Goal: Task Accomplishment & Management: Manage account settings

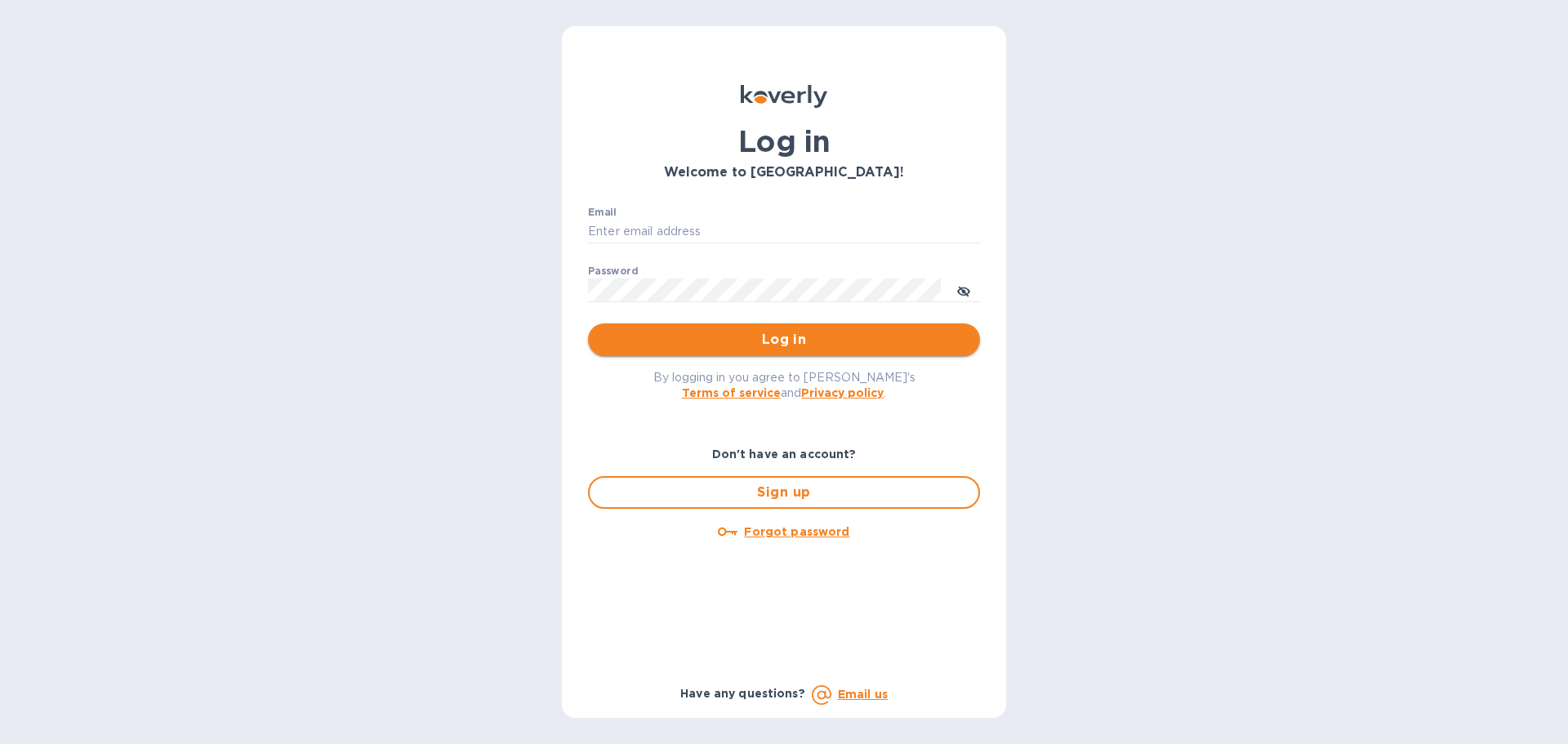
type input "[EMAIL_ADDRESS][DOMAIN_NAME]"
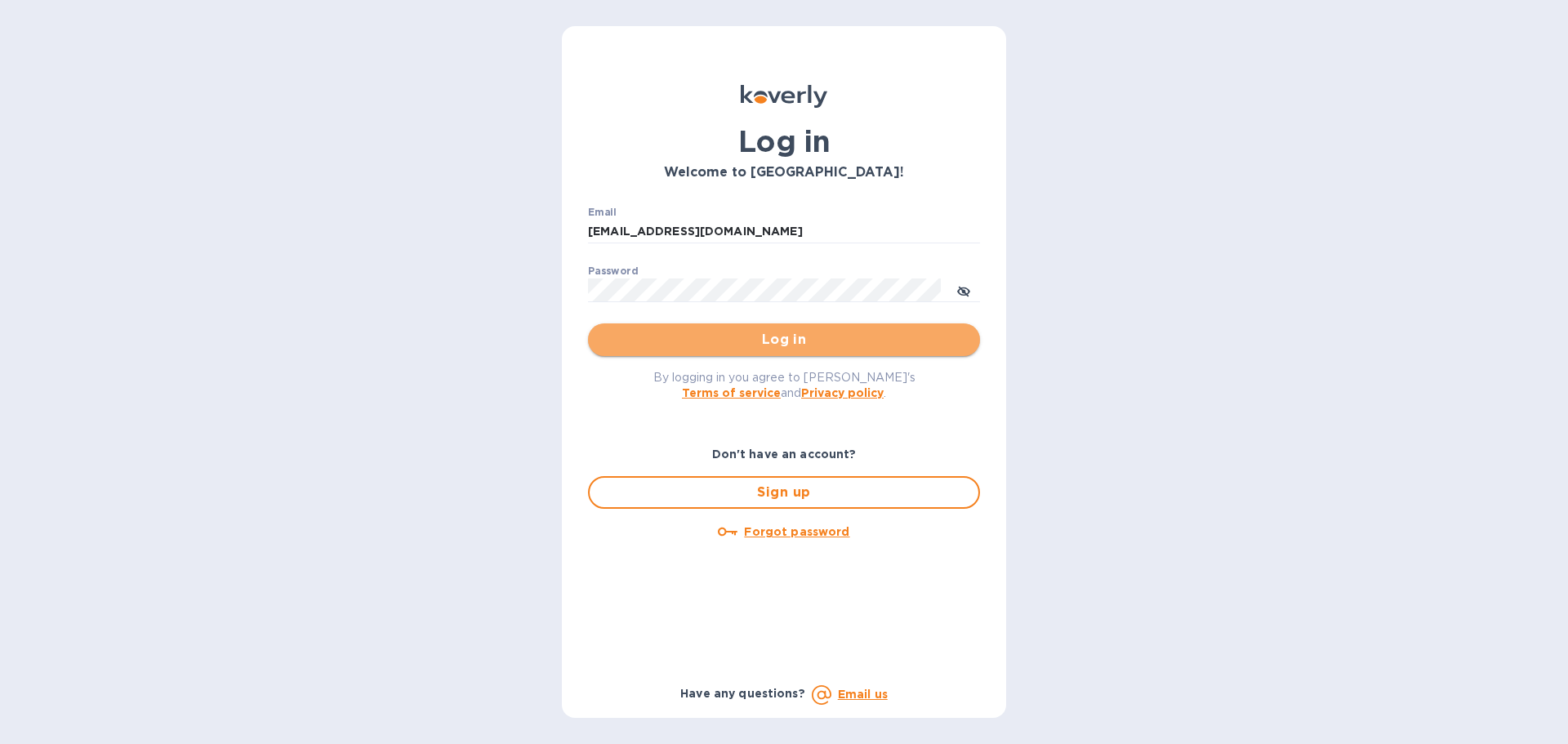
click at [786, 335] on span "Log in" at bounding box center [784, 339] width 366 height 20
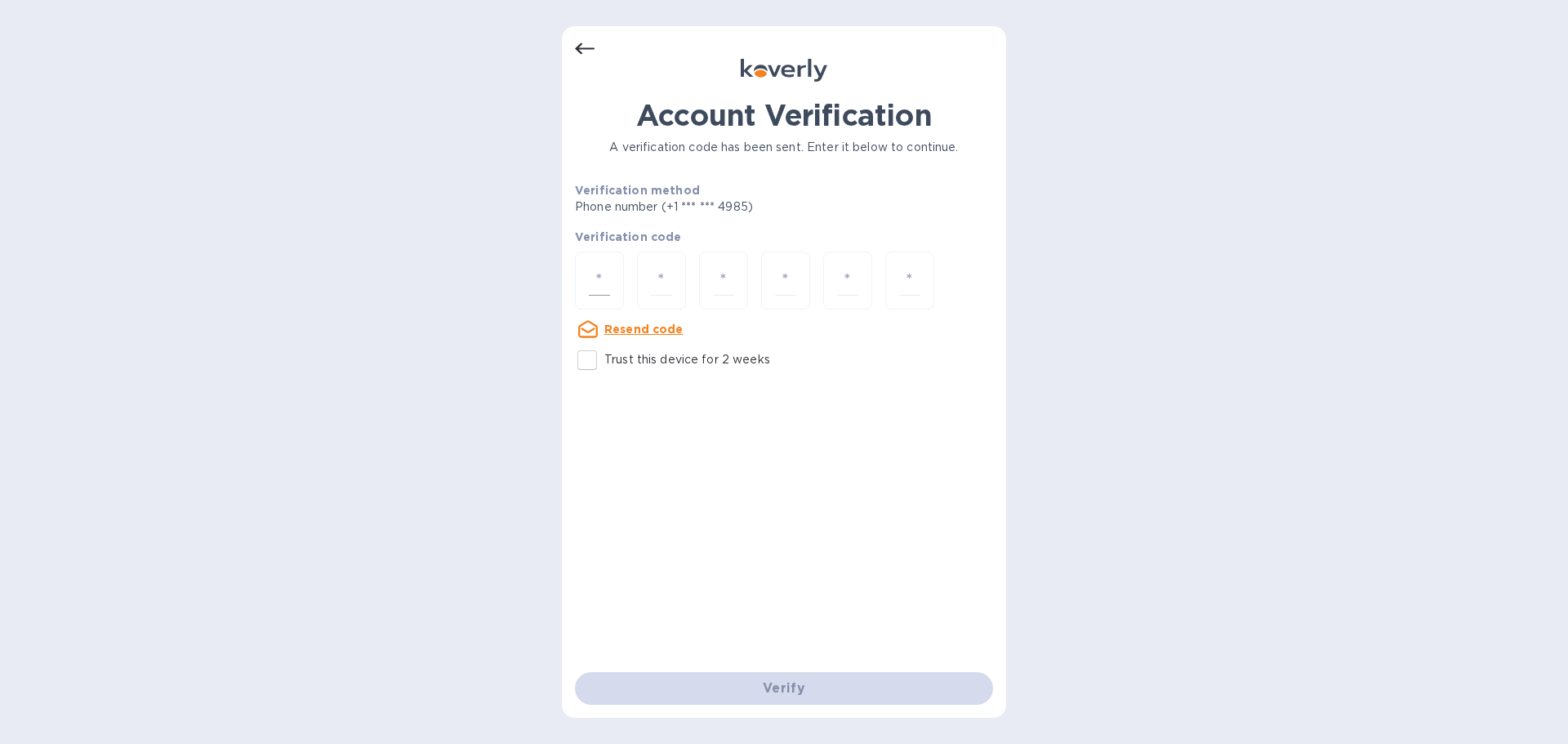
click at [614, 285] on div at bounding box center [600, 280] width 49 height 58
paste input "4"
type input "4"
type input "9"
type input "3"
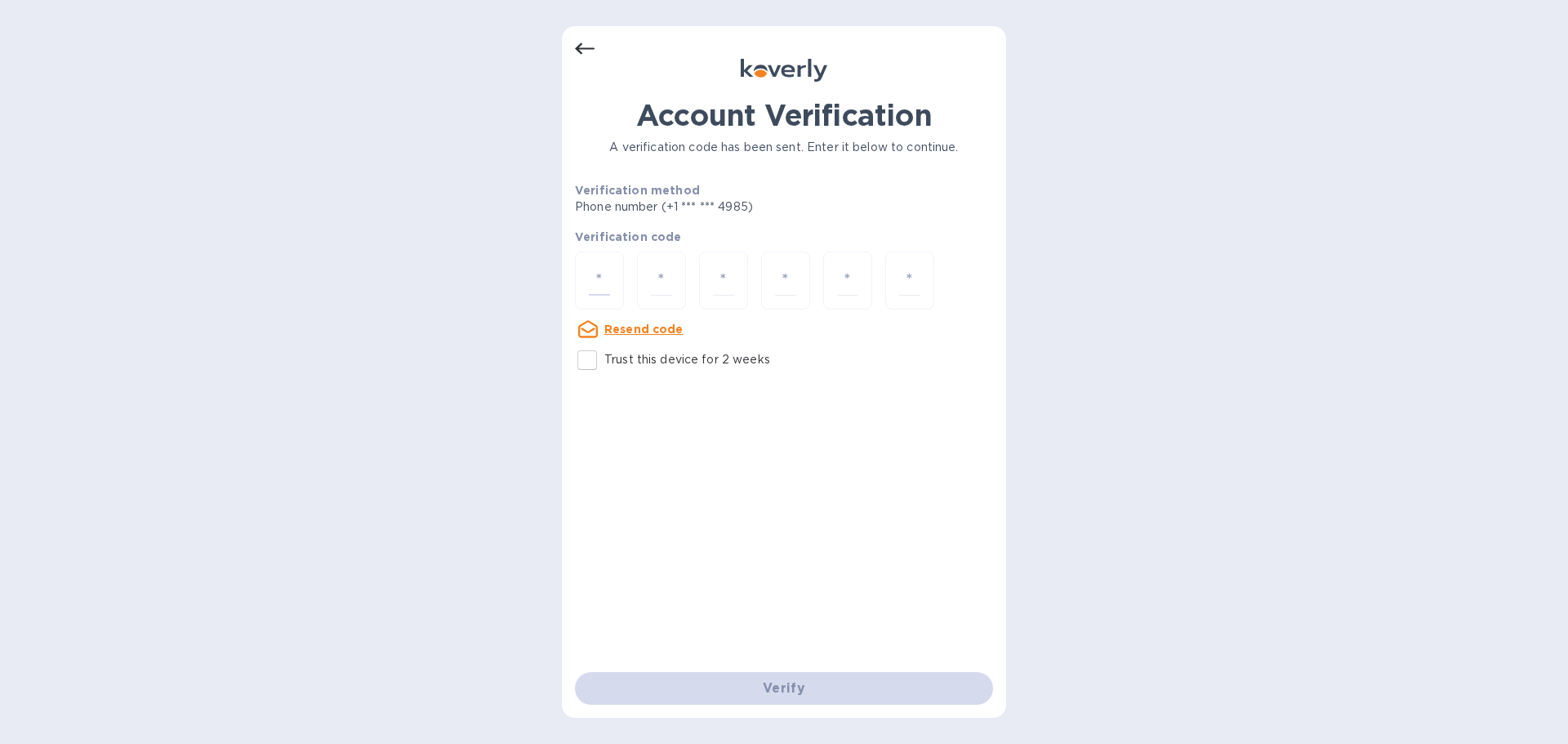
type input "8"
type input "2"
type input "3"
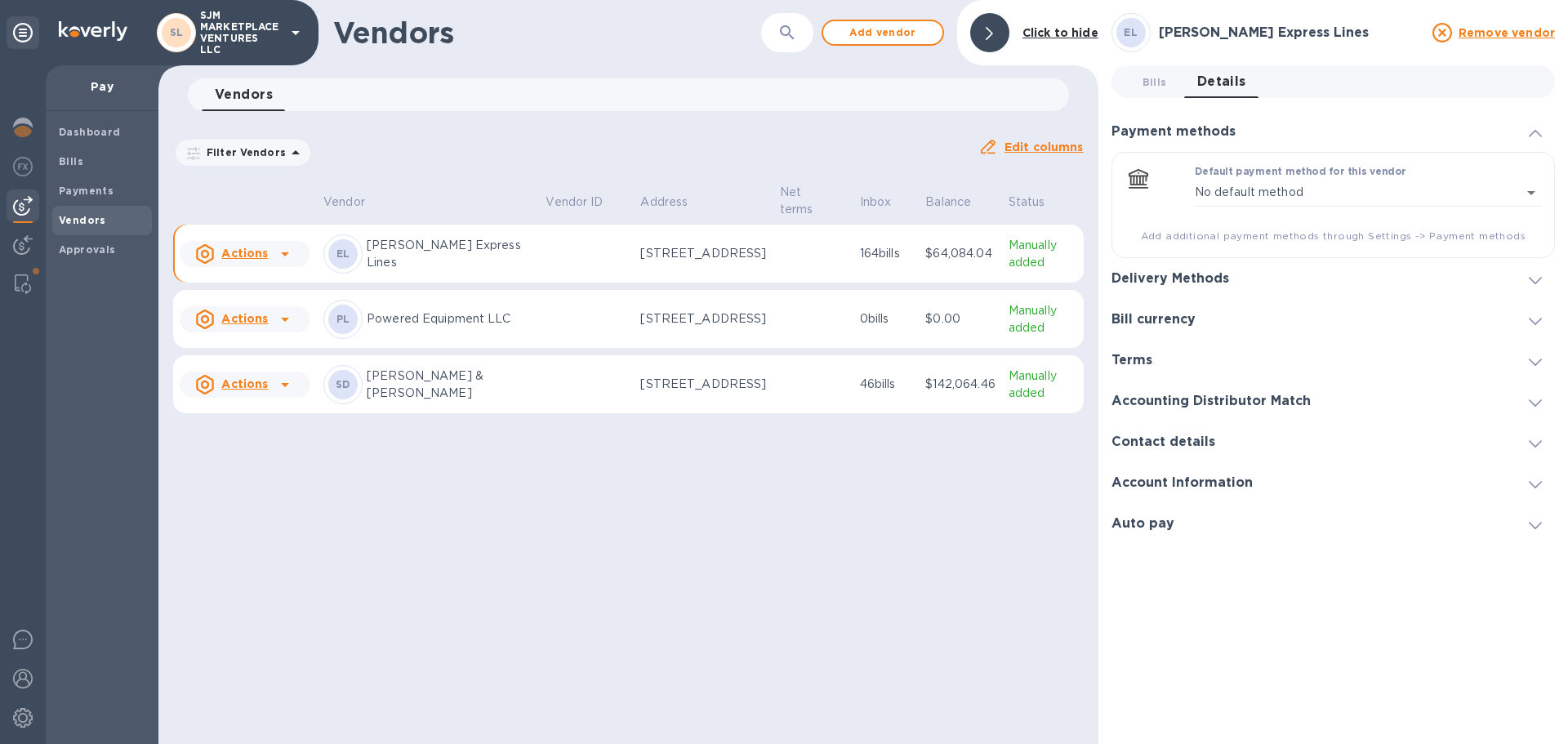
click at [539, 345] on td at bounding box center [586, 319] width 95 height 59
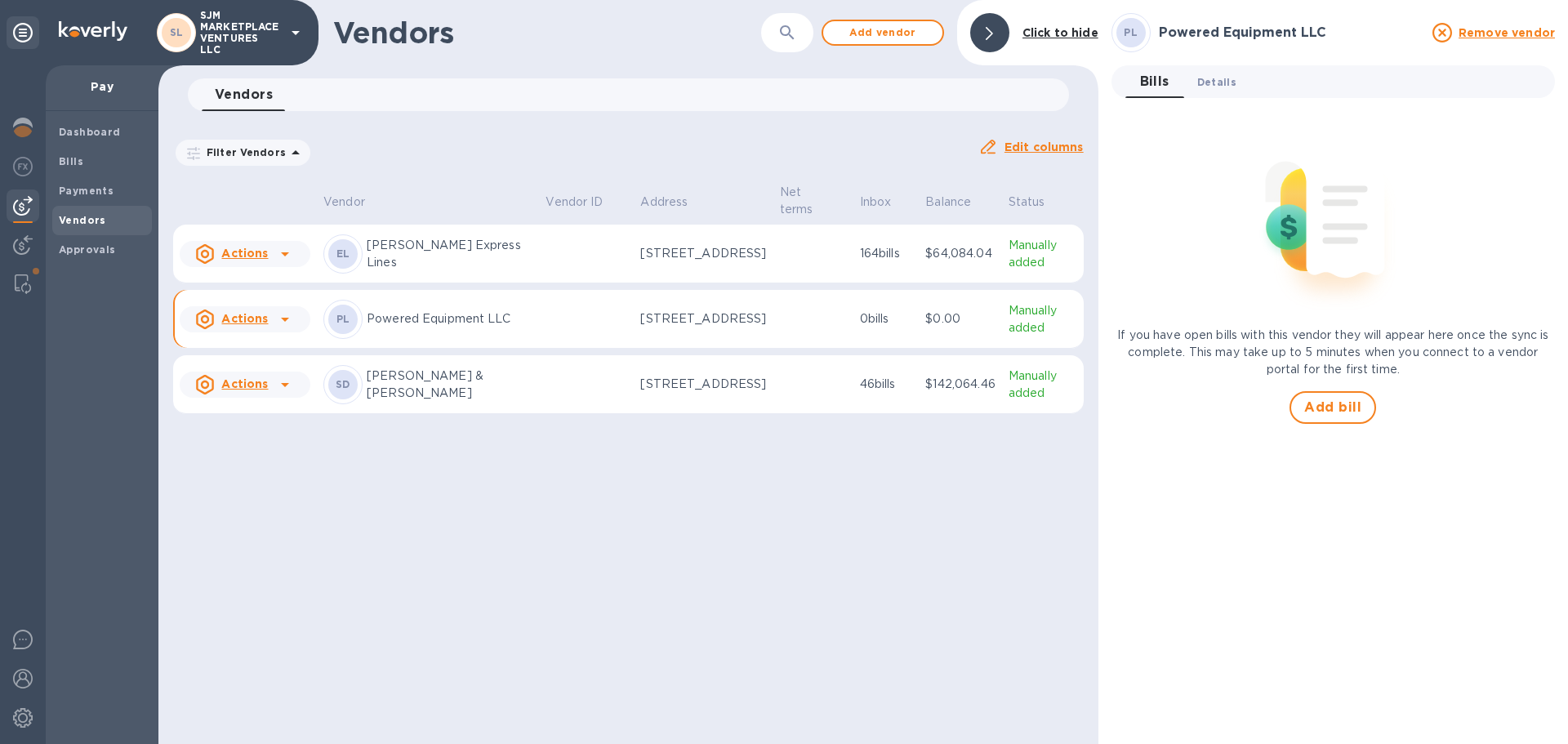
click at [1224, 84] on span "Details 0" at bounding box center [1217, 82] width 39 height 17
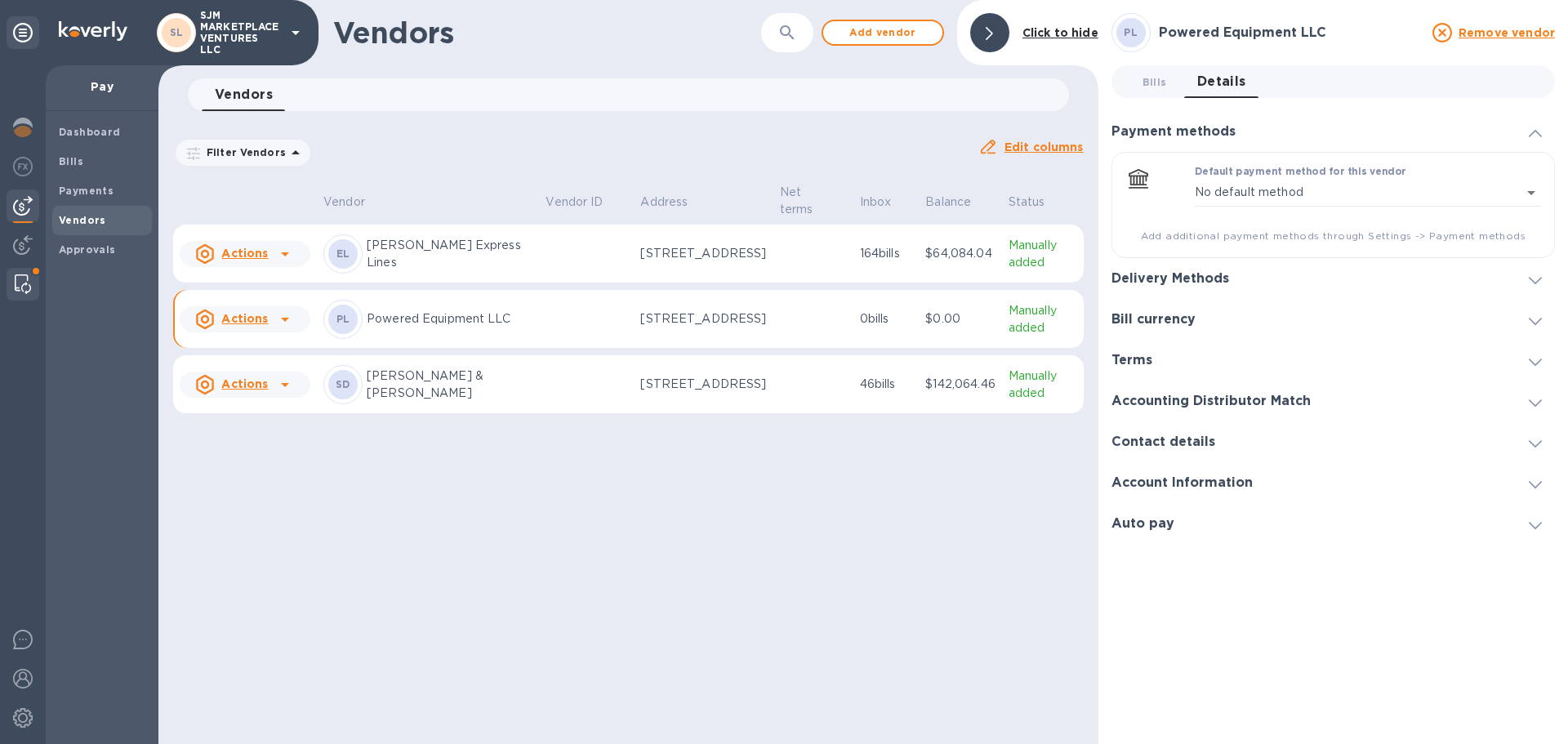
click at [23, 284] on img at bounding box center [22, 284] width 16 height 20
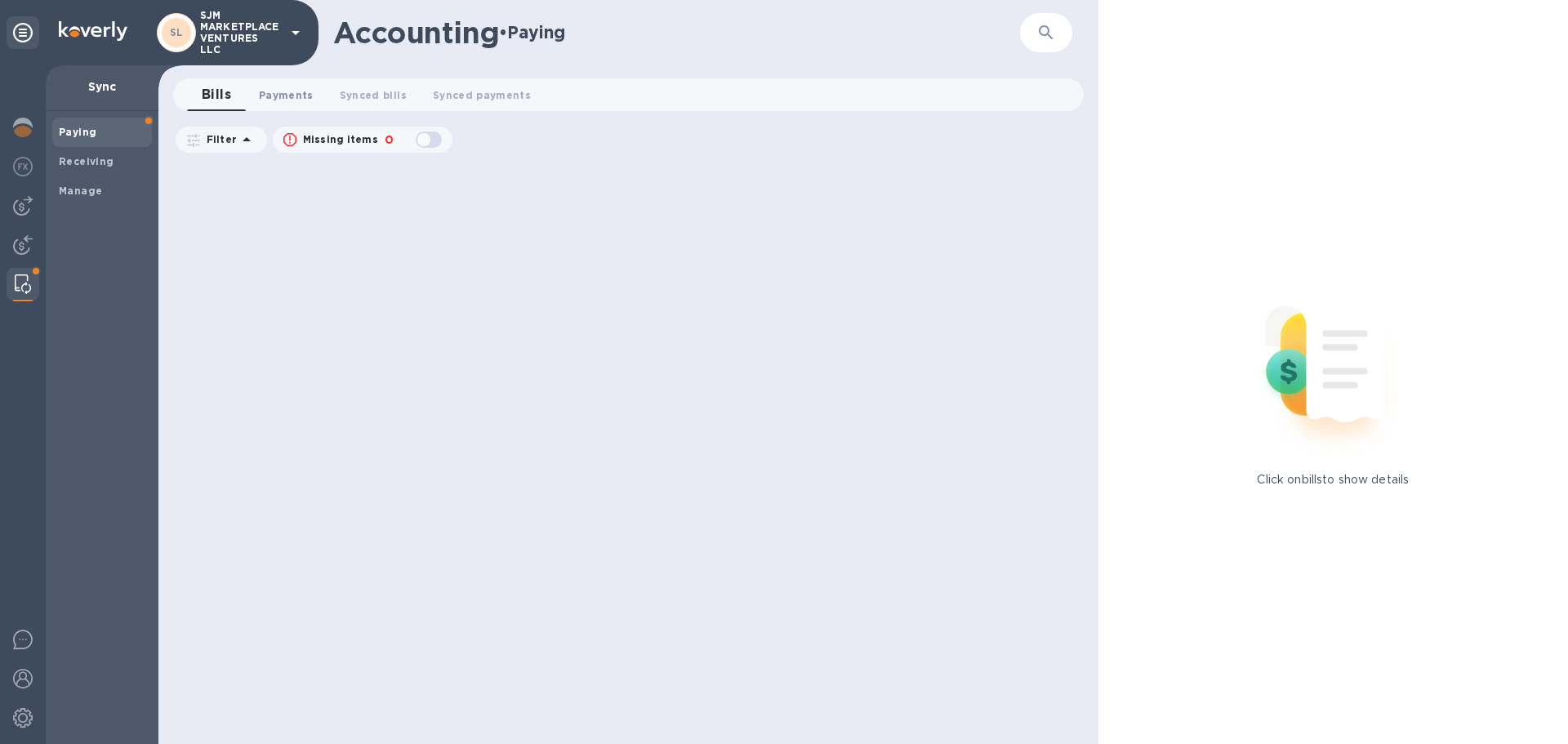
click at [291, 92] on span "Payments 0" at bounding box center [286, 95] width 54 height 17
click at [499, 95] on span "Synced payments 0" at bounding box center [497, 95] width 98 height 17
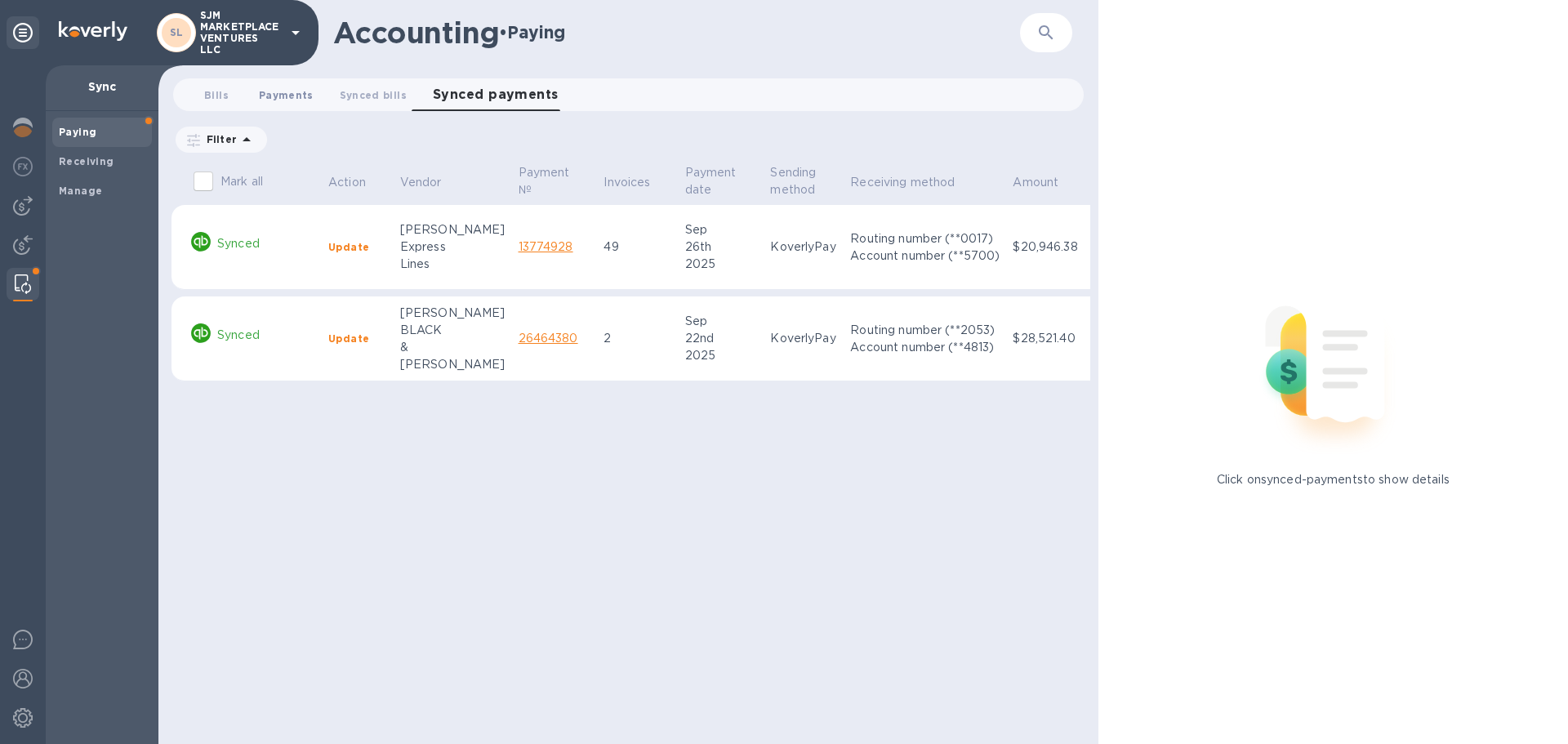
click at [276, 92] on span "Payments 0" at bounding box center [286, 95] width 54 height 17
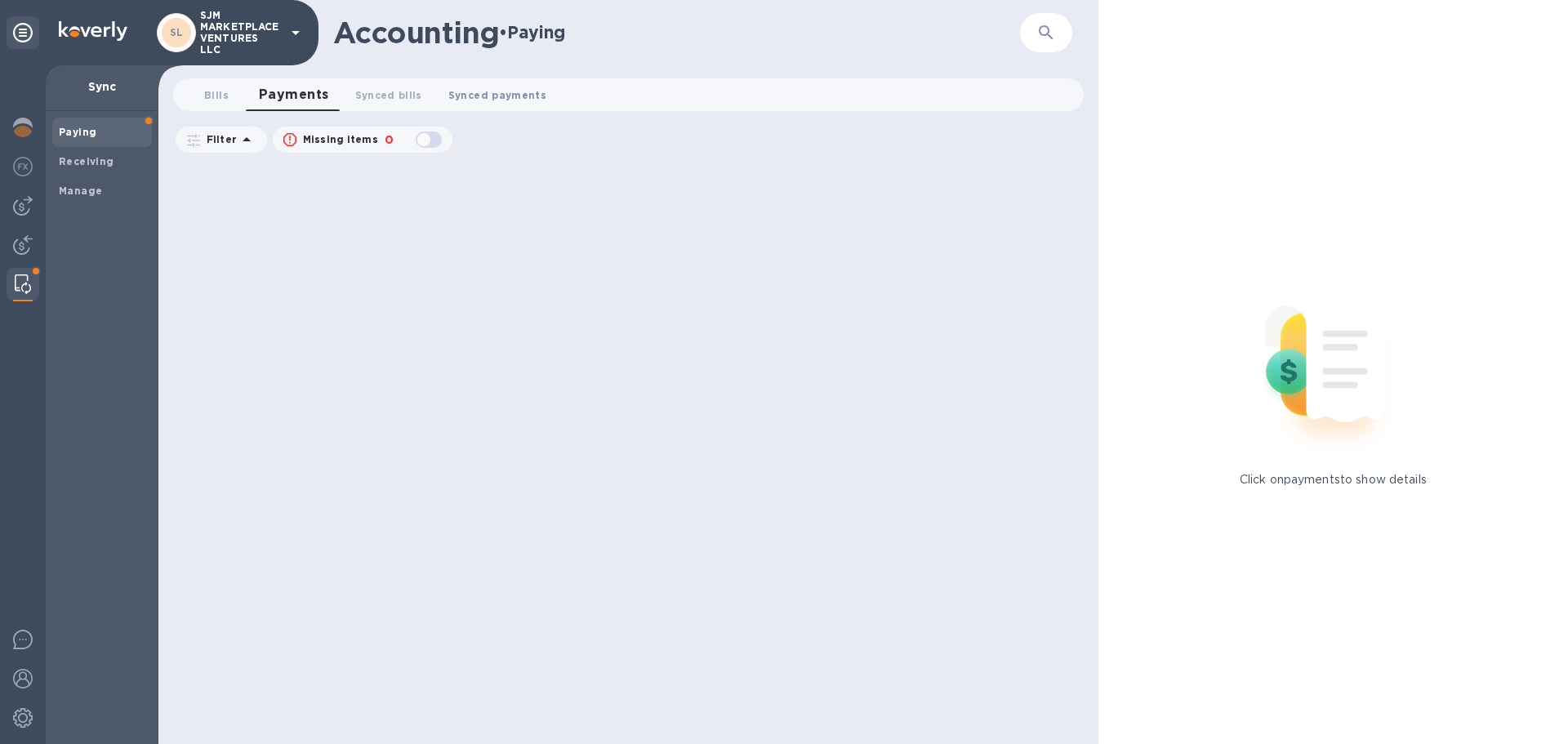
click at [478, 93] on span "Synced payments 0" at bounding box center [497, 95] width 98 height 17
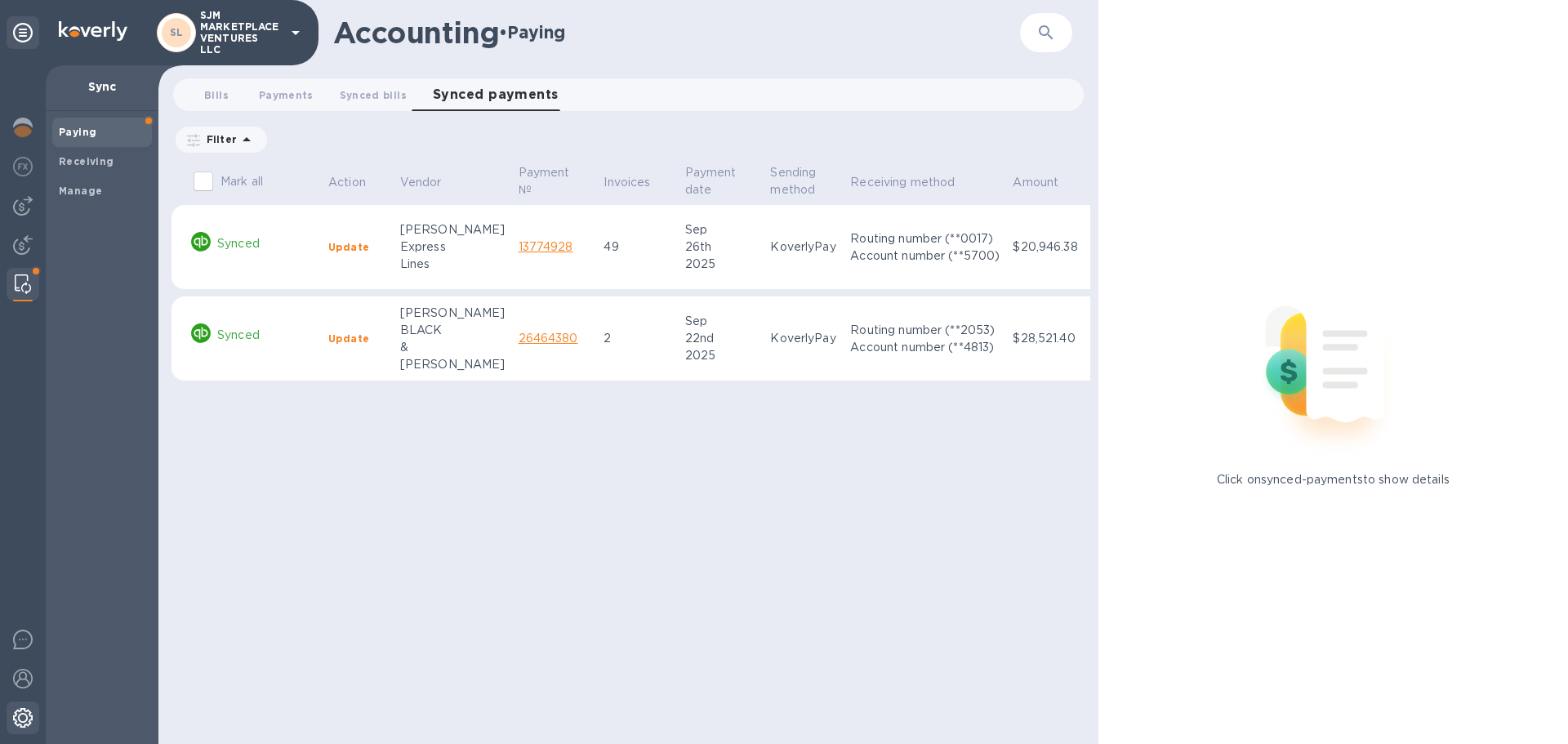
click at [24, 720] on img at bounding box center [22, 718] width 20 height 20
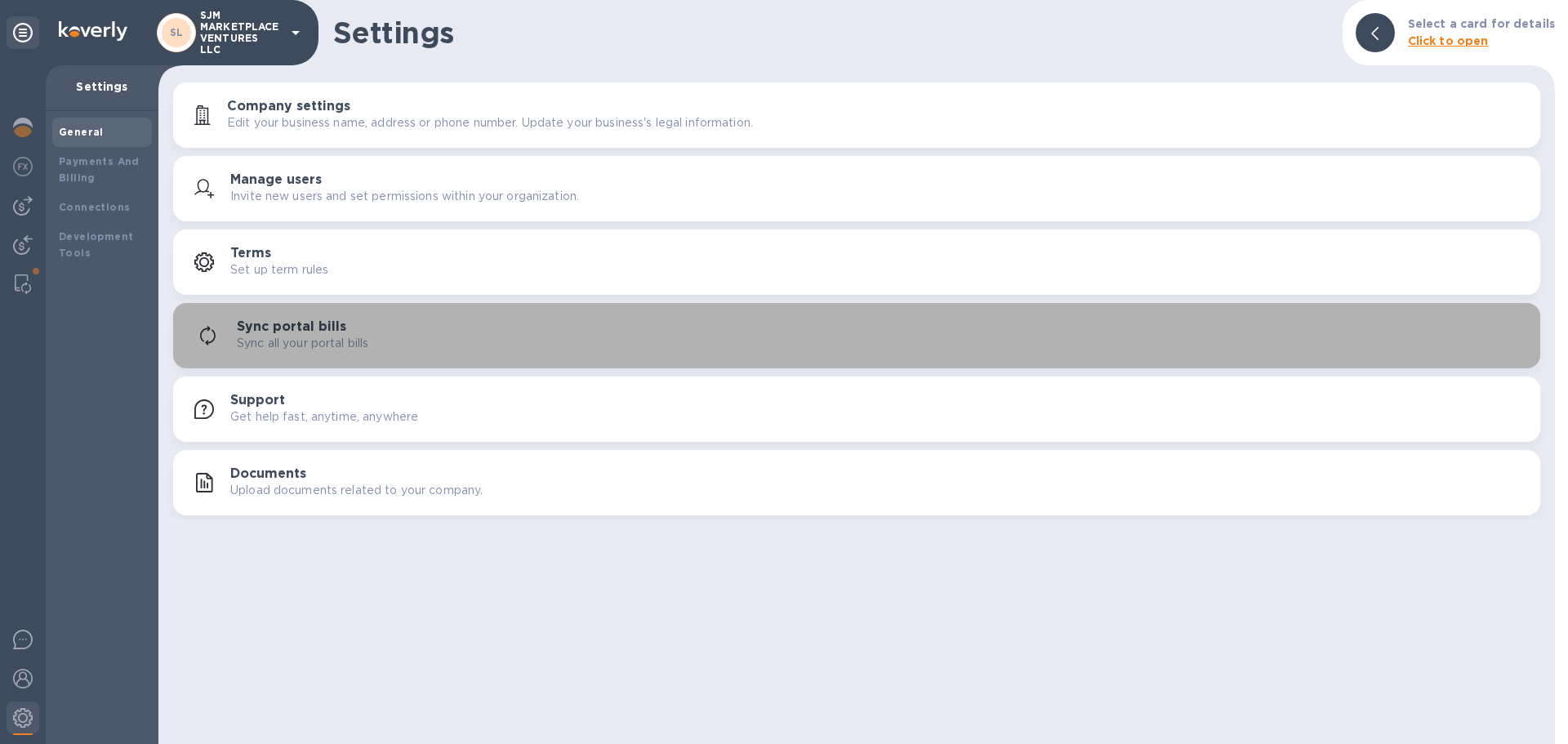
click at [308, 339] on p "Sync all your portal bills" at bounding box center [303, 343] width 131 height 17
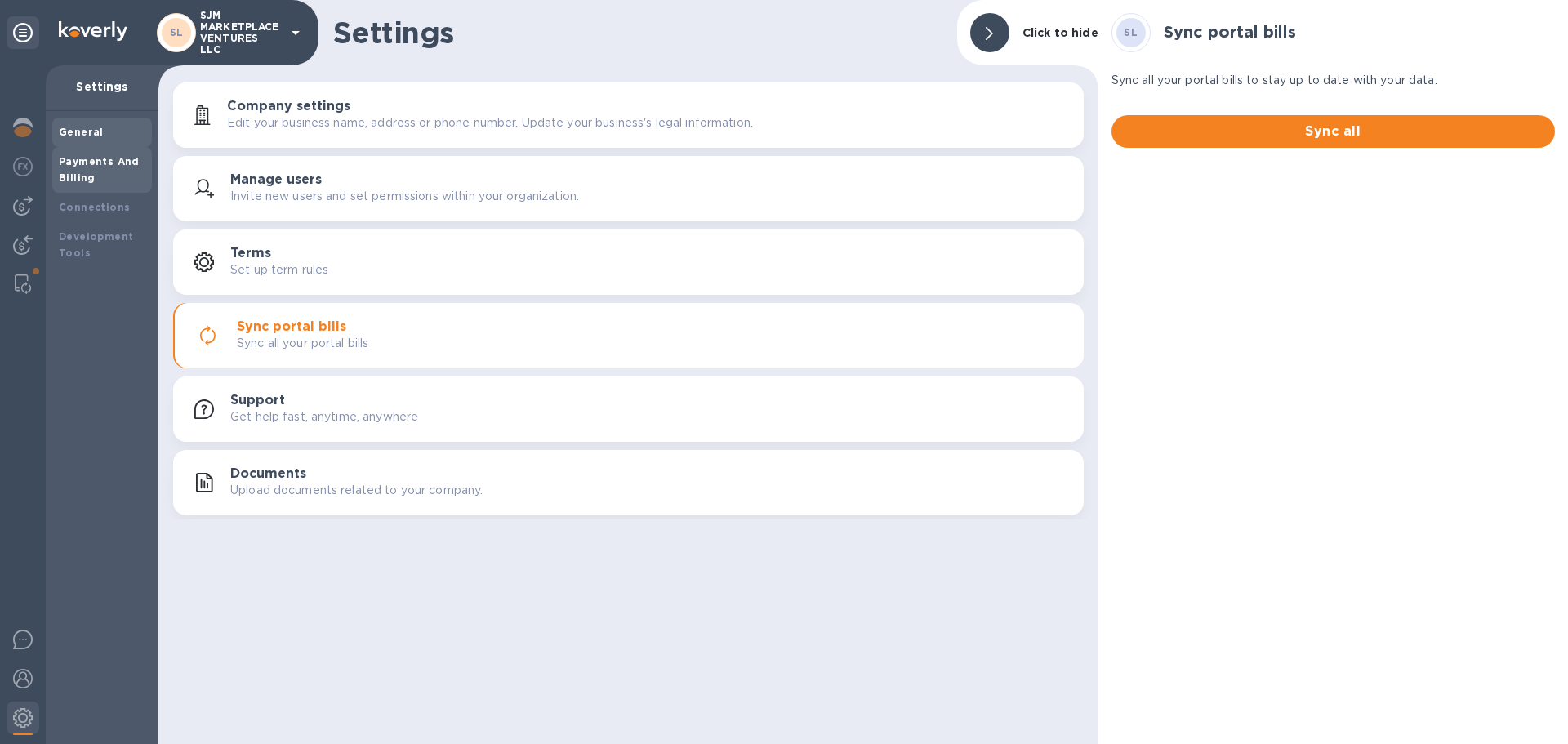
click at [82, 168] on div "Payments And Billing" at bounding box center [102, 170] width 86 height 33
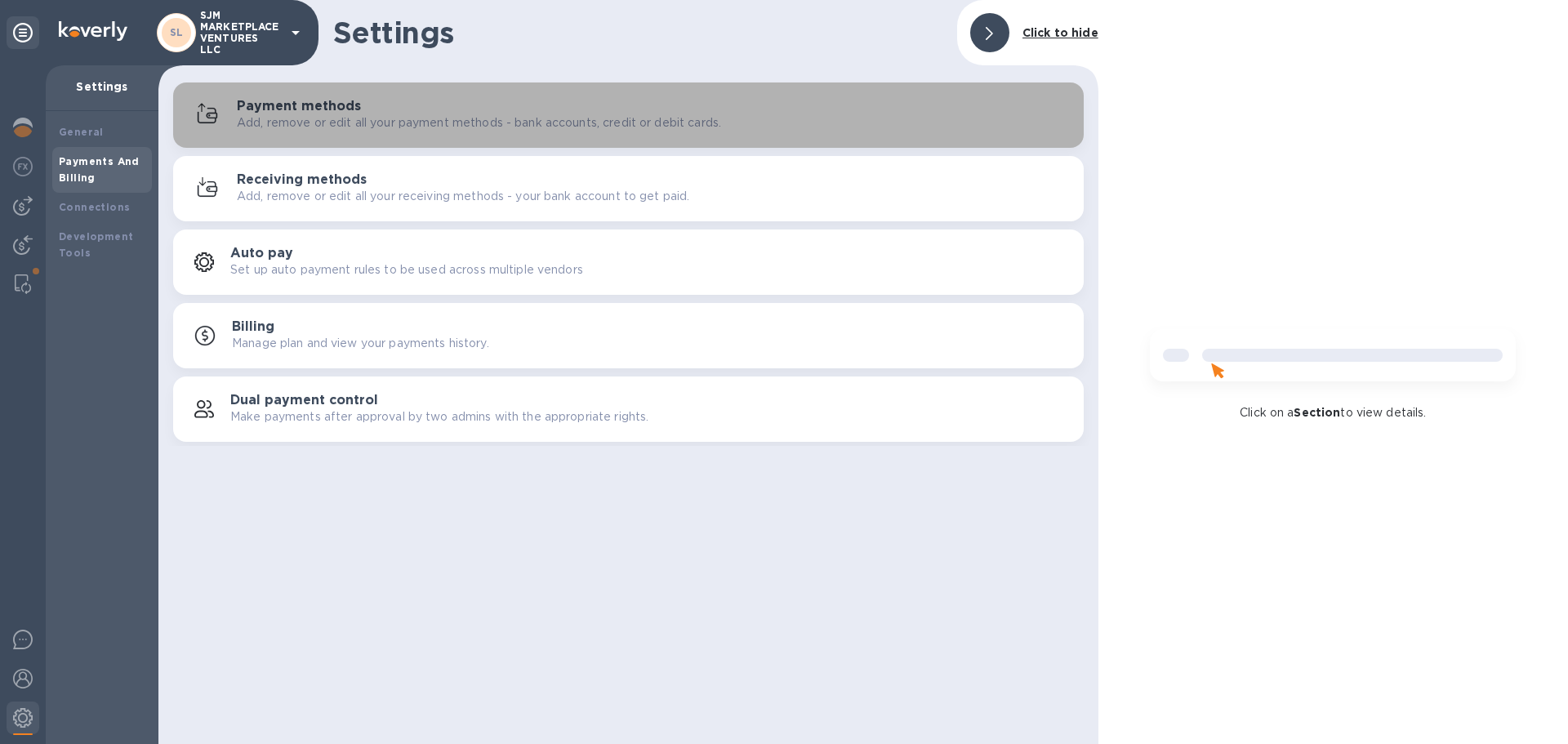
click at [296, 115] on p "Add, remove or edit all your payment methods - bank accounts, credit or debit c…" at bounding box center [479, 123] width 485 height 17
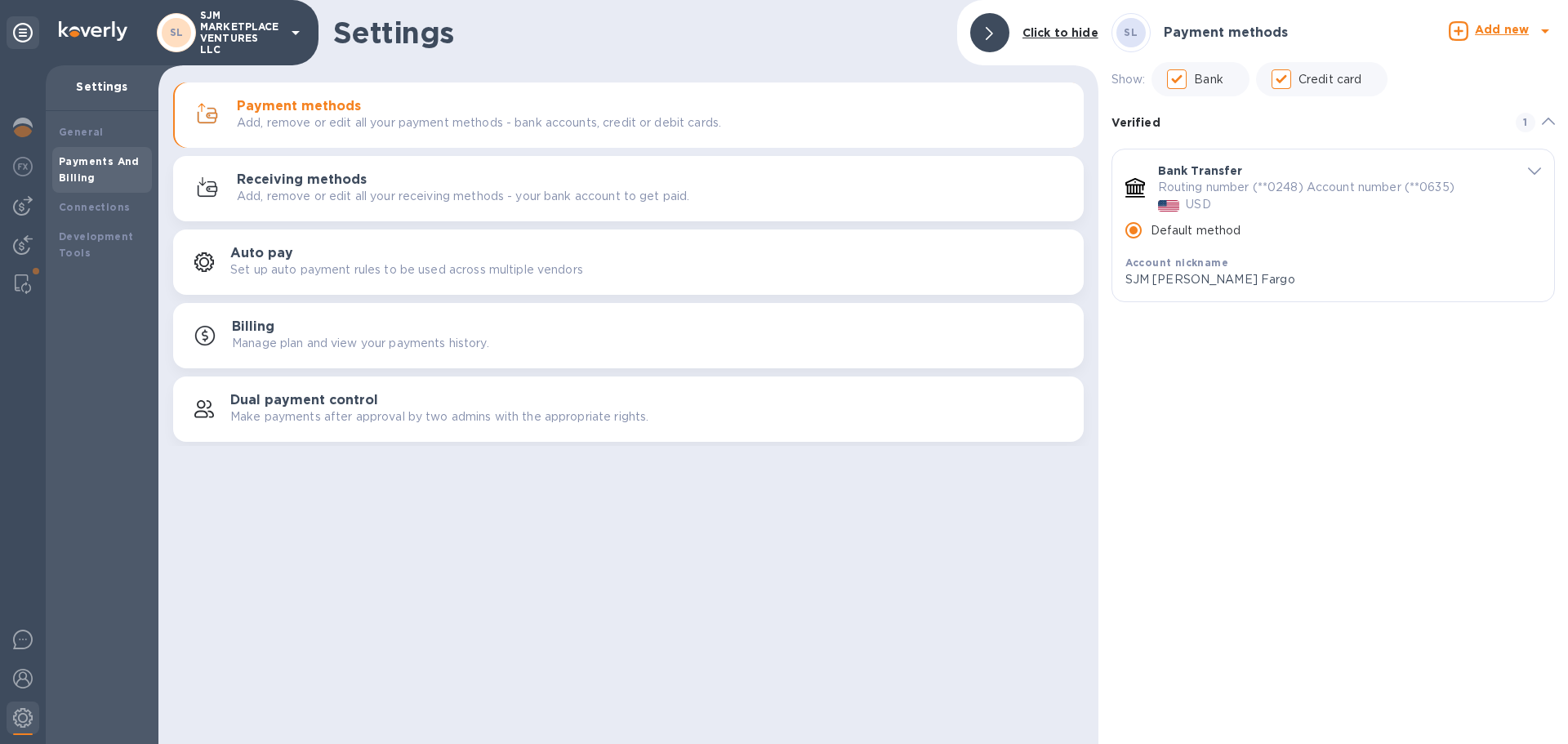
click at [309, 186] on h3 "Receiving methods" at bounding box center [302, 180] width 130 height 16
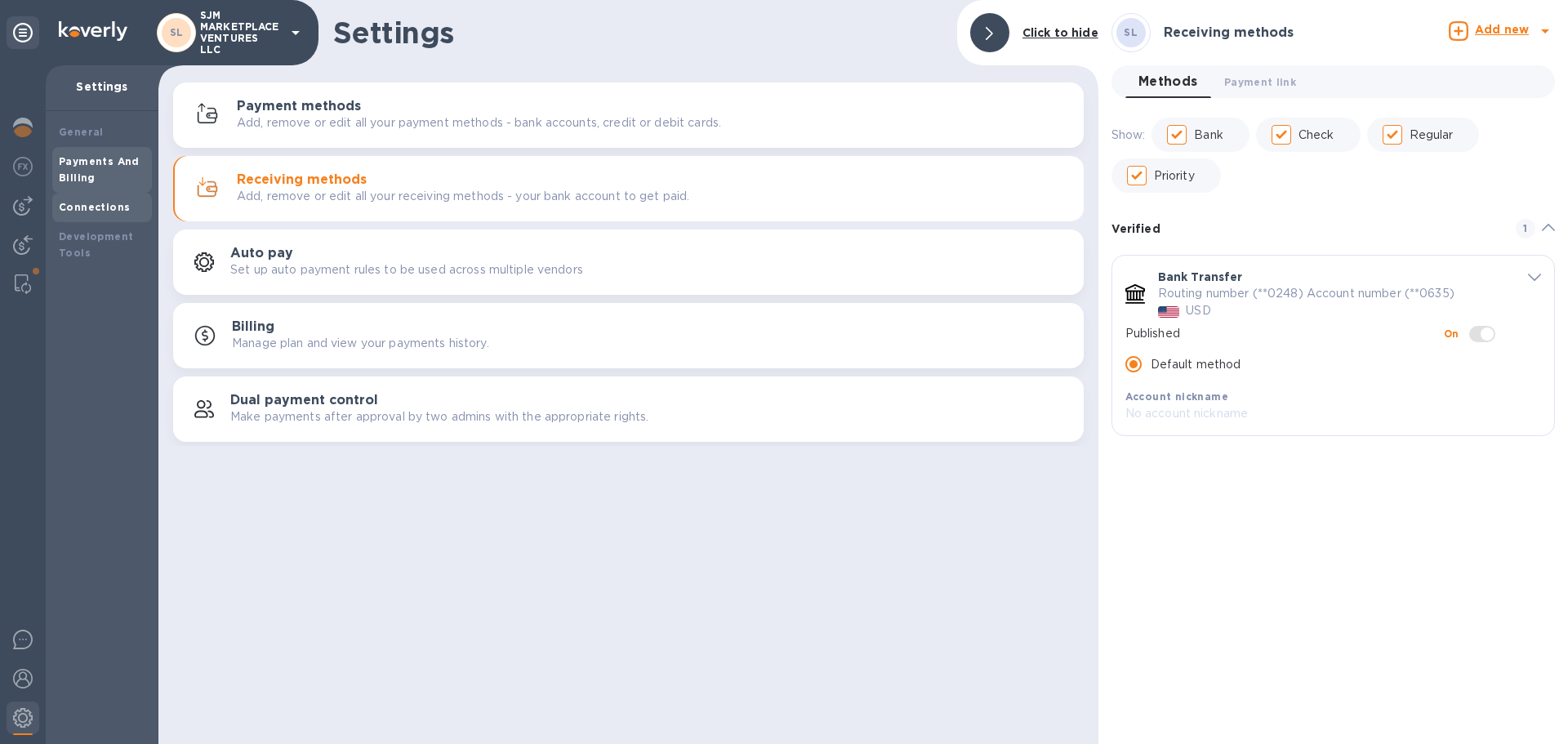
click at [103, 213] on div "Connections" at bounding box center [102, 207] width 86 height 16
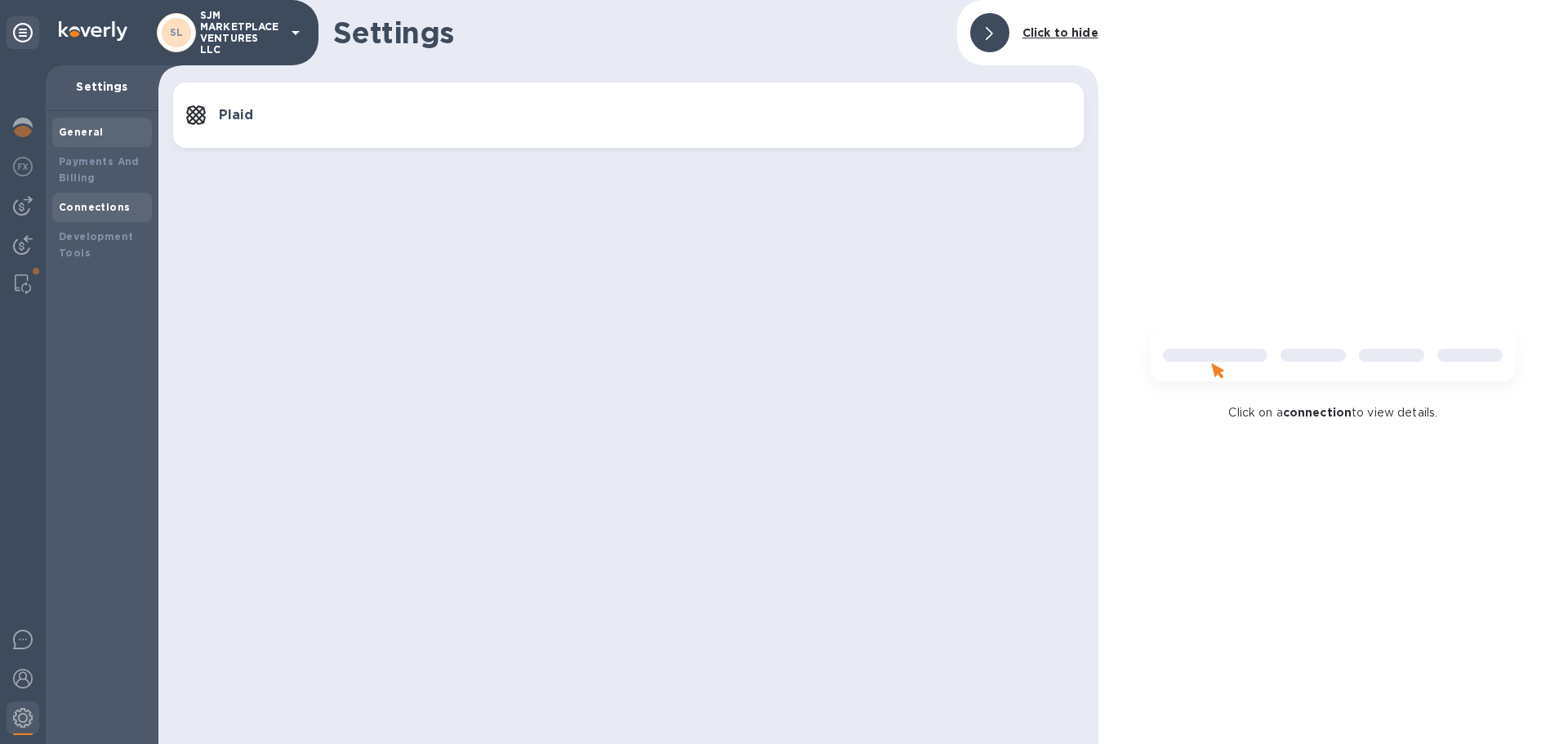
click at [86, 136] on b "General" at bounding box center [82, 131] width 45 height 12
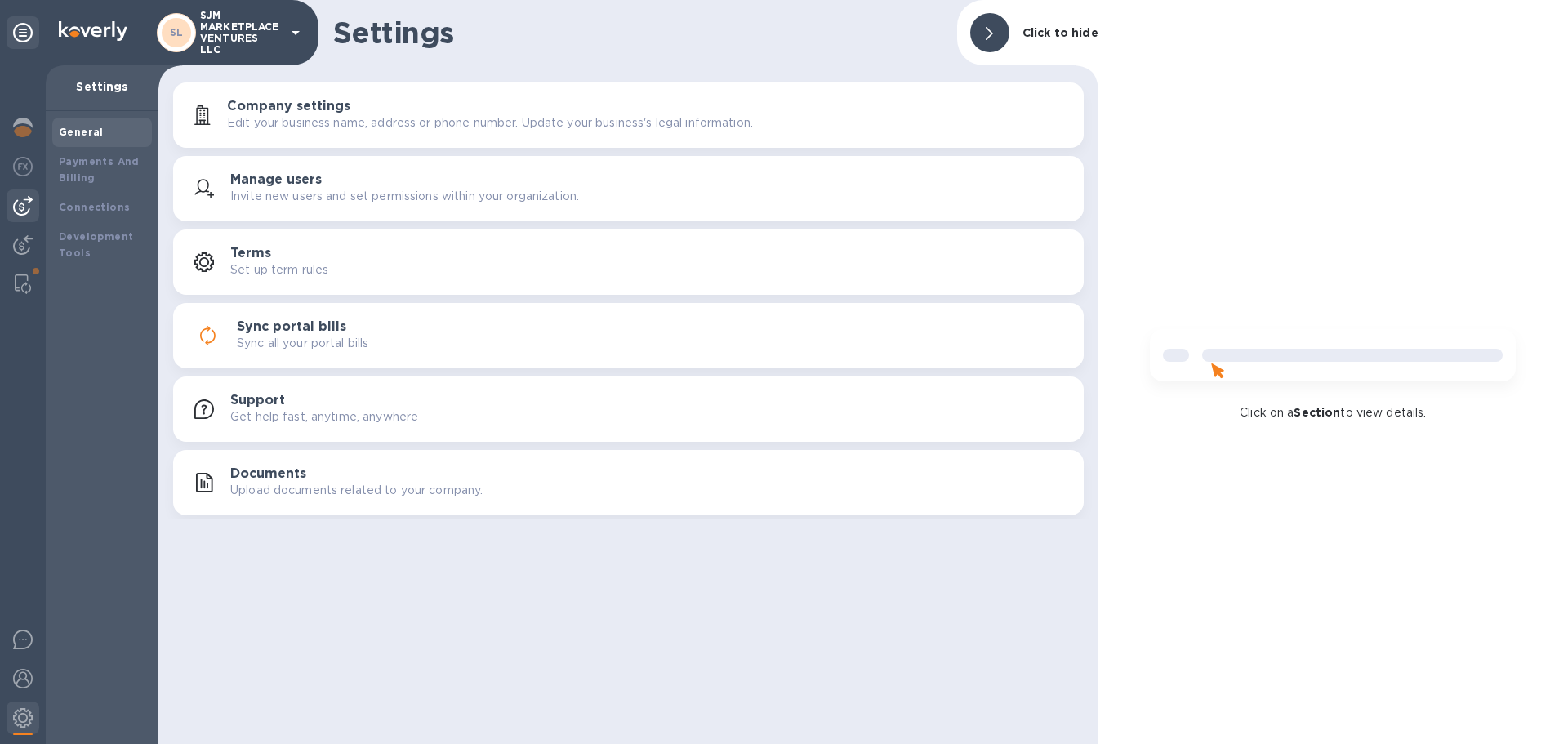
click at [27, 204] on img at bounding box center [22, 205] width 20 height 20
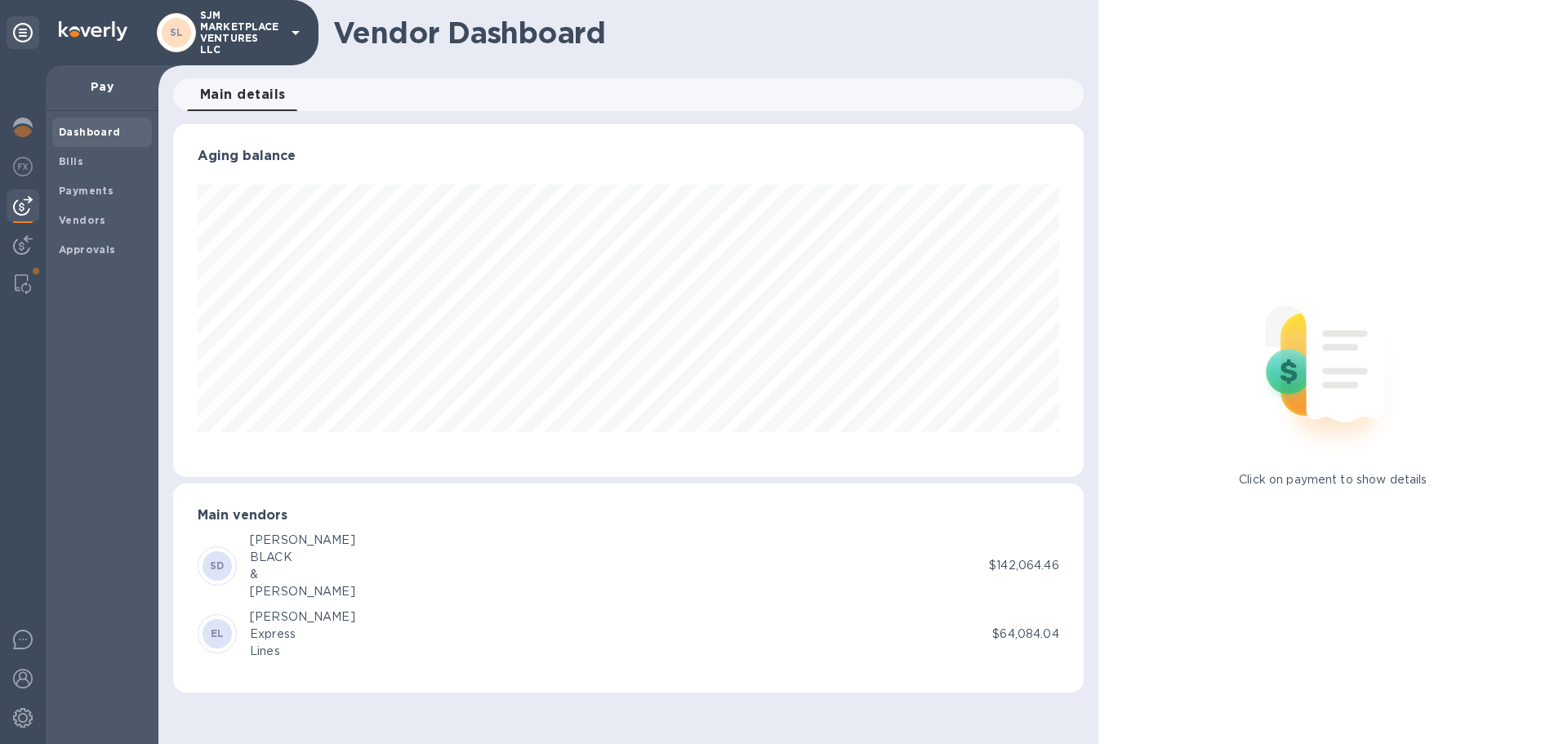
scroll to position [353, 910]
click at [32, 239] on img at bounding box center [22, 245] width 20 height 20
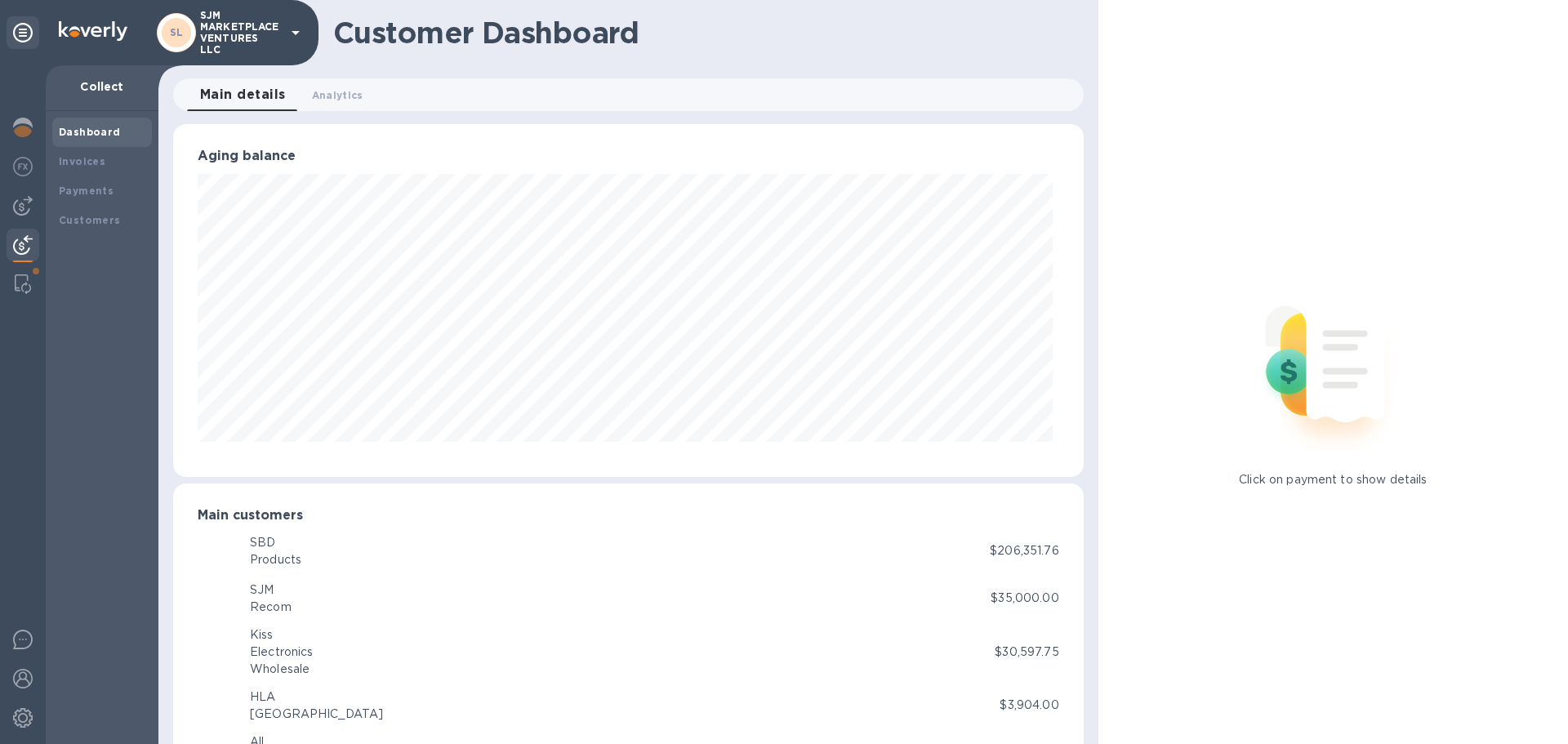
scroll to position [353, 903]
click at [29, 288] on img at bounding box center [22, 284] width 16 height 20
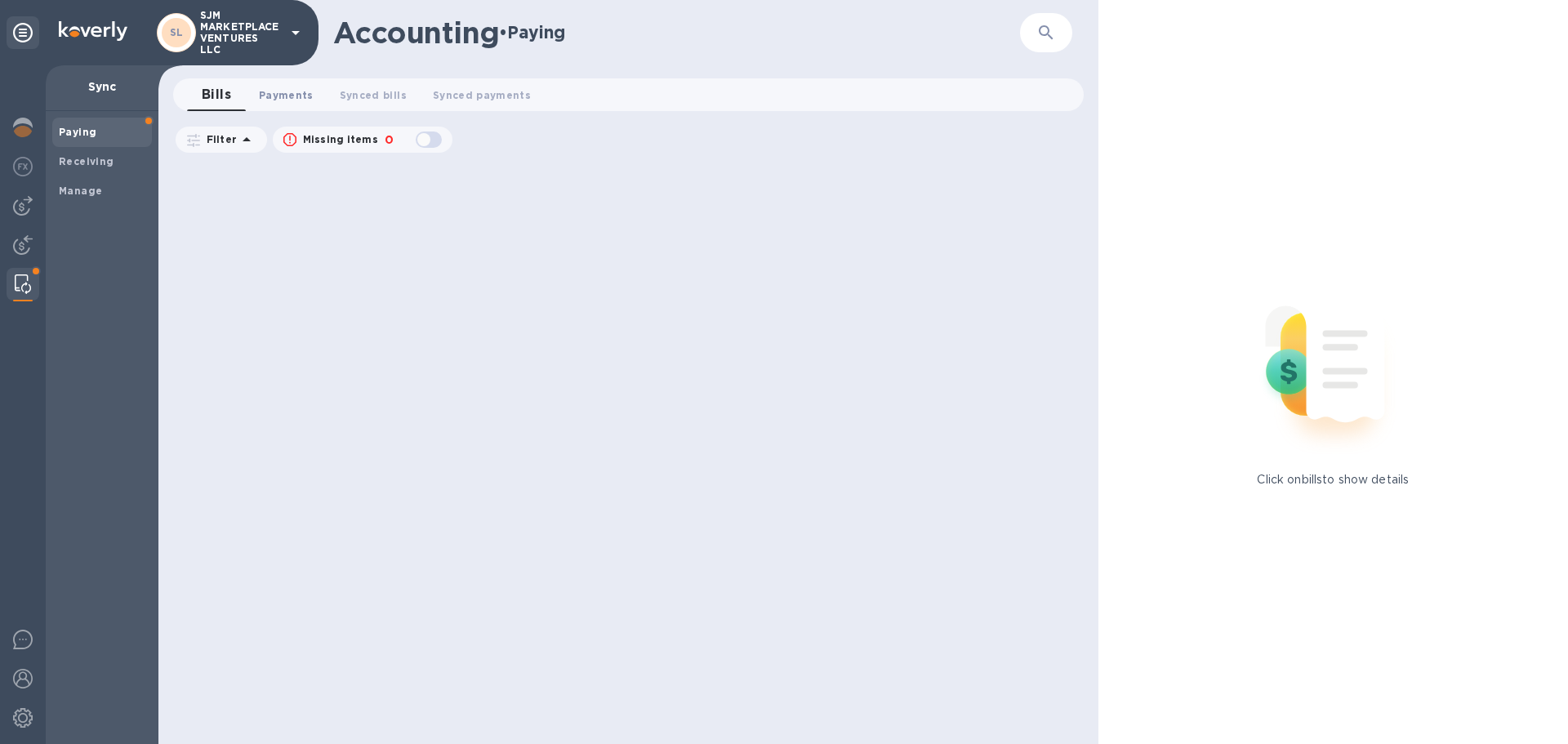
click at [289, 92] on span "Payments 0" at bounding box center [286, 95] width 54 height 17
click at [425, 137] on div "button" at bounding box center [428, 140] width 33 height 22
checkbox input "true"
click at [503, 94] on span "Synced payments 0" at bounding box center [497, 95] width 98 height 17
click at [284, 102] on span "Payments 0" at bounding box center [286, 95] width 54 height 17
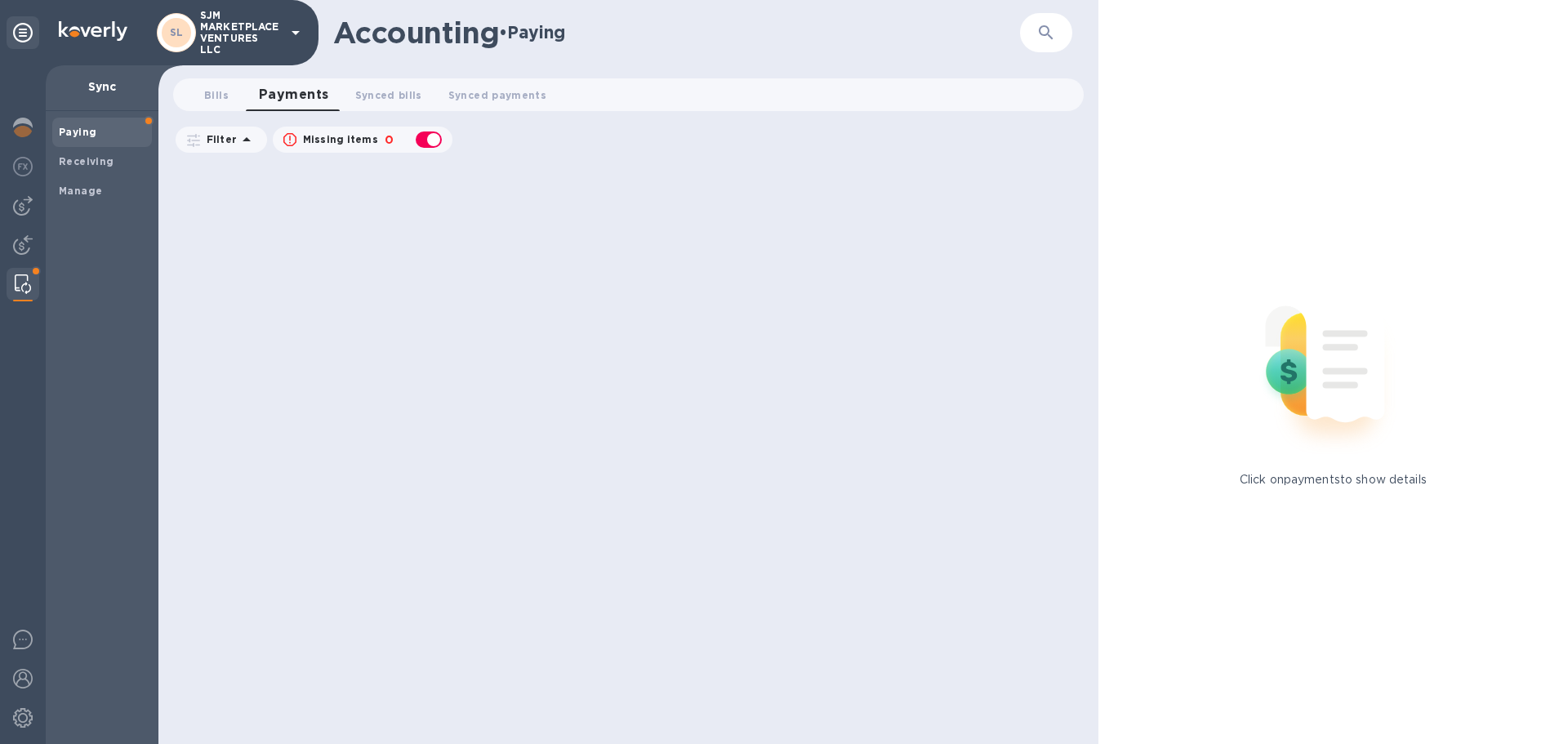
click at [238, 136] on icon at bounding box center [246, 140] width 20 height 20
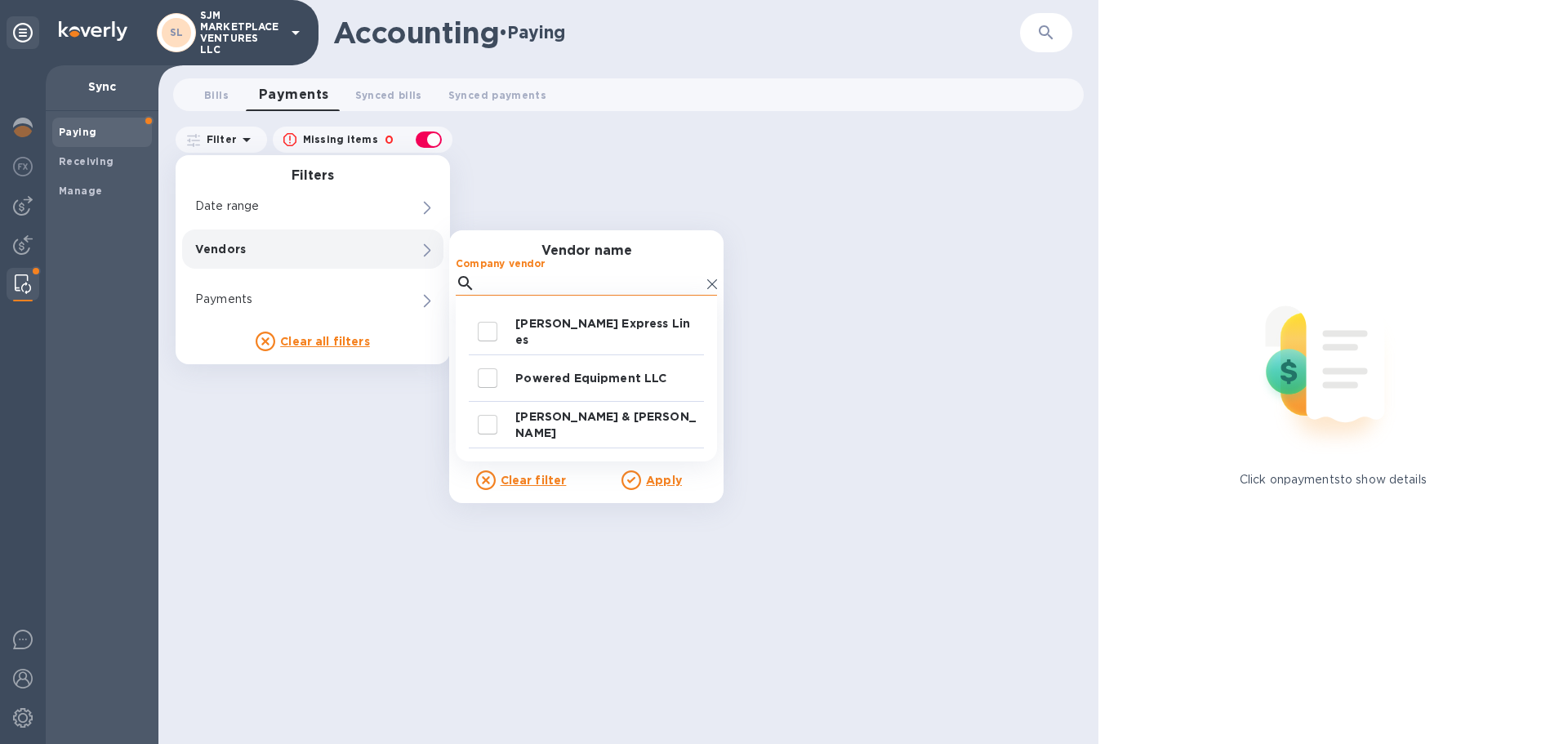
click at [499, 280] on input "Company vendor" at bounding box center [591, 283] width 219 height 24
click at [489, 378] on input "decorative checkbox" at bounding box center [487, 378] width 35 height 35
checkbox input "true"
click at [658, 485] on u "Apply" at bounding box center [664, 480] width 36 height 13
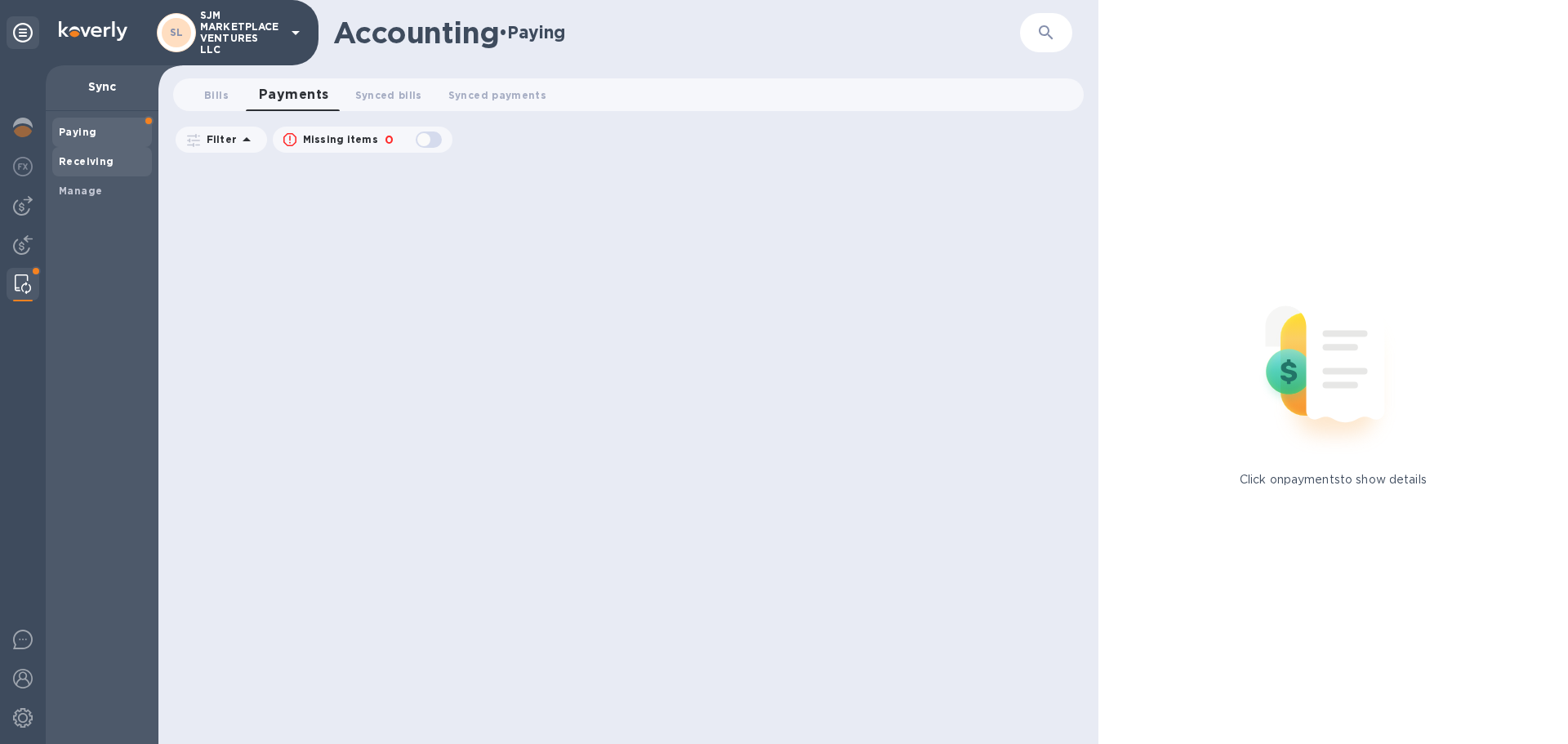
click at [97, 160] on b "Receiving" at bounding box center [86, 161] width 55 height 12
click at [123, 127] on span "Paying" at bounding box center [102, 131] width 86 height 16
click at [294, 105] on button "Payments 0" at bounding box center [286, 95] width 81 height 33
click at [378, 97] on span "Synced bills 0" at bounding box center [388, 95] width 67 height 17
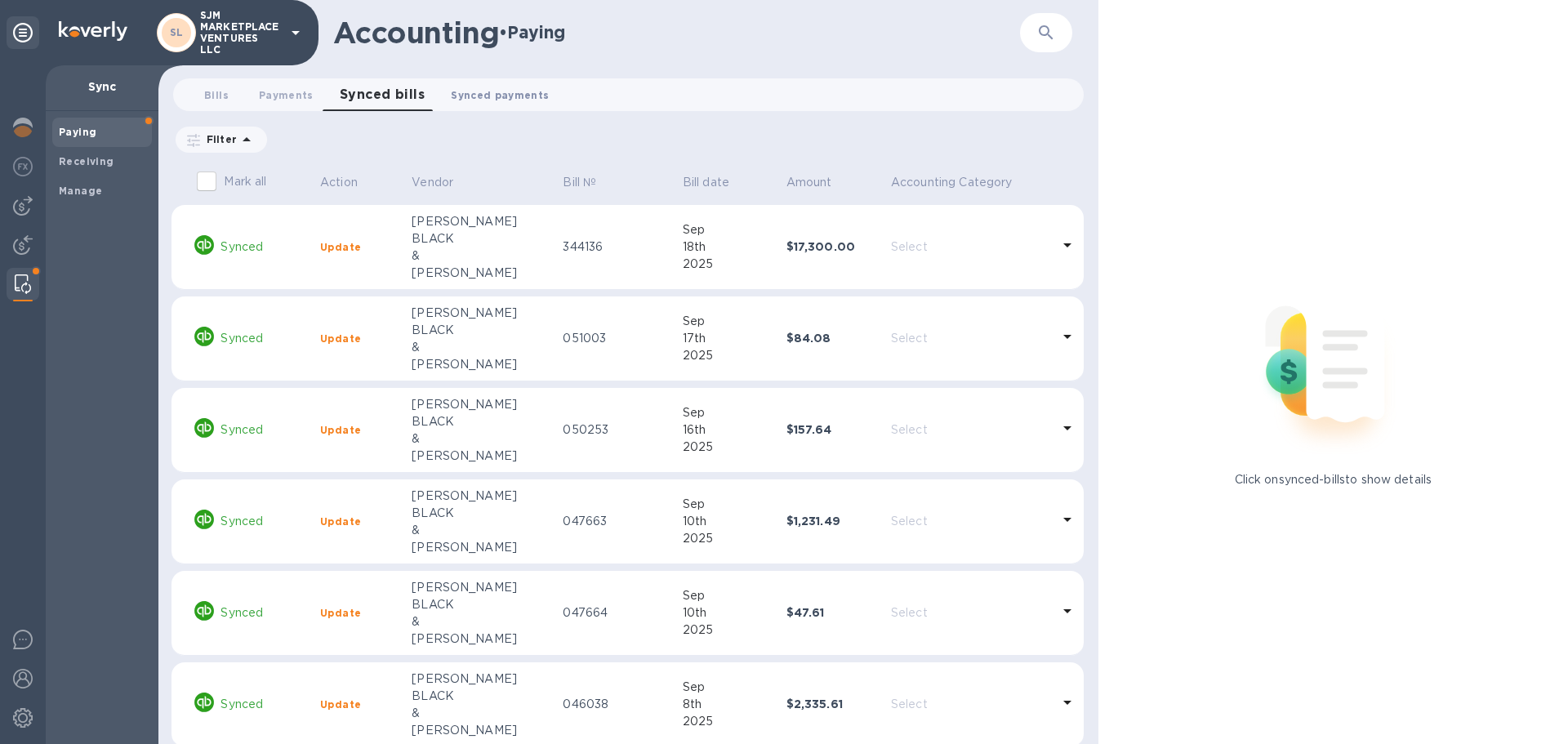
click at [509, 96] on span "Synced payments 0" at bounding box center [500, 95] width 98 height 17
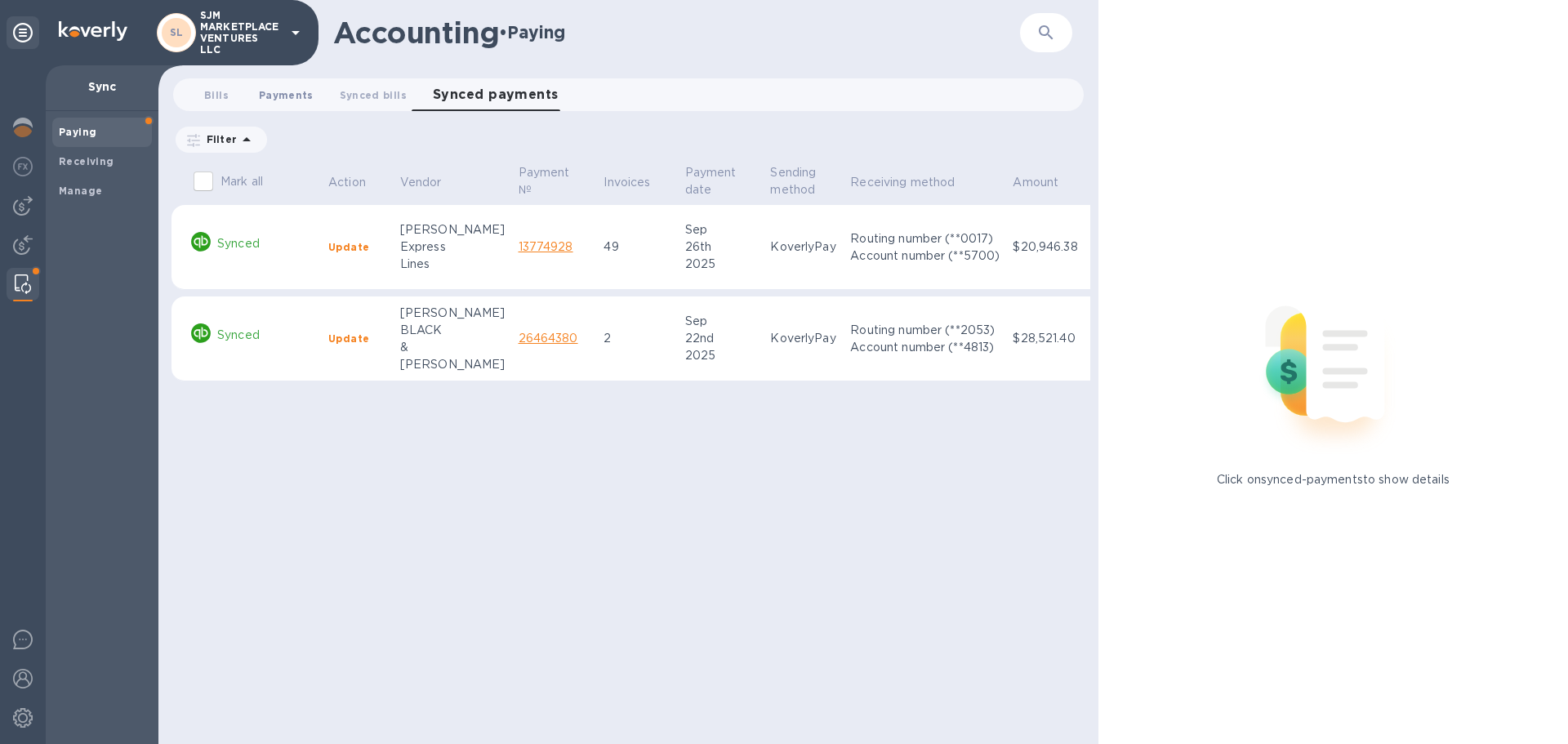
click at [276, 96] on span "Payments 0" at bounding box center [286, 95] width 54 height 17
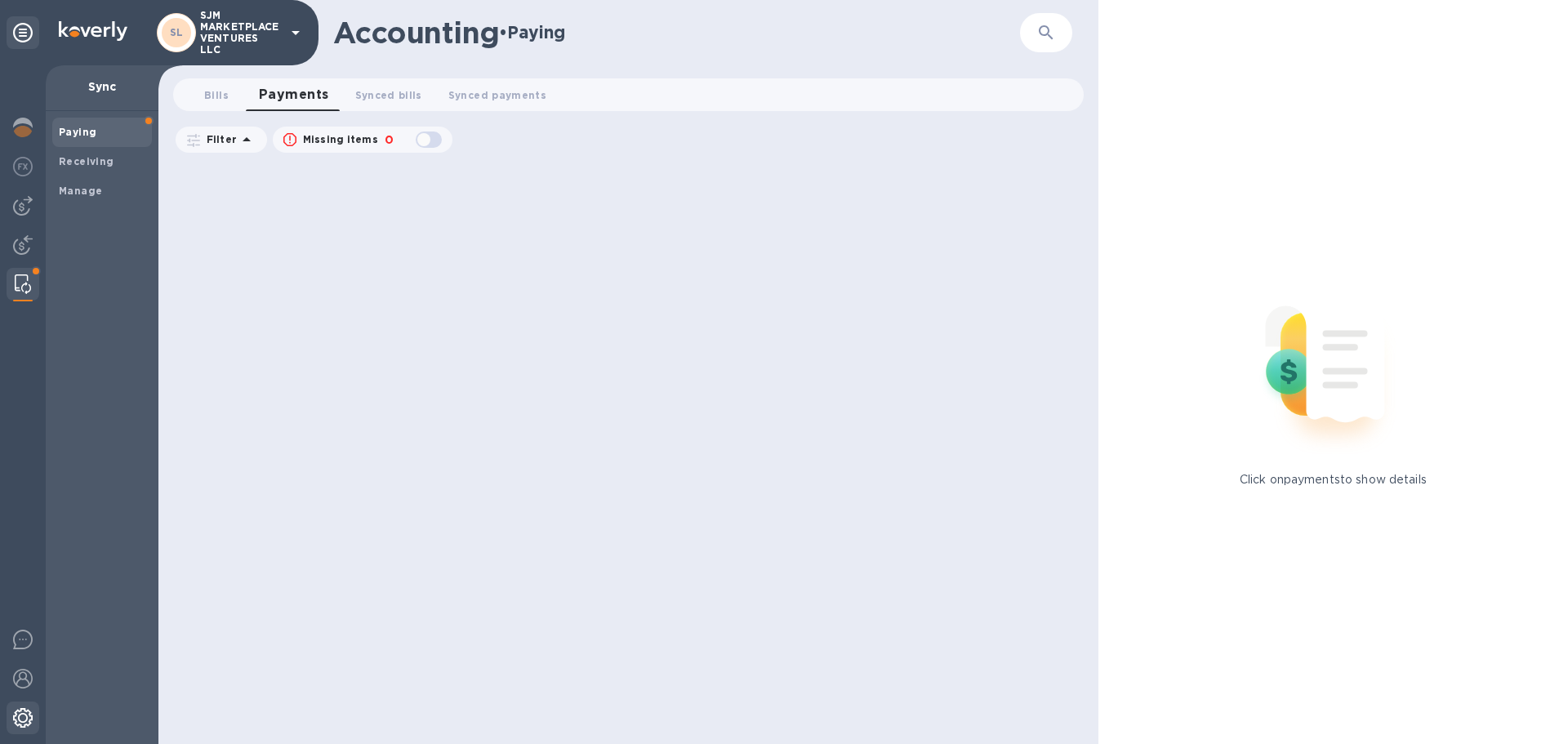
click at [16, 713] on img at bounding box center [22, 718] width 20 height 20
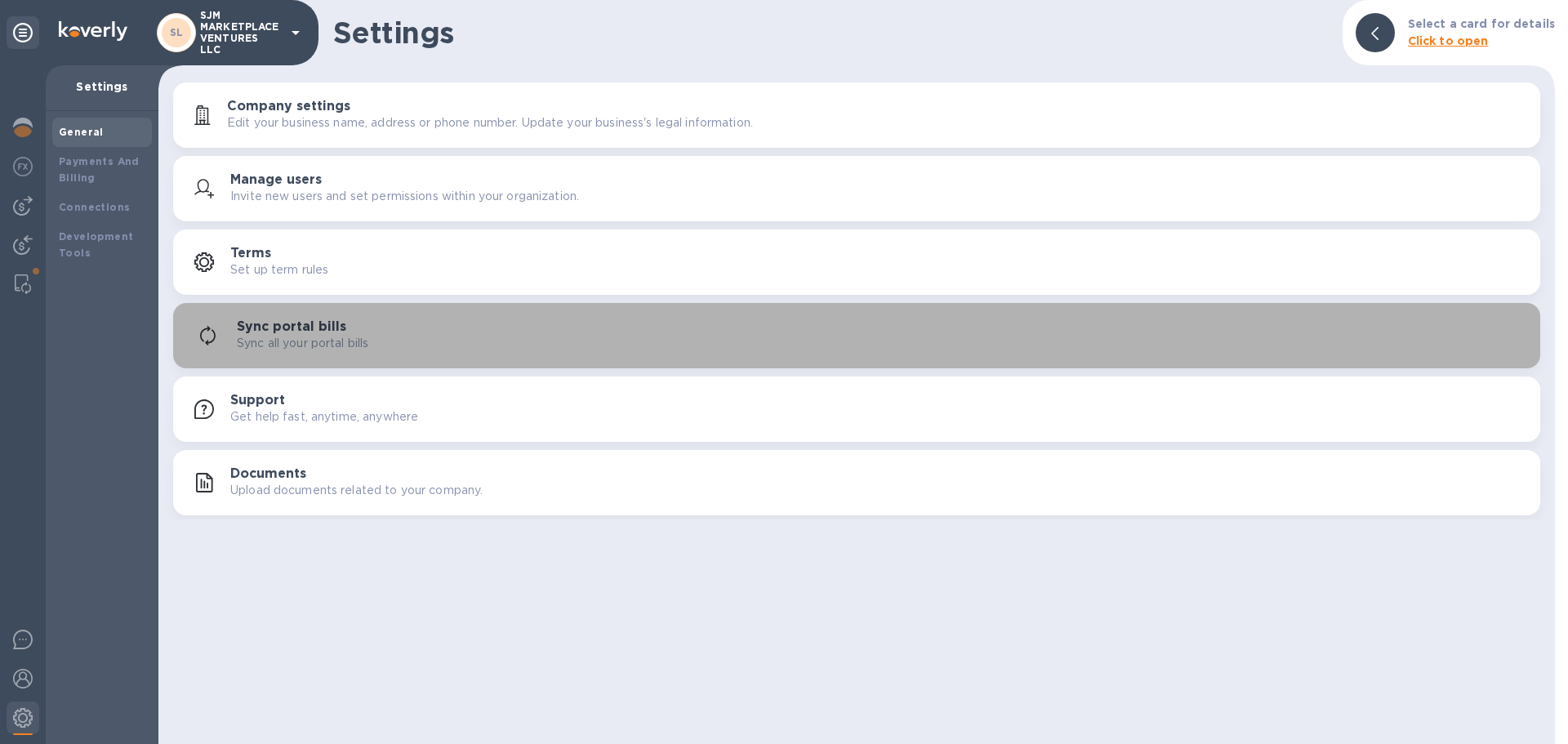
click at [309, 349] on p "Sync all your portal bills" at bounding box center [303, 343] width 131 height 17
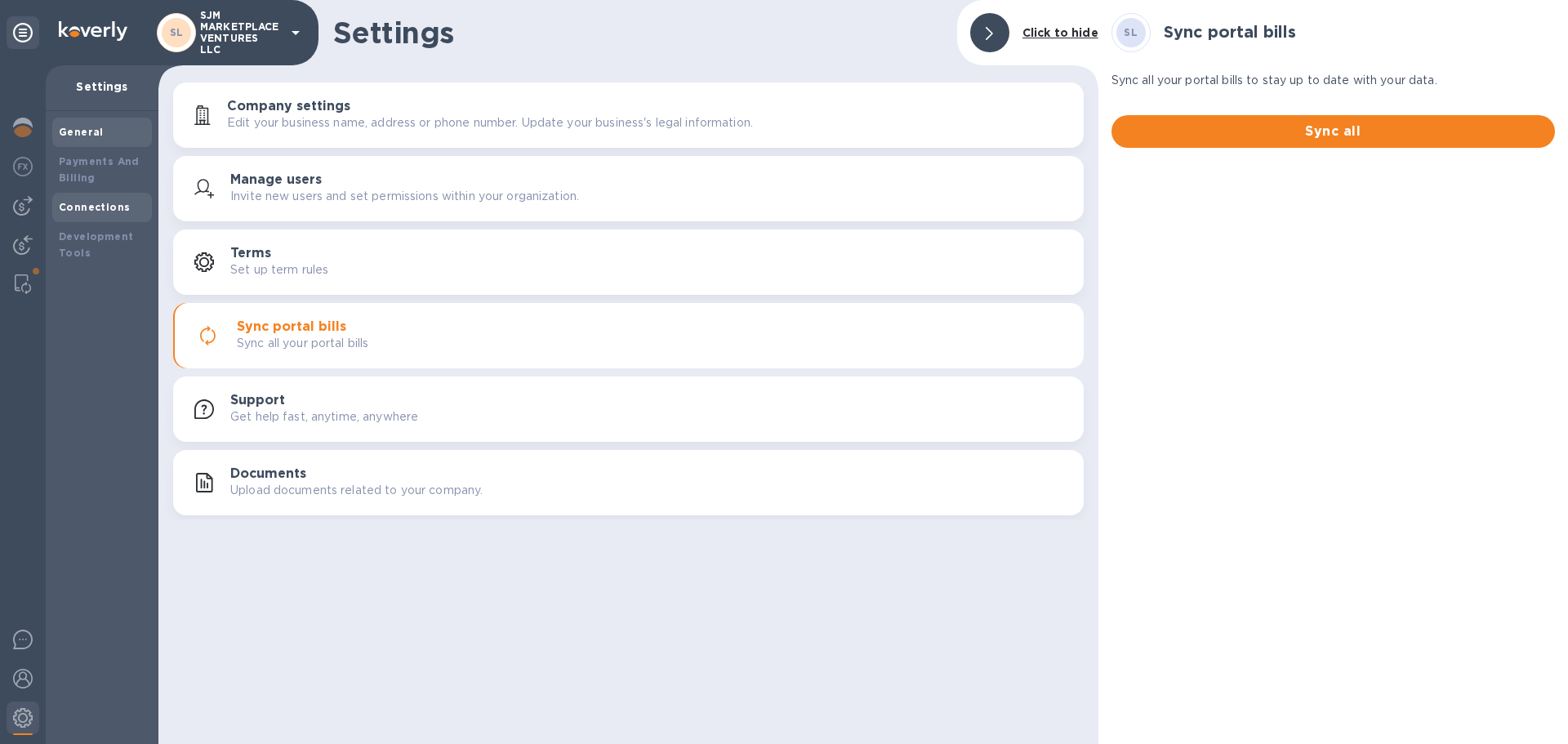
click at [83, 213] on div "Connections" at bounding box center [102, 207] width 86 height 16
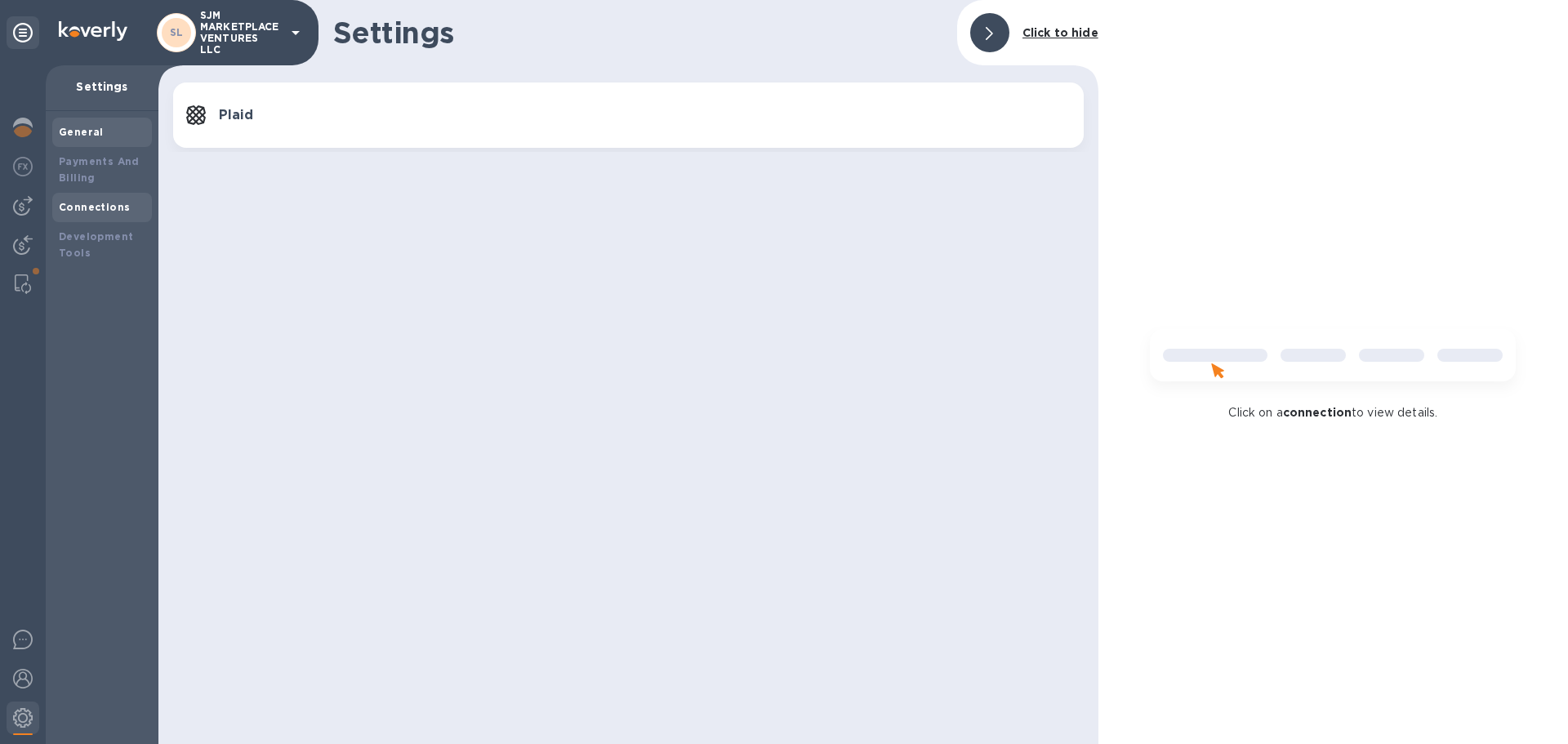
click at [64, 131] on b "General" at bounding box center [82, 131] width 45 height 12
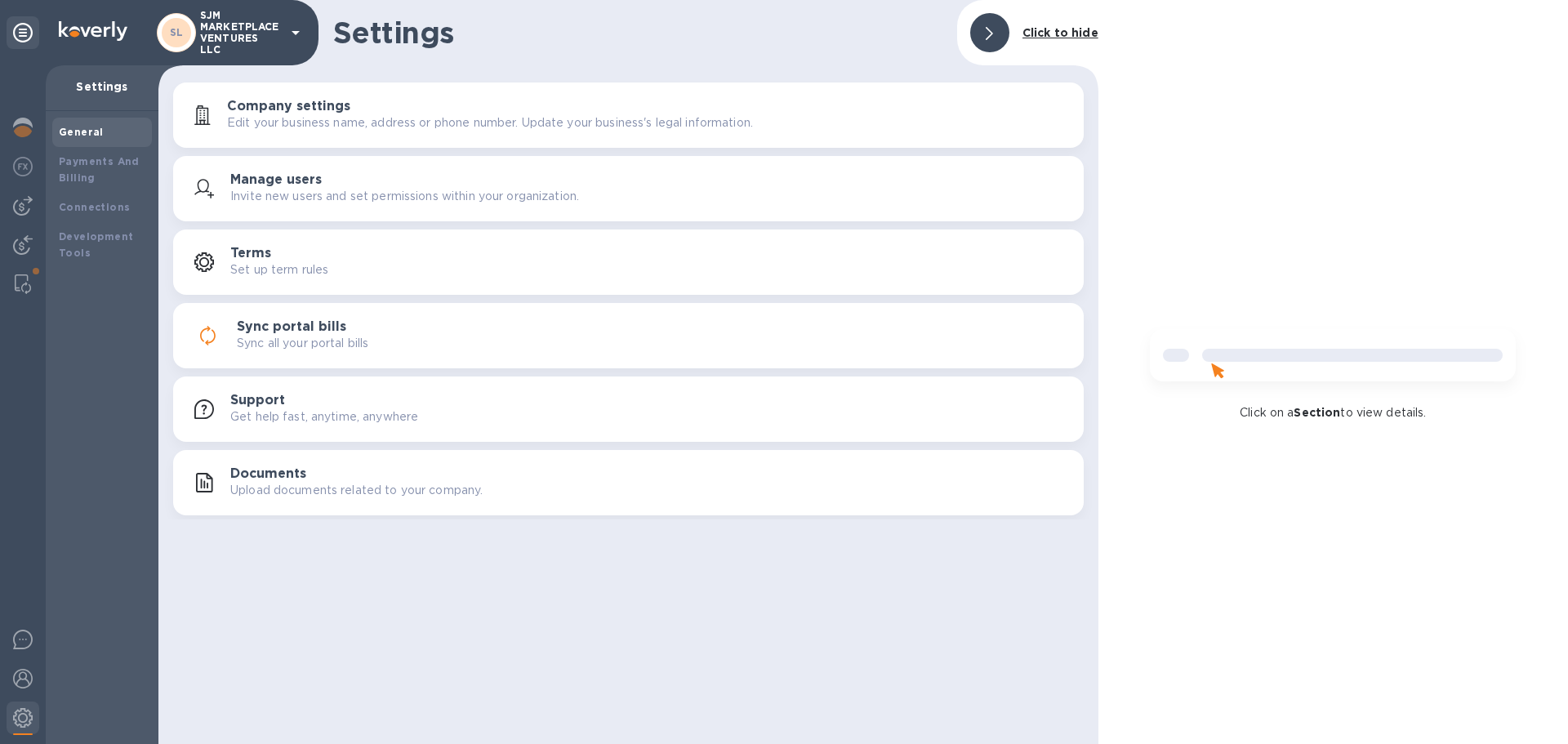
click at [259, 119] on p "Edit your business name, address or phone number. Update your business's legal …" at bounding box center [489, 123] width 526 height 17
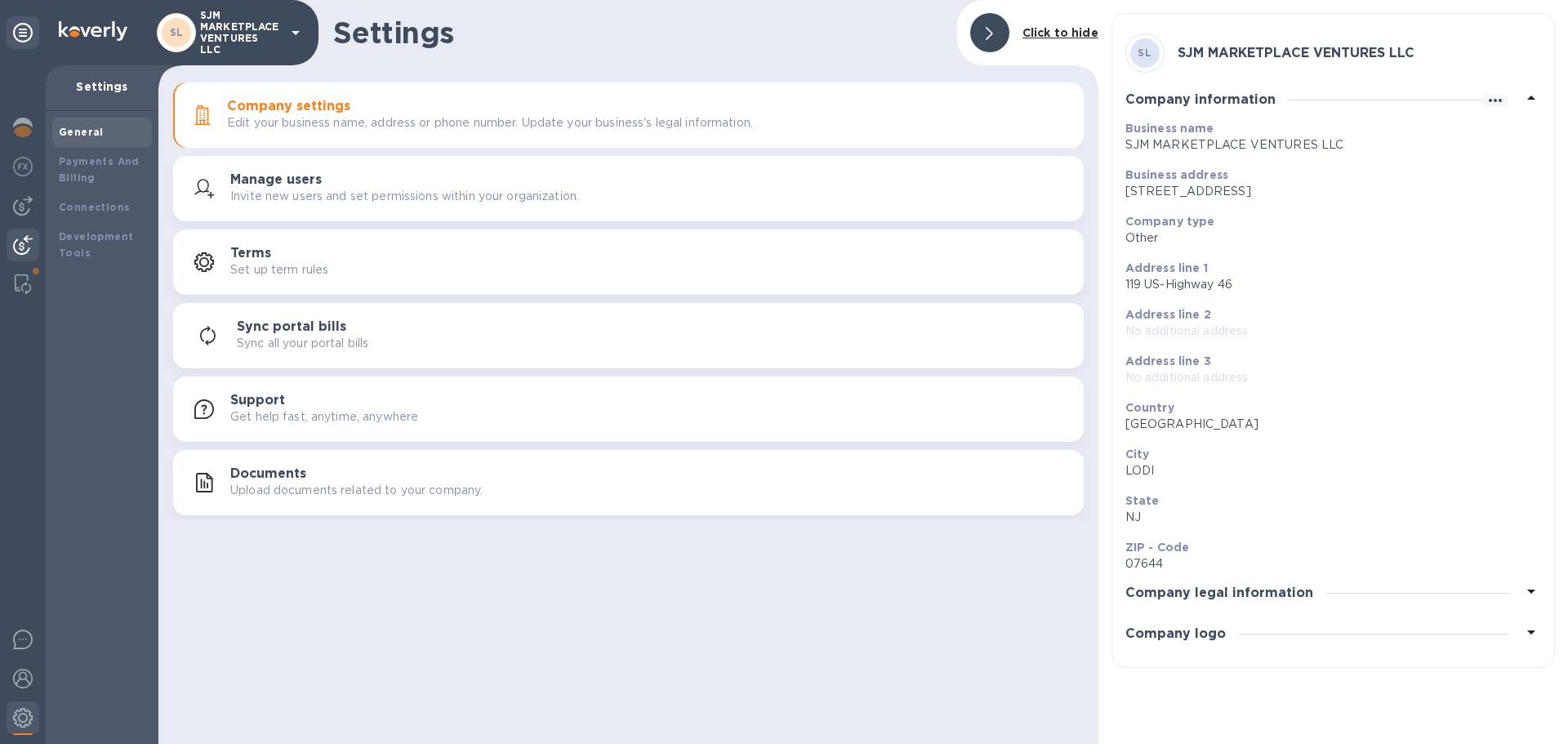
click at [22, 246] on img at bounding box center [22, 245] width 20 height 20
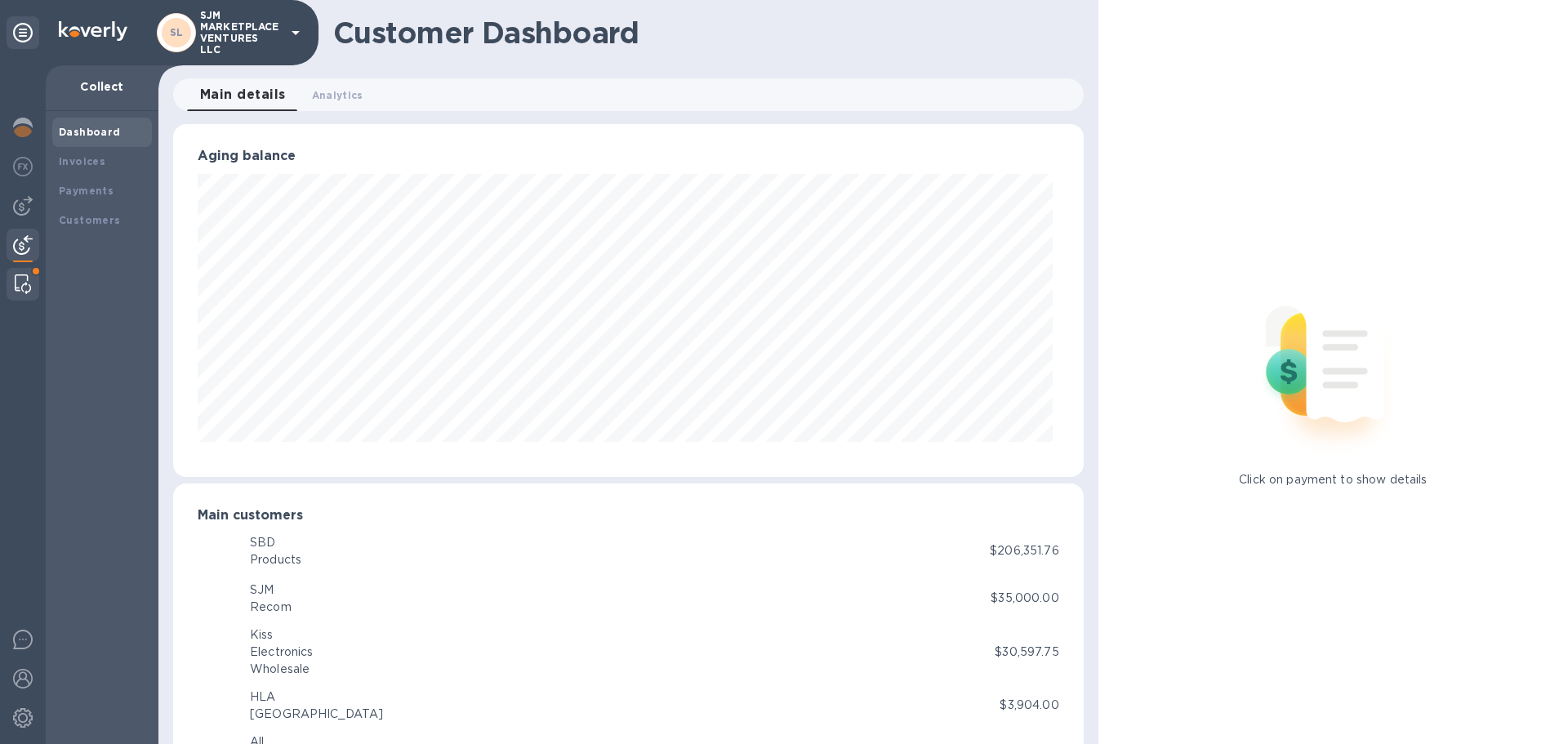
scroll to position [816315, 815947]
click at [28, 283] on img at bounding box center [22, 284] width 16 height 20
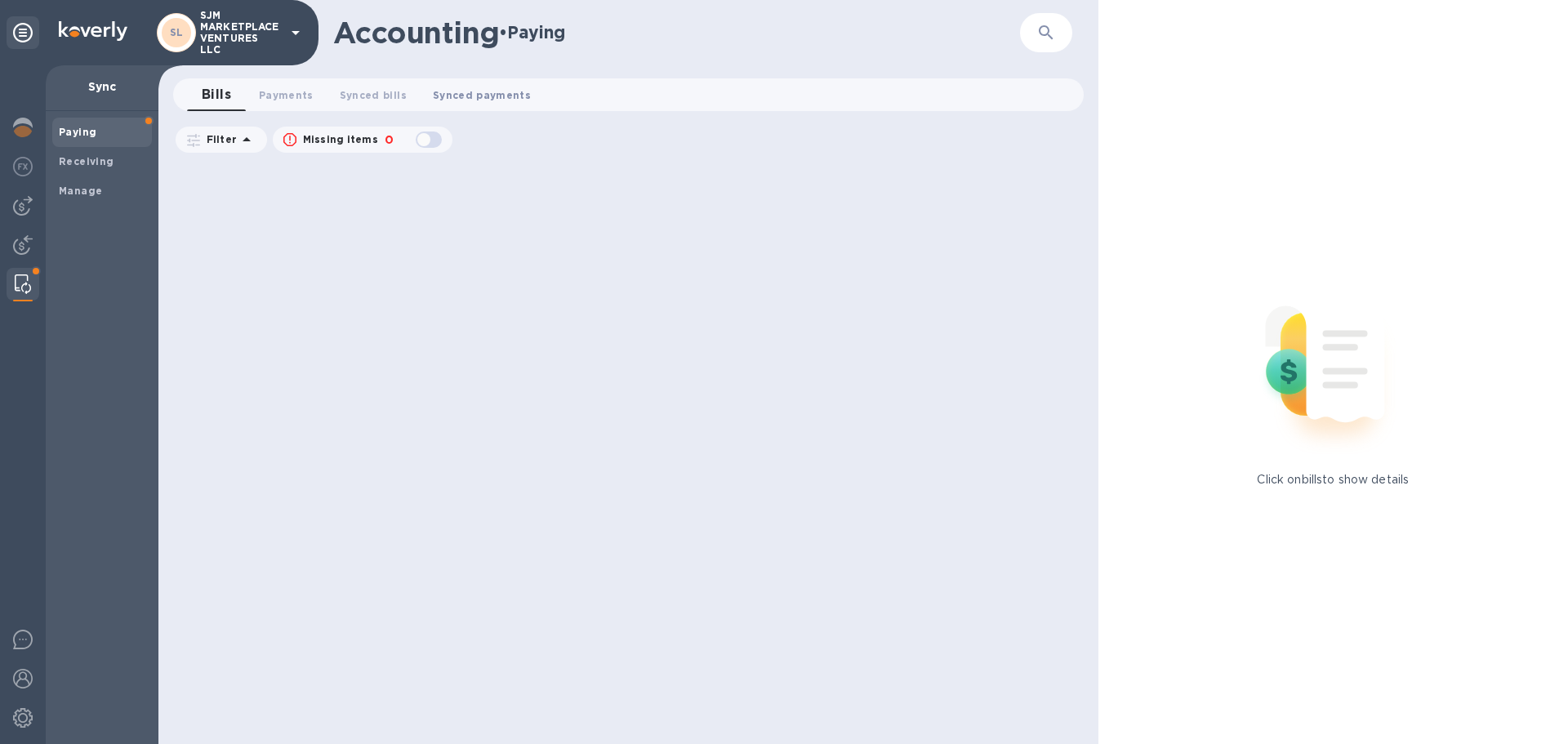
click at [504, 93] on span "Synced payments 0" at bounding box center [482, 95] width 98 height 17
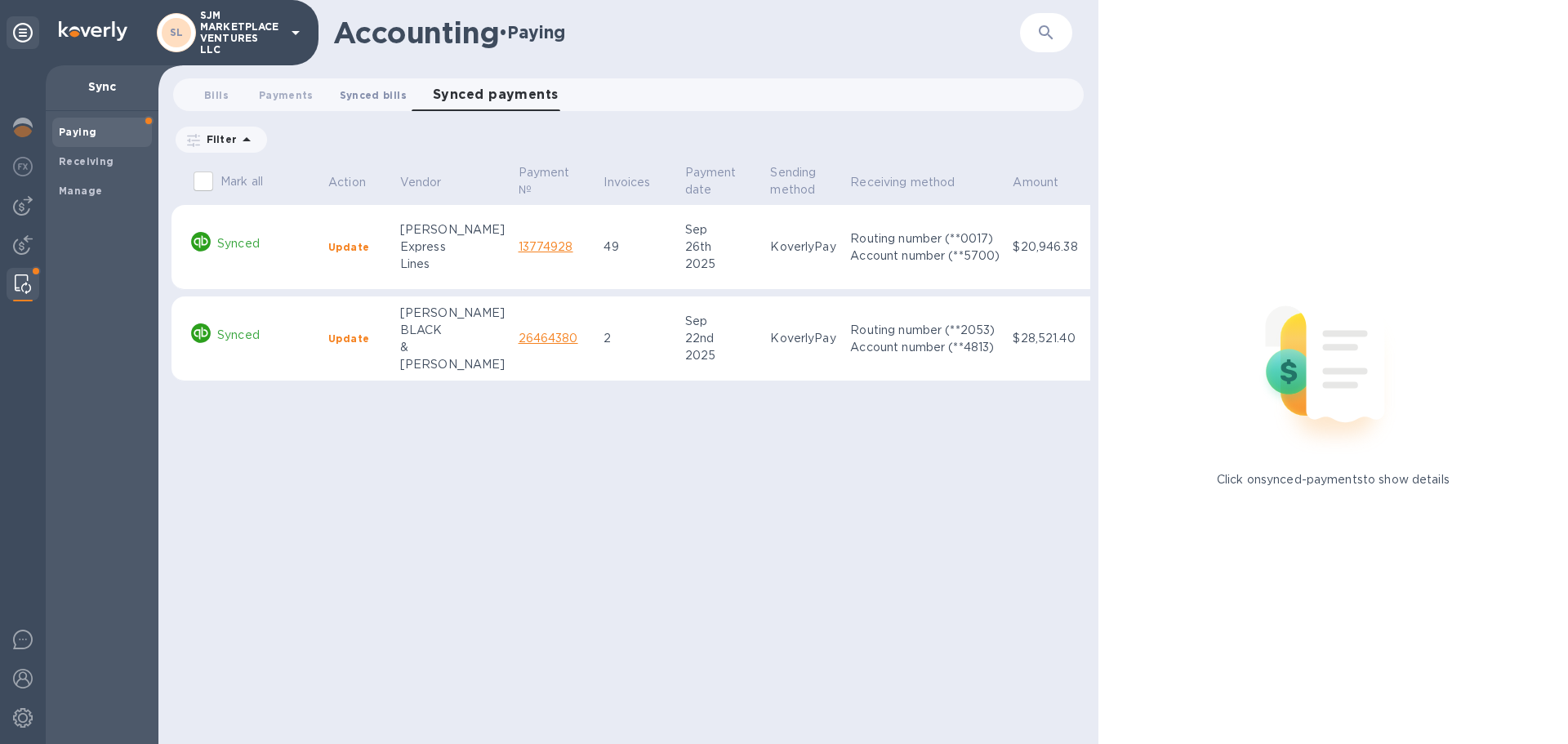
click at [362, 92] on span "Synced bills 0" at bounding box center [373, 95] width 67 height 17
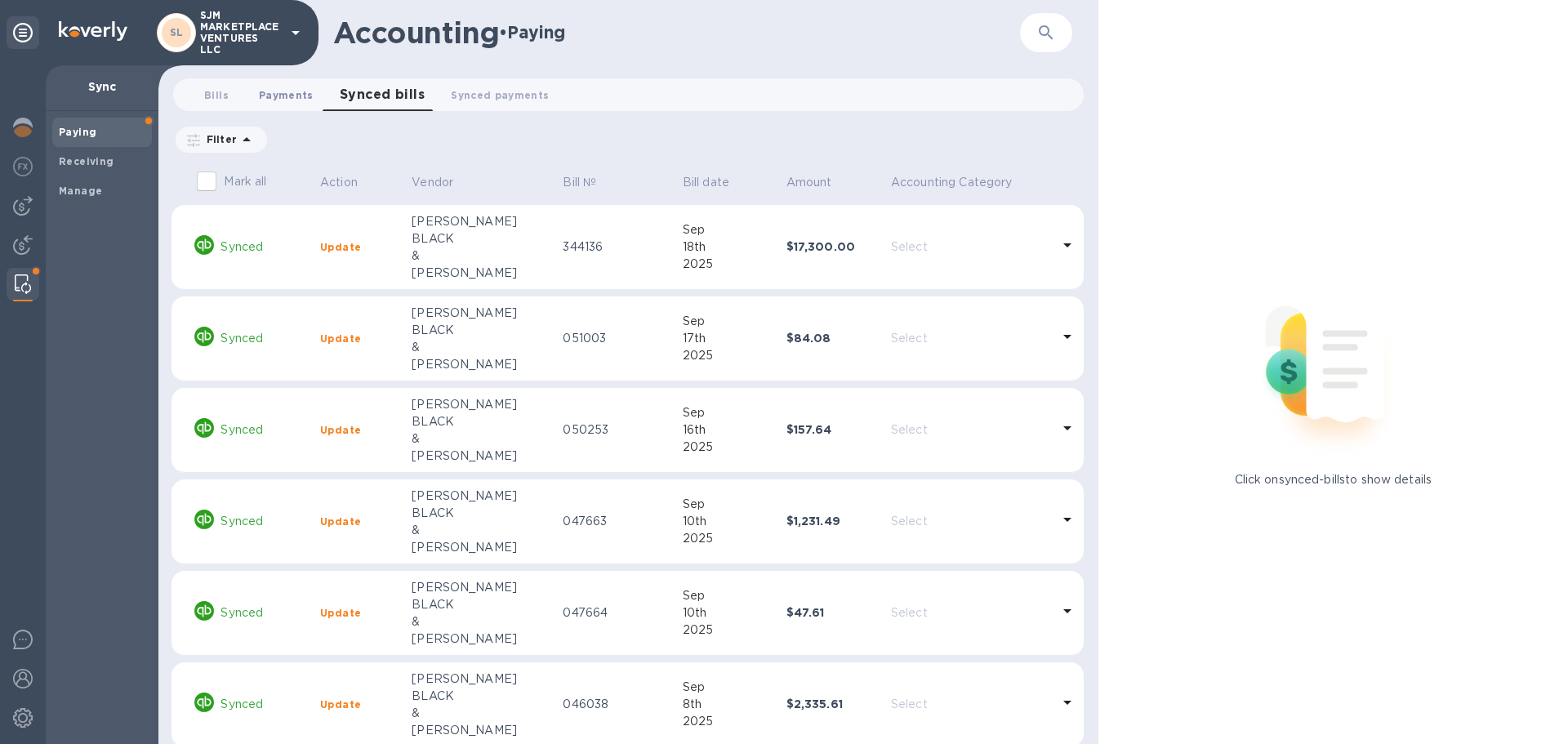
click at [279, 98] on span "Payments 0" at bounding box center [286, 95] width 54 height 17
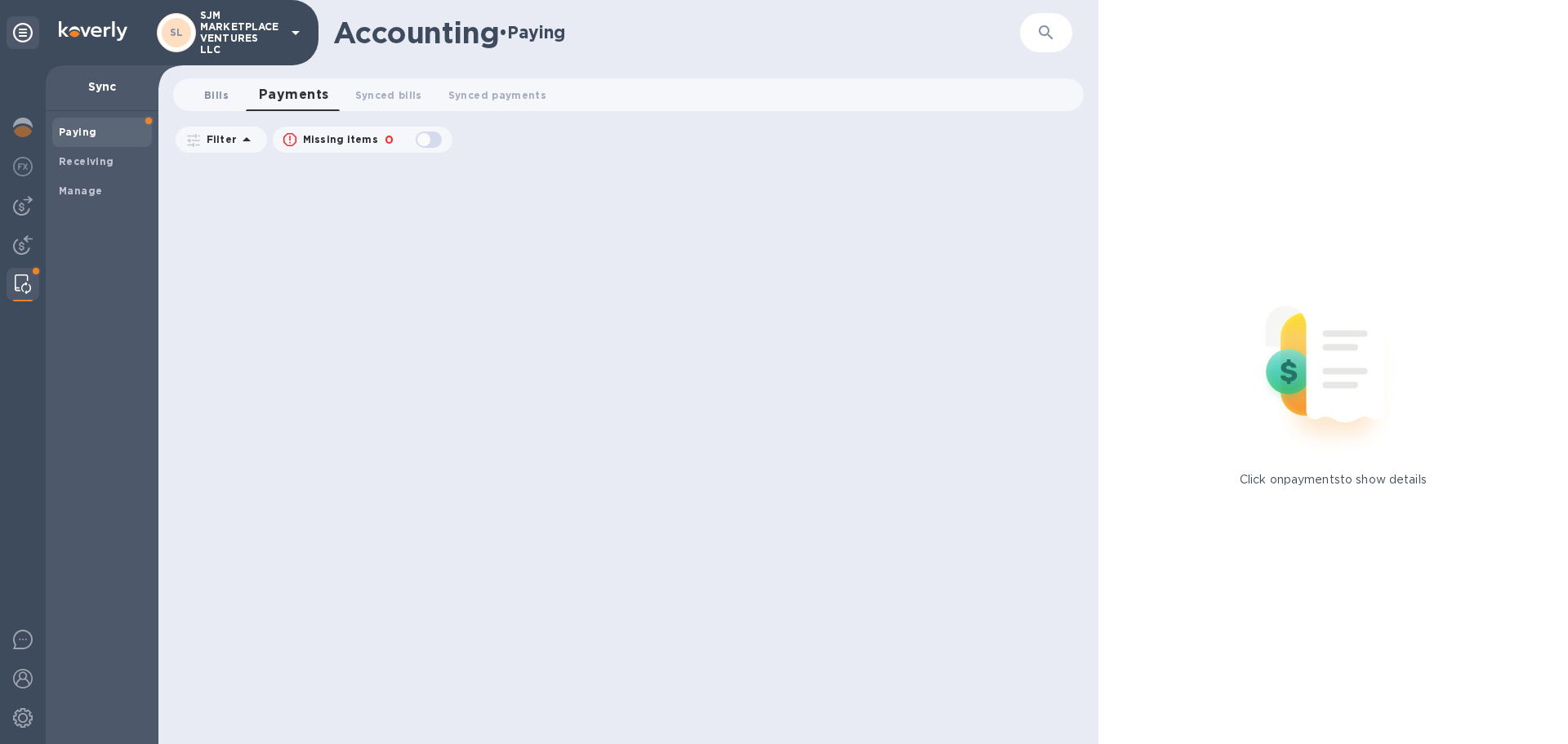
click at [211, 96] on span "Bills 0" at bounding box center [217, 95] width 24 height 17
click at [20, 124] on img at bounding box center [22, 127] width 20 height 20
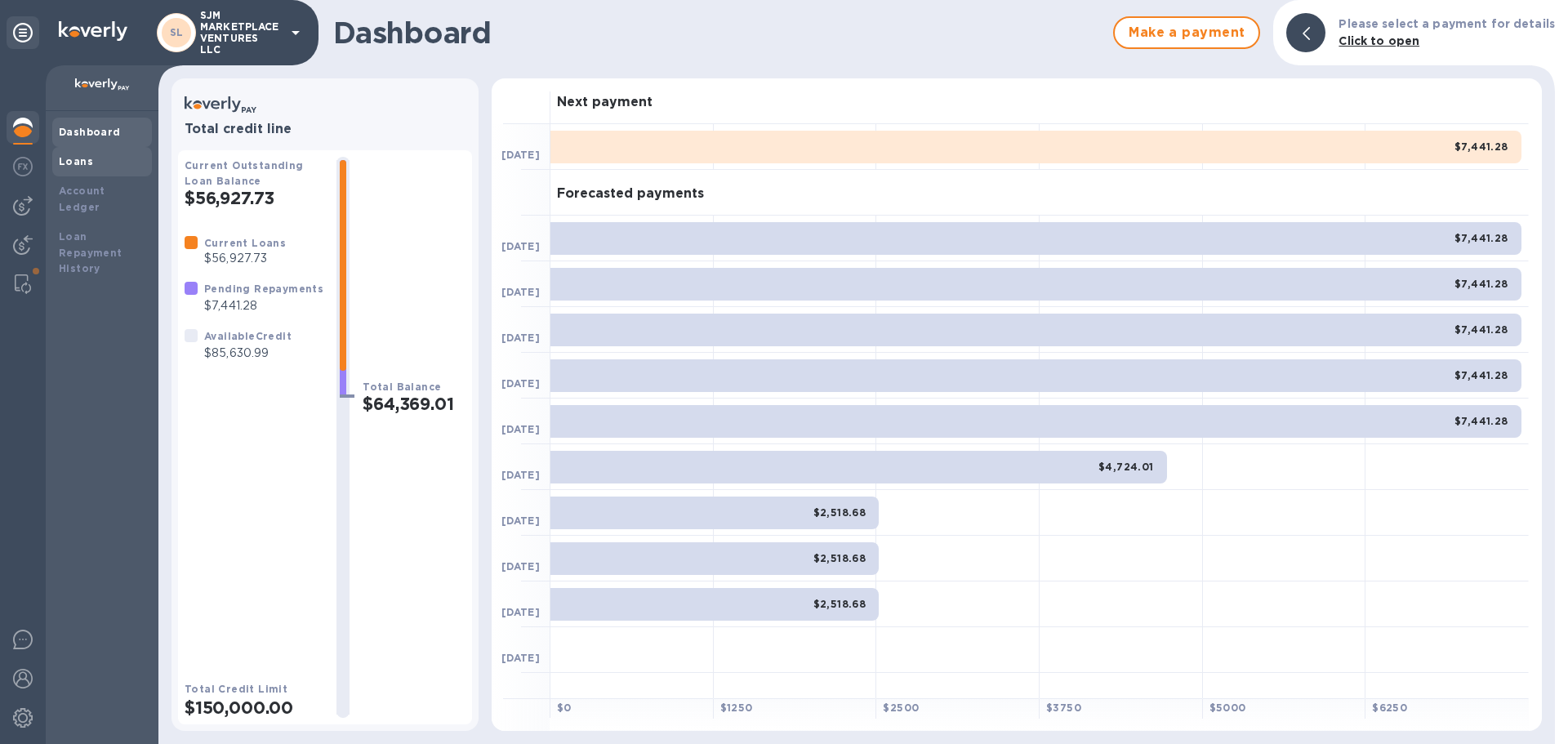
click at [64, 152] on div "Loans" at bounding box center [102, 161] width 99 height 29
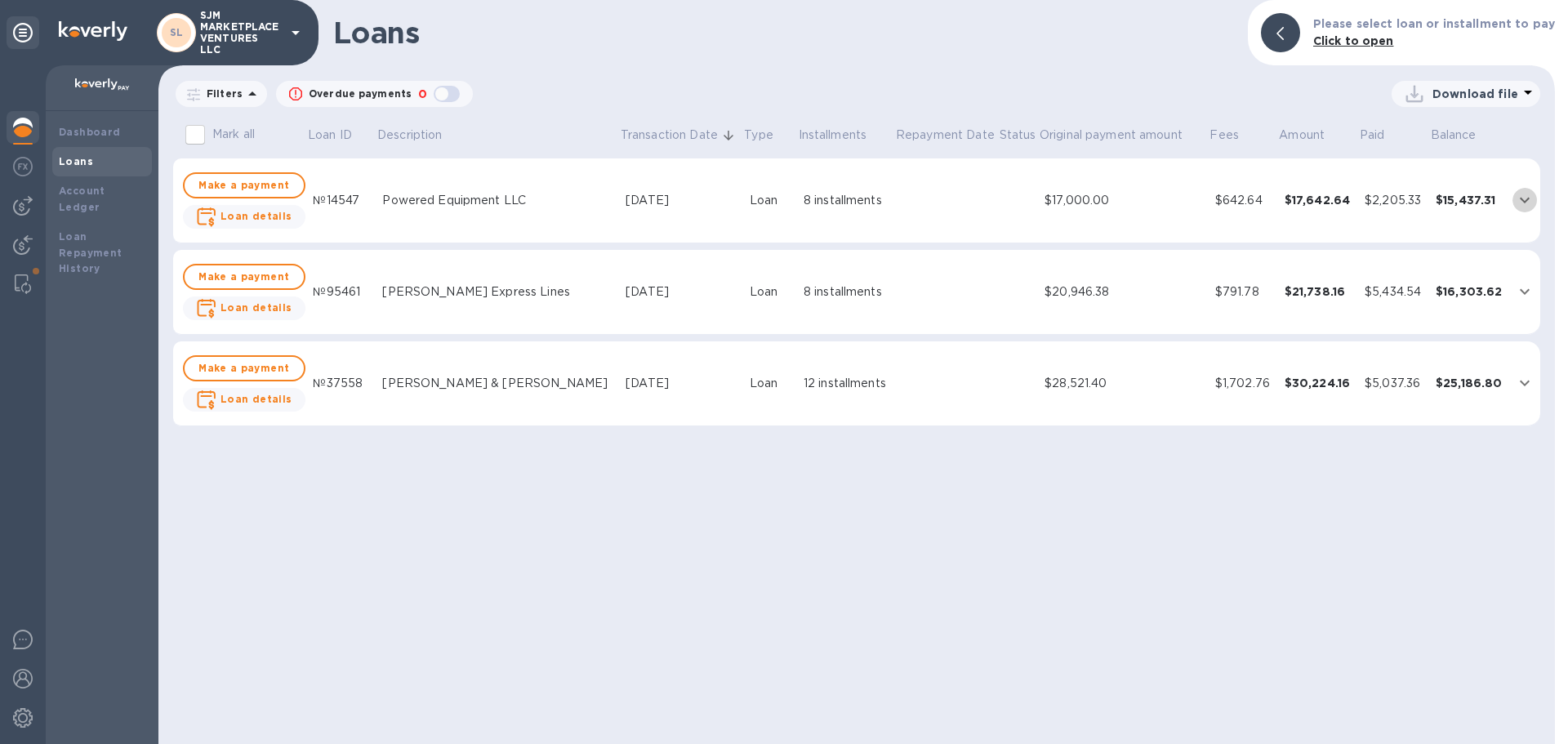
click at [1529, 197] on icon "expand row" at bounding box center [1525, 200] width 20 height 20
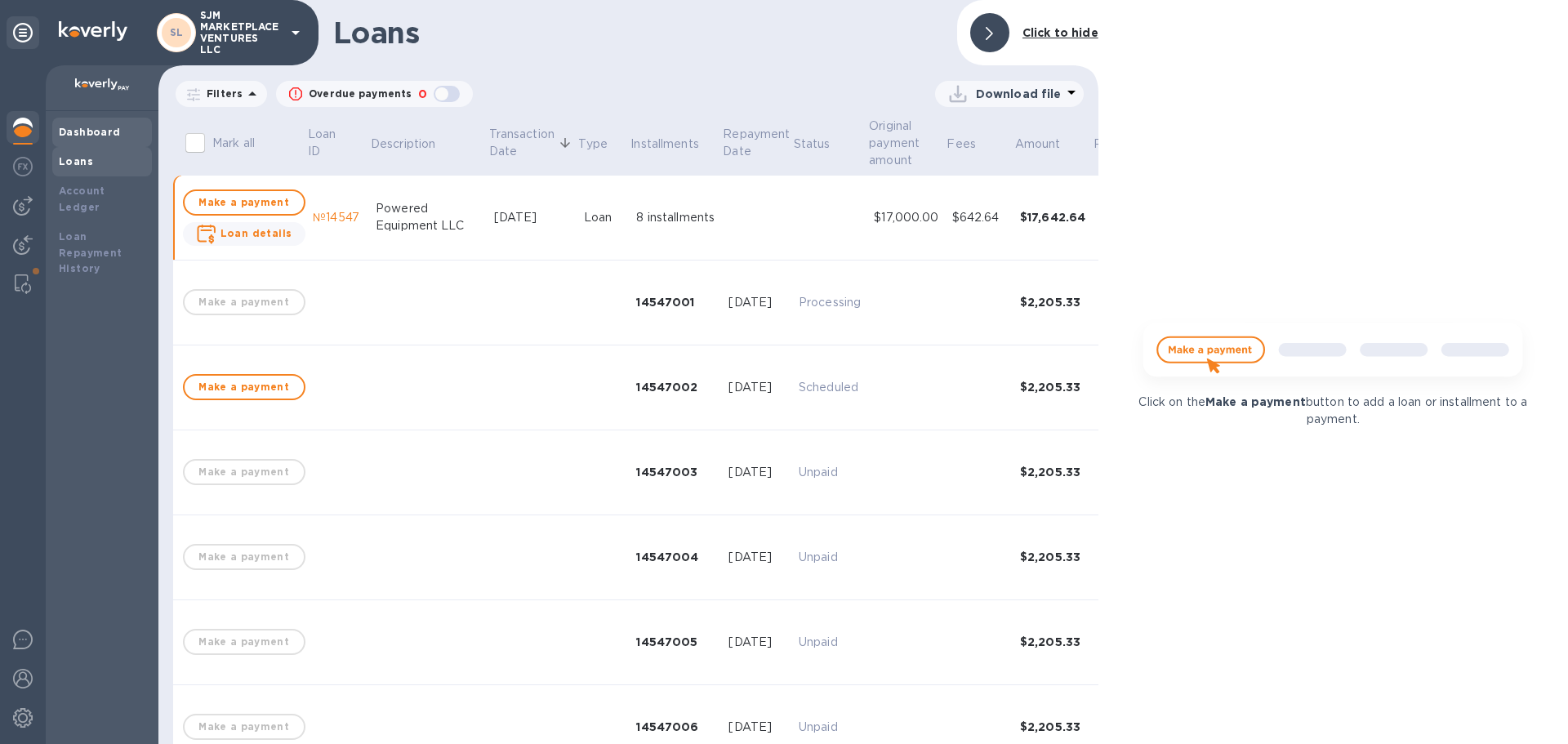
click at [92, 134] on b "Dashboard" at bounding box center [90, 131] width 62 height 12
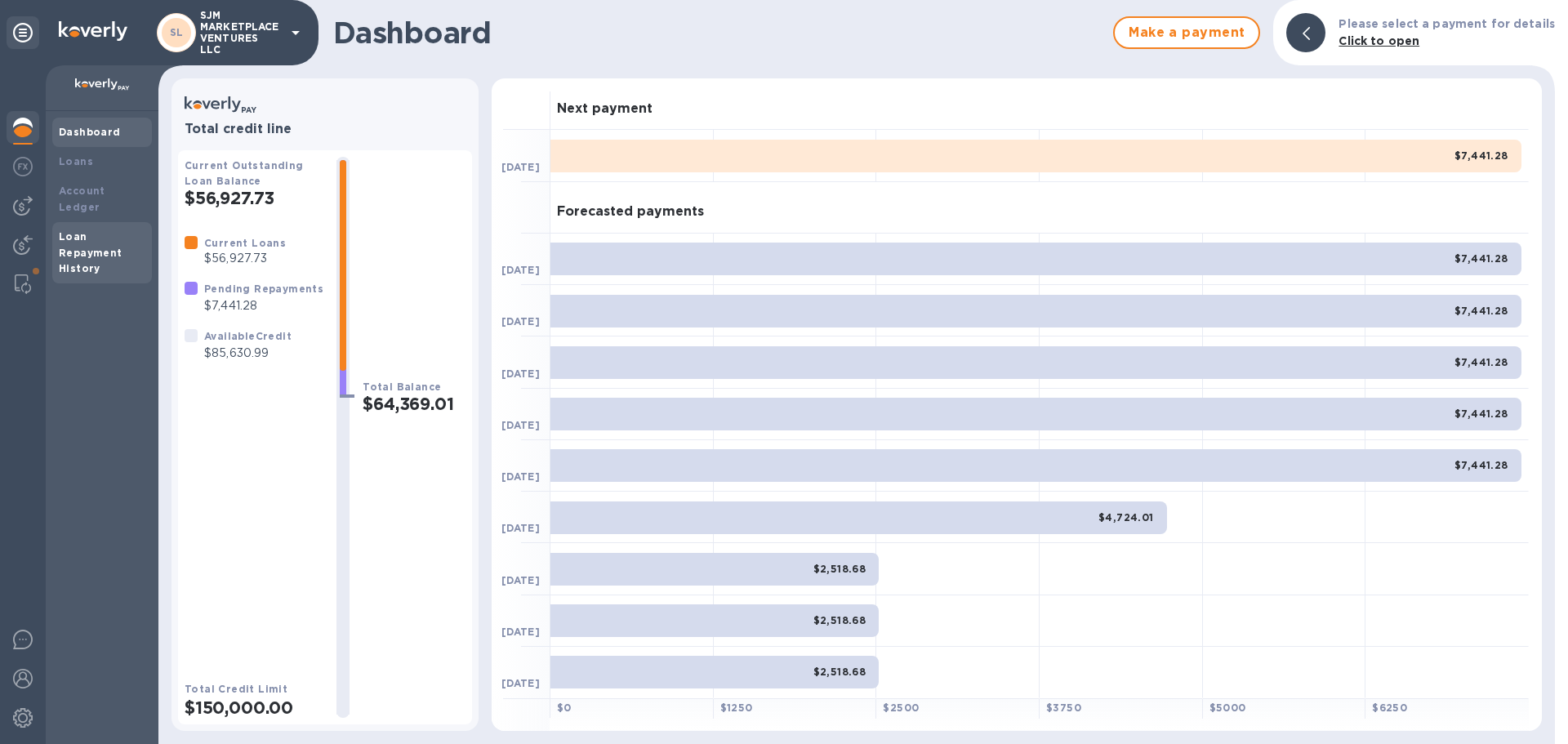
click at [94, 229] on div "Loan Repayment History" at bounding box center [102, 253] width 86 height 49
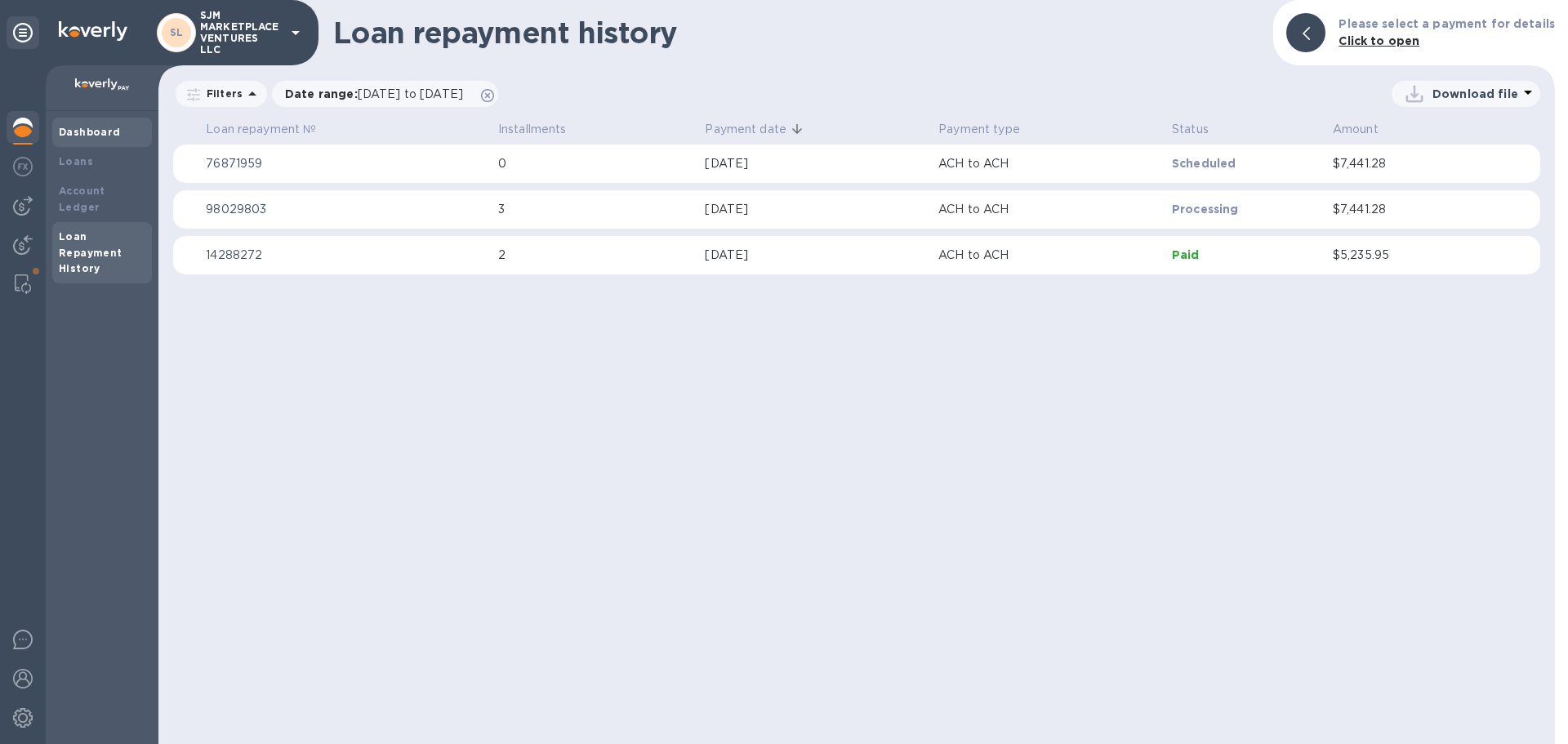
click at [92, 124] on div "Dashboard" at bounding box center [102, 132] width 99 height 29
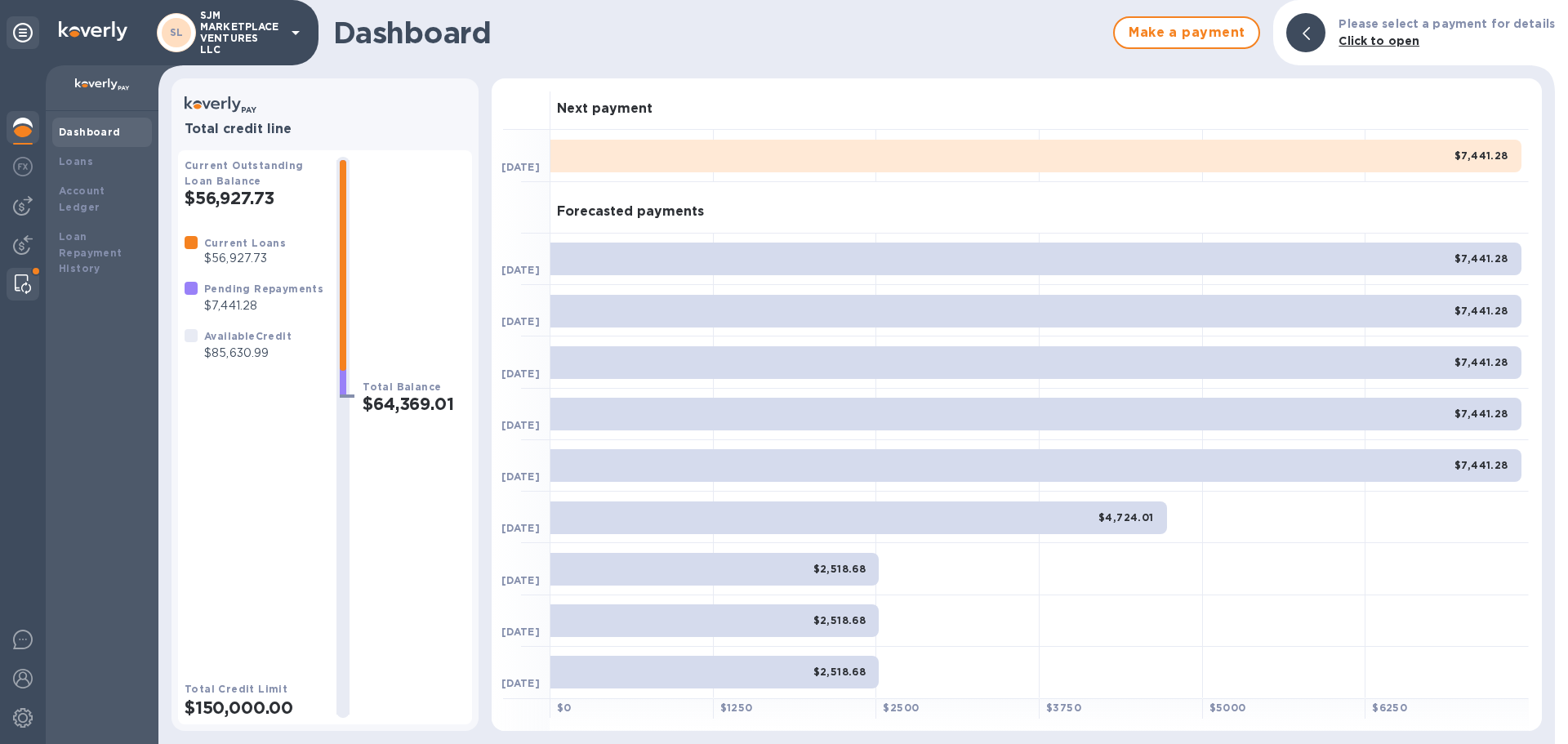
click at [29, 274] on div at bounding box center [22, 284] width 29 height 33
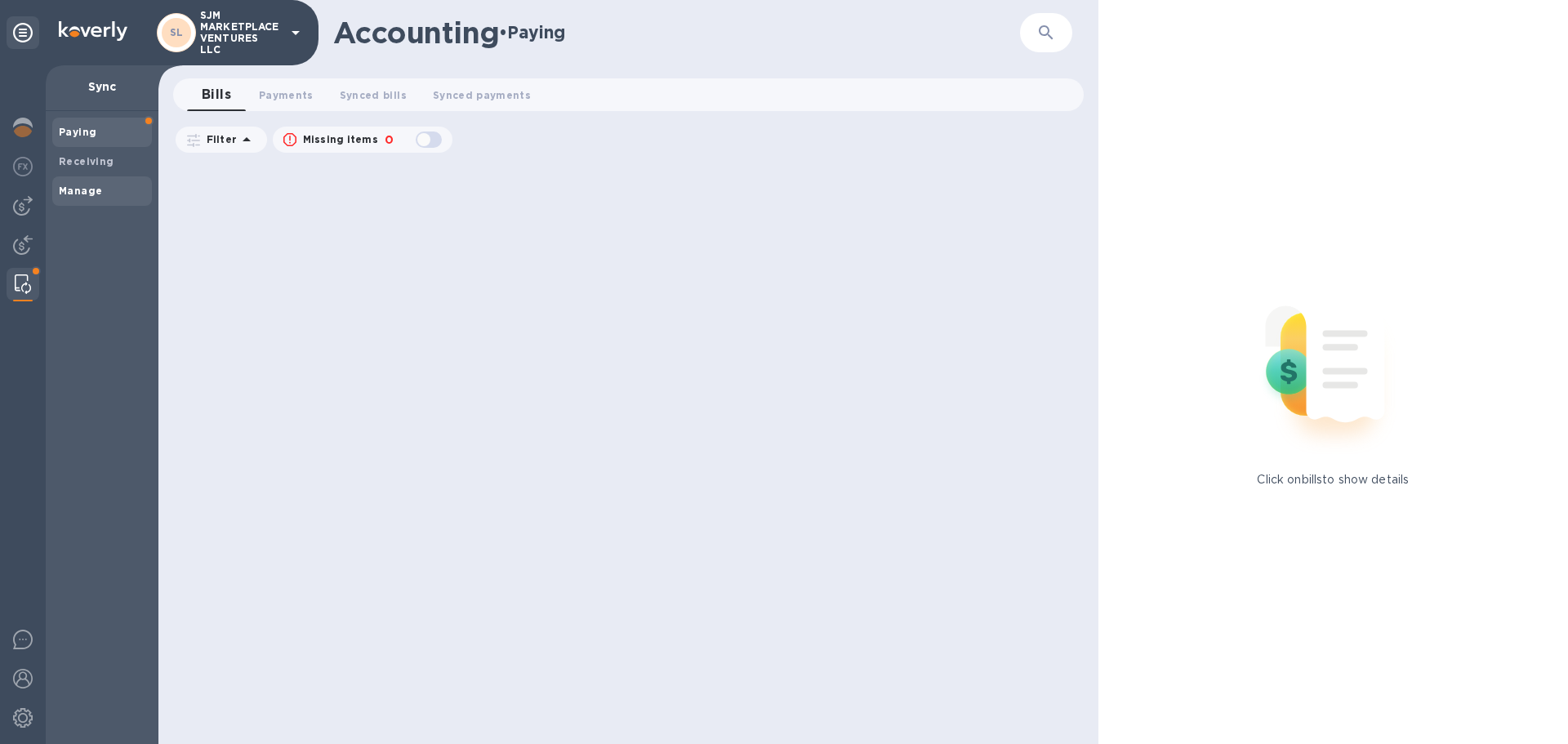
click at [72, 186] on b "Manage" at bounding box center [81, 190] width 43 height 12
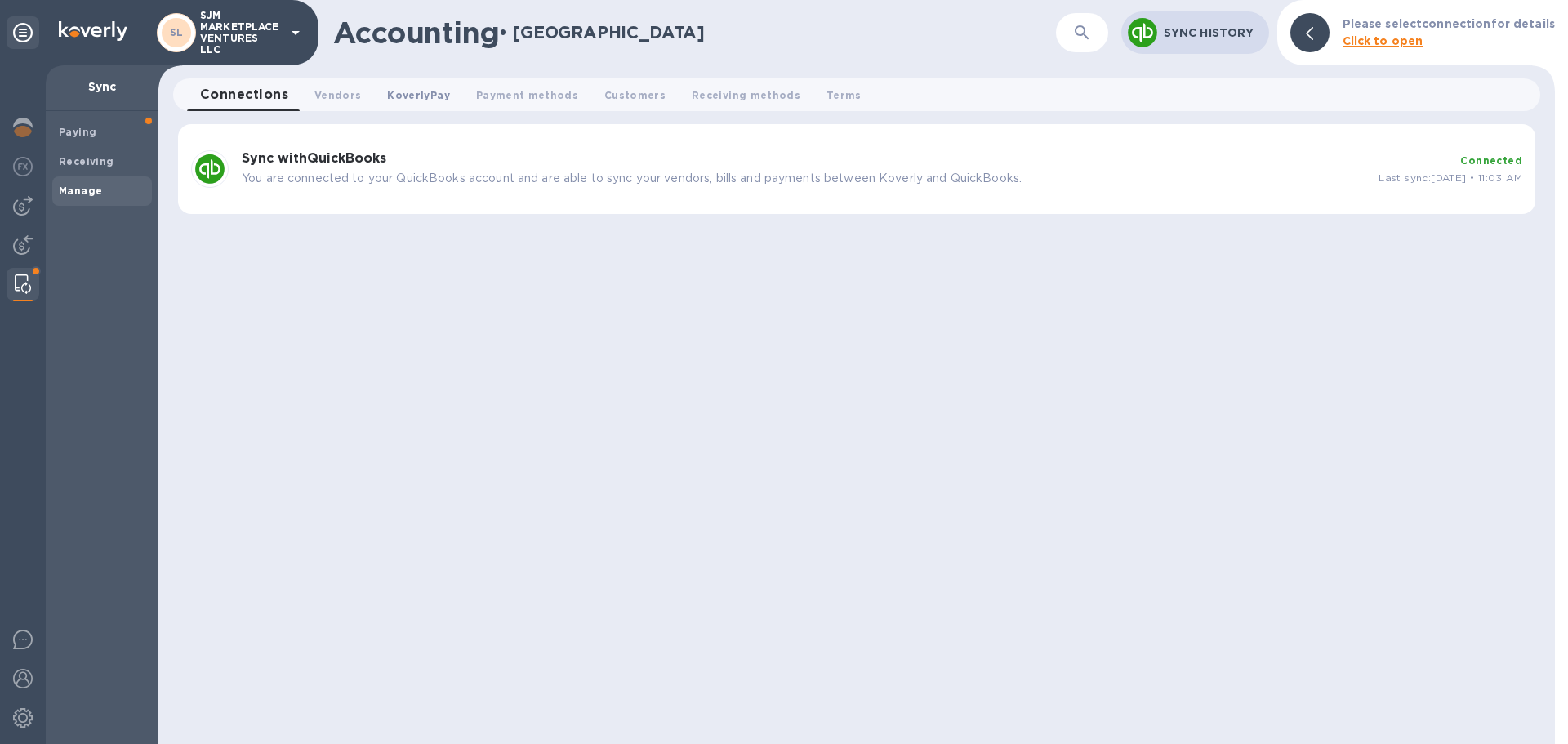
click at [426, 92] on span "KoverlyPay 0" at bounding box center [418, 95] width 62 height 17
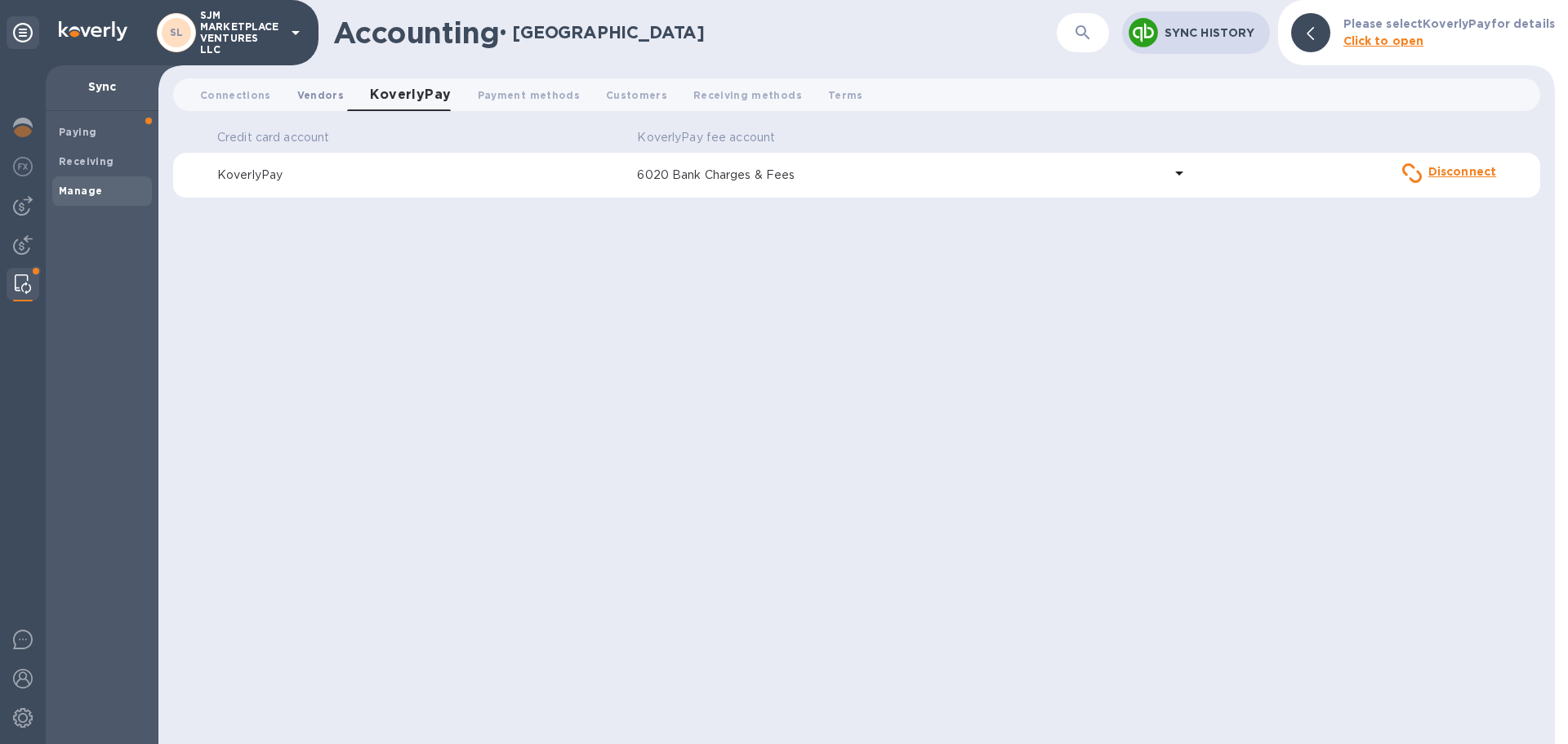
click at [321, 94] on span "Vendors 0" at bounding box center [321, 95] width 47 height 17
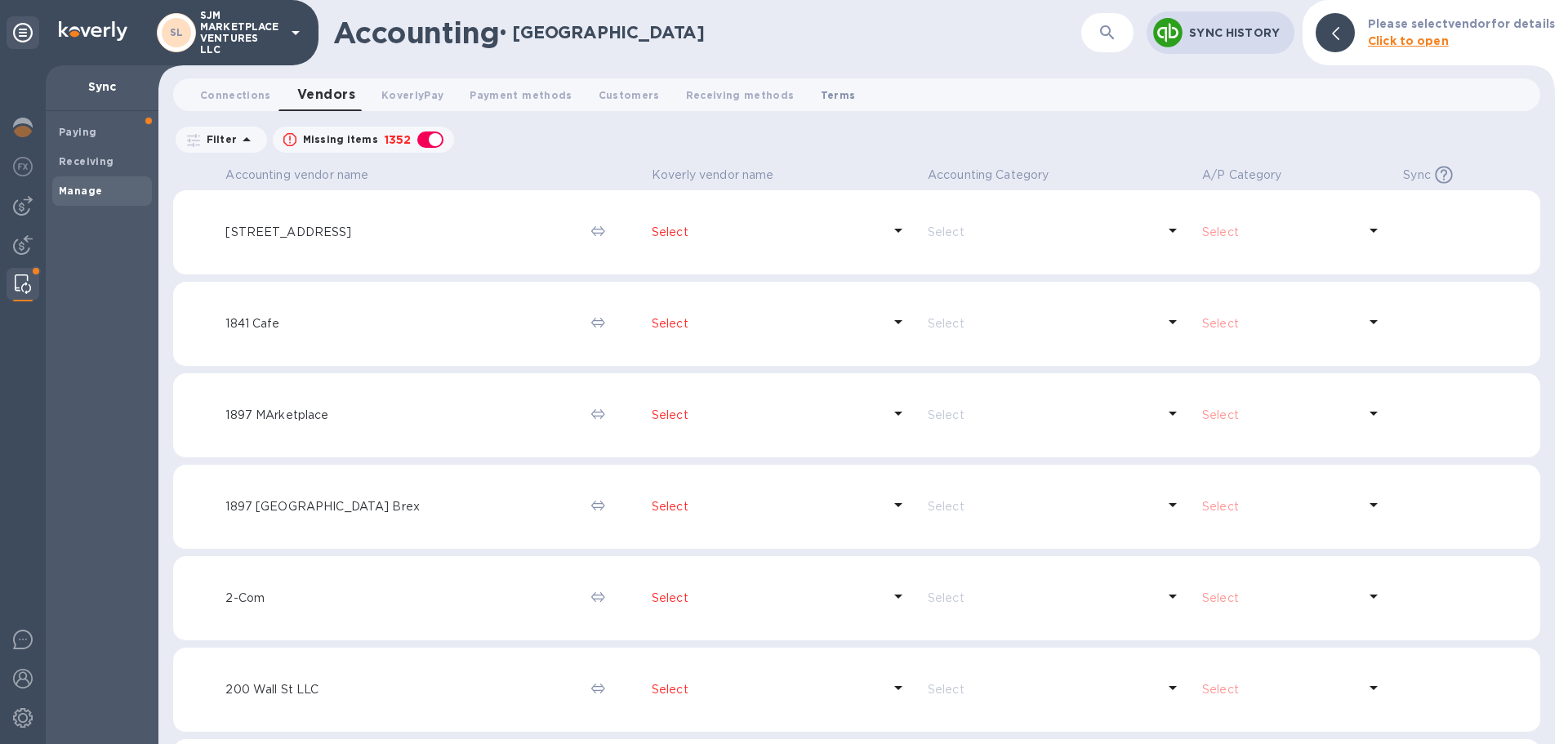
click at [821, 96] on span "Terms 0" at bounding box center [838, 95] width 35 height 17
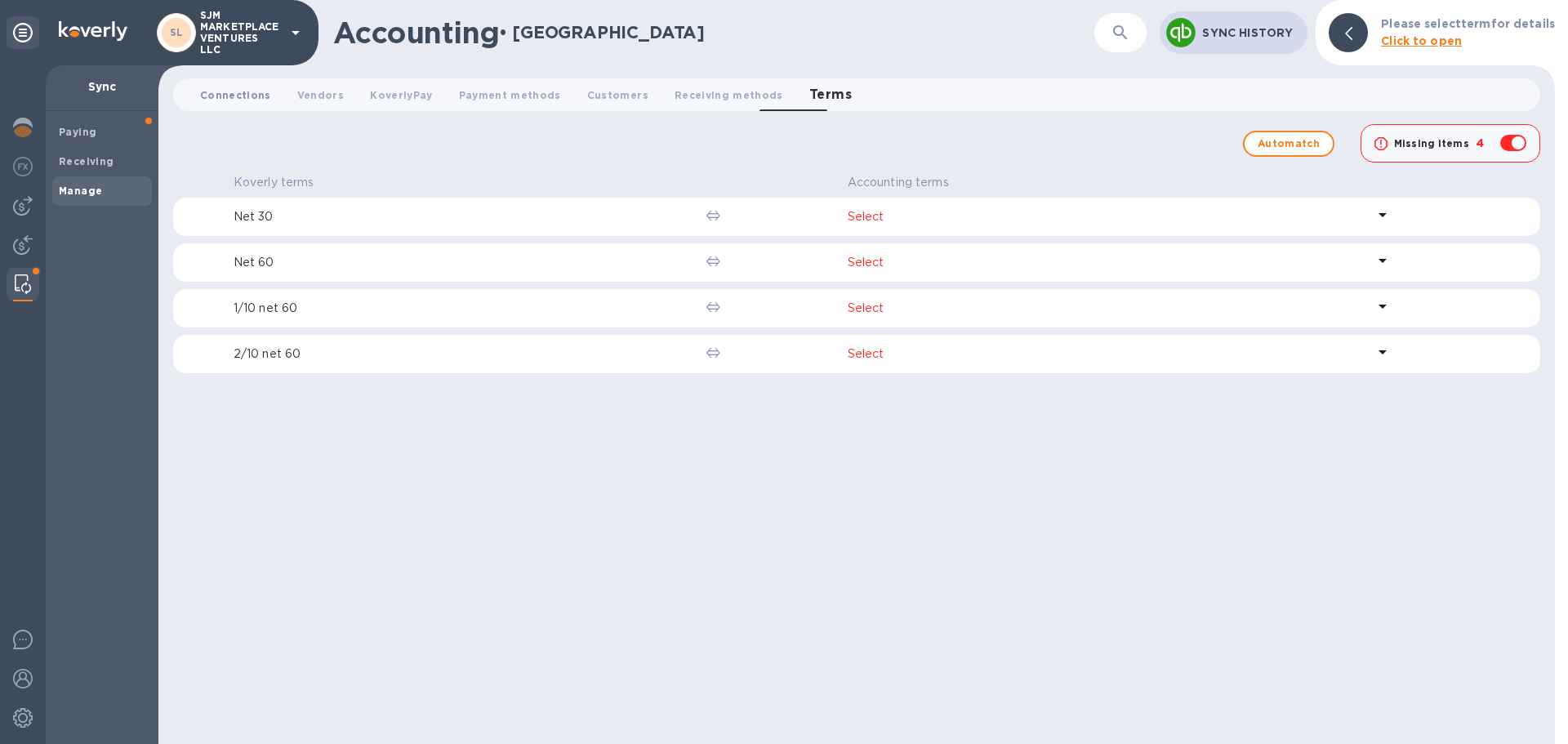
click at [221, 90] on span "Connections 0" at bounding box center [236, 95] width 71 height 17
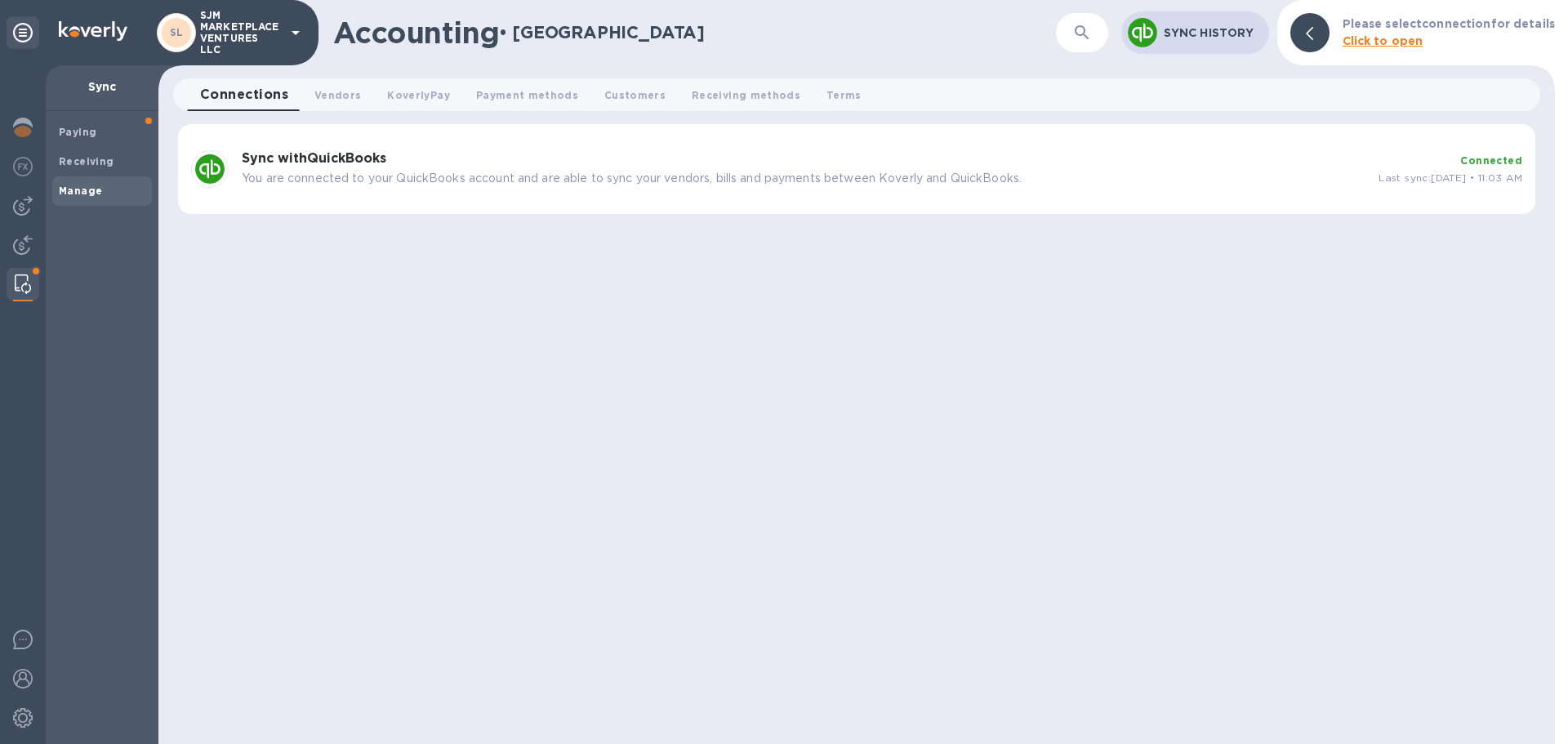
click at [410, 173] on p "You are connected to your QuickBooks account and are able to sync your vendors,…" at bounding box center [803, 178] width 1124 height 17
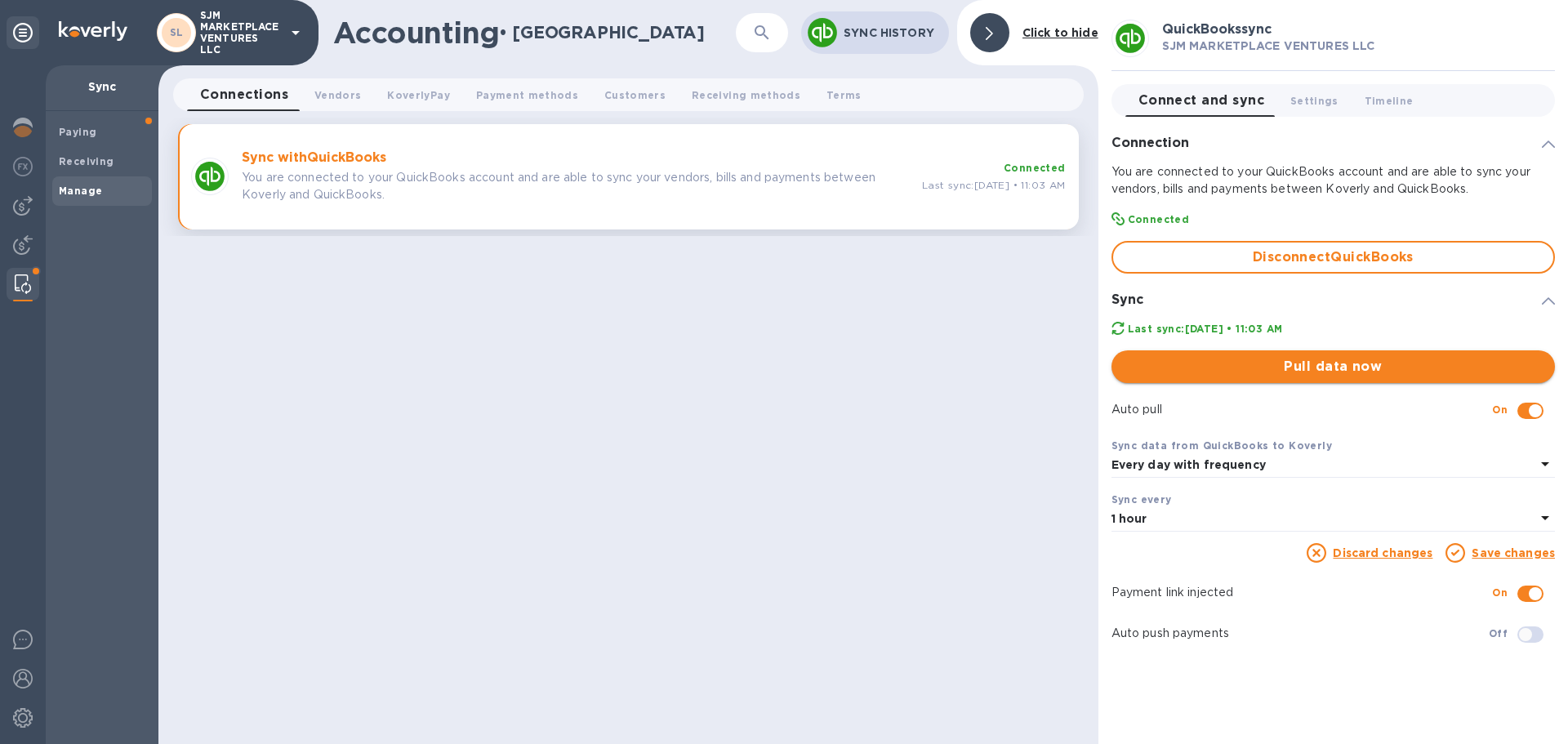
click at [1245, 366] on span "Pull data now" at bounding box center [1333, 366] width 417 height 20
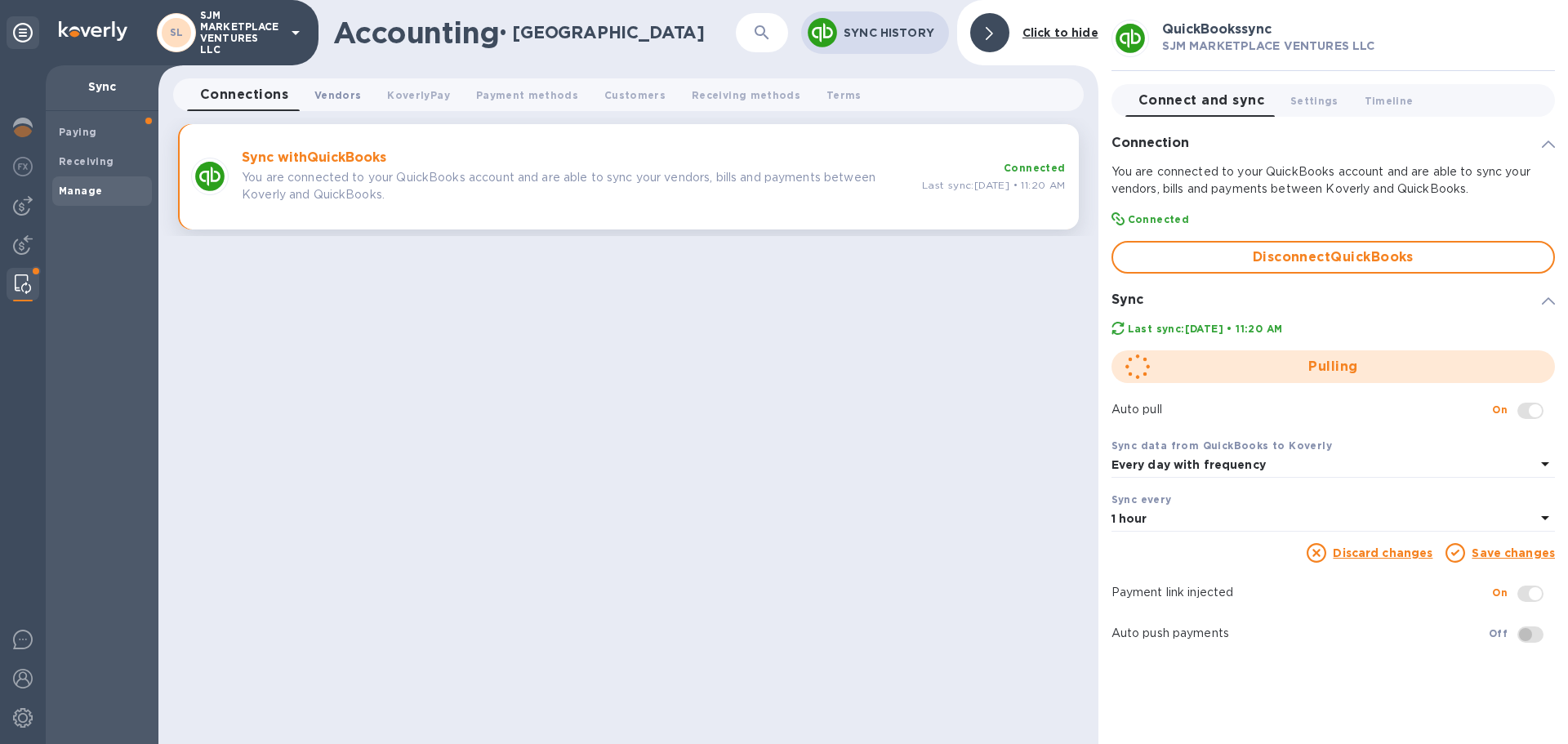
click at [331, 89] on span "Vendors 0" at bounding box center [338, 95] width 47 height 17
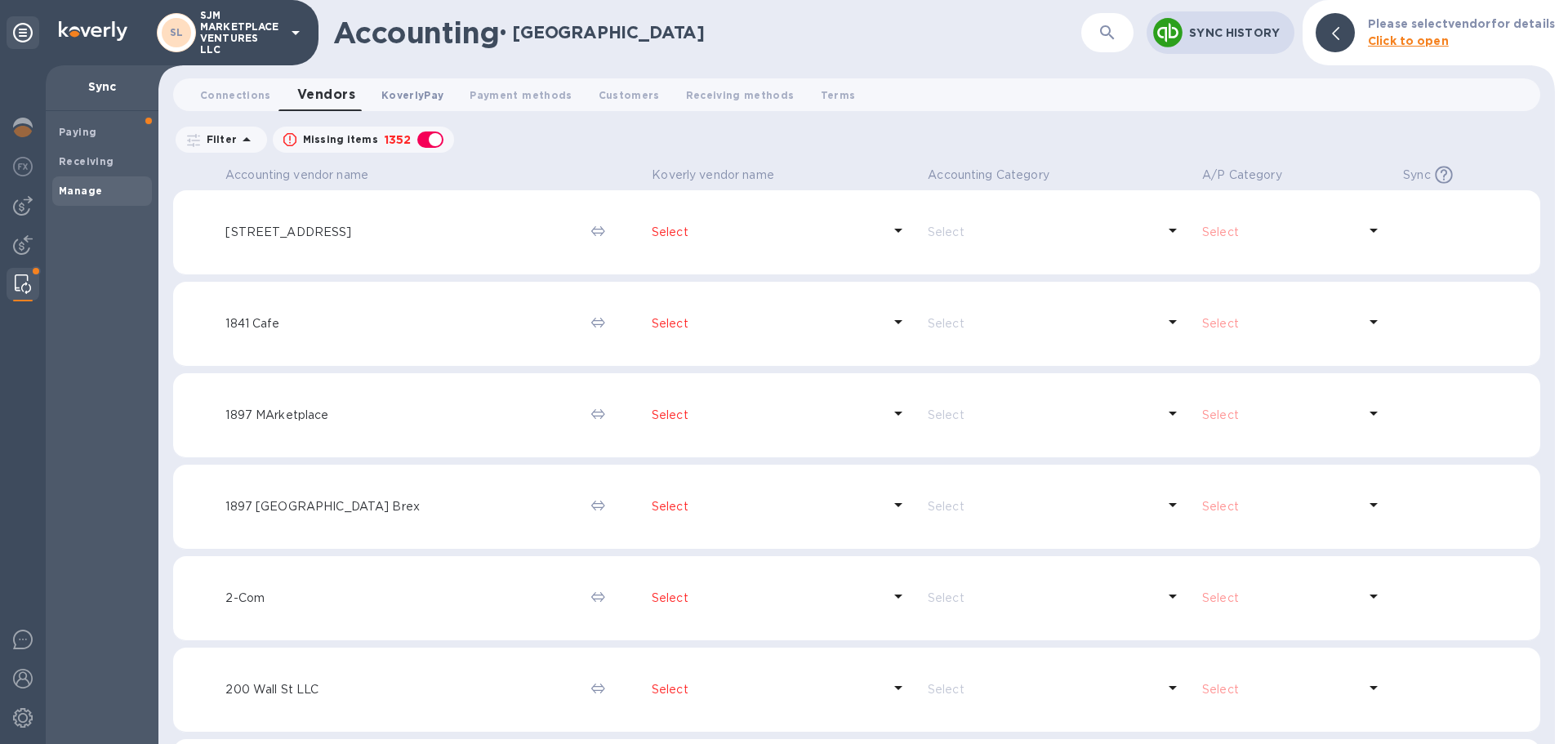
click at [394, 96] on span "KoverlyPay 0" at bounding box center [412, 95] width 62 height 17
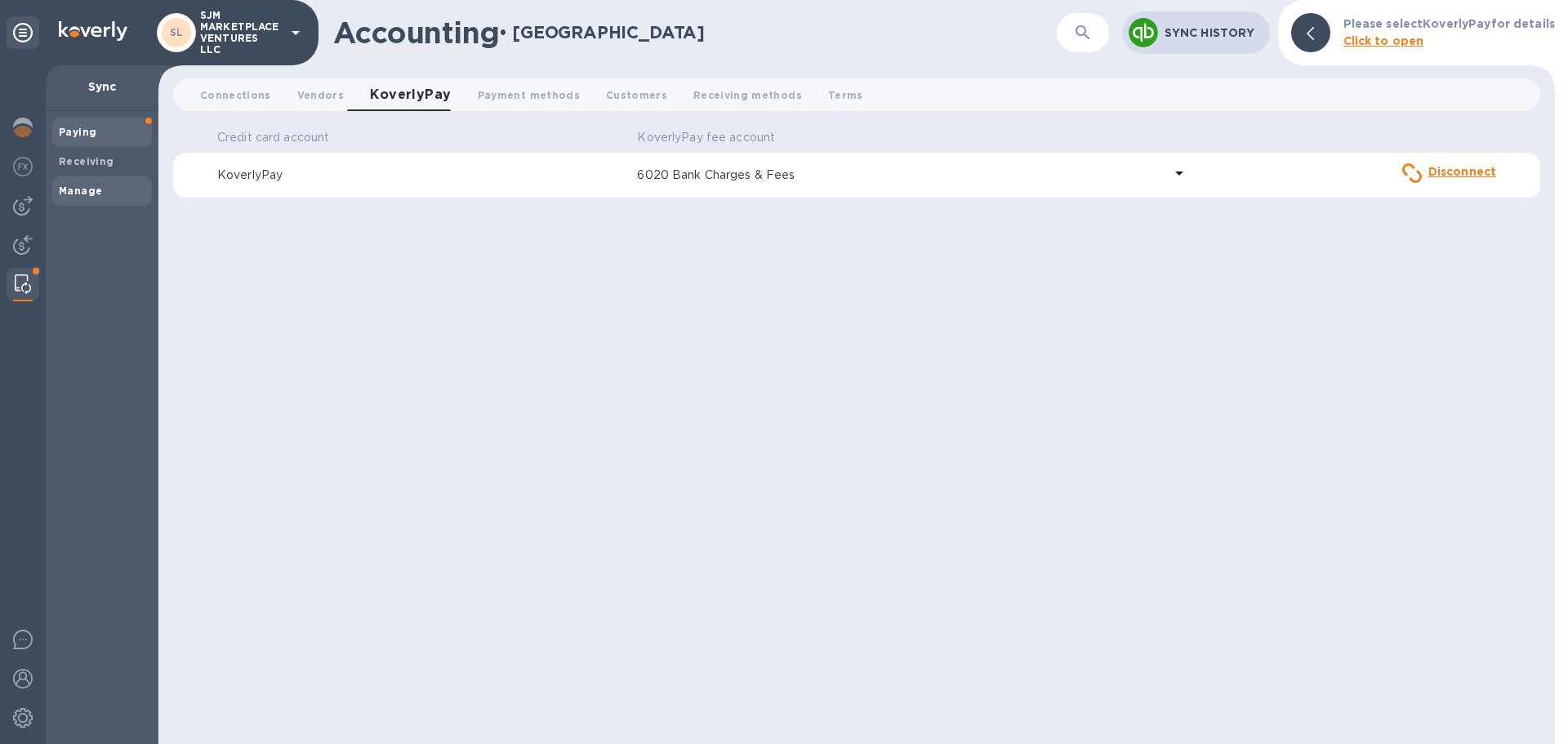
click at [98, 132] on span "Paying" at bounding box center [102, 131] width 86 height 16
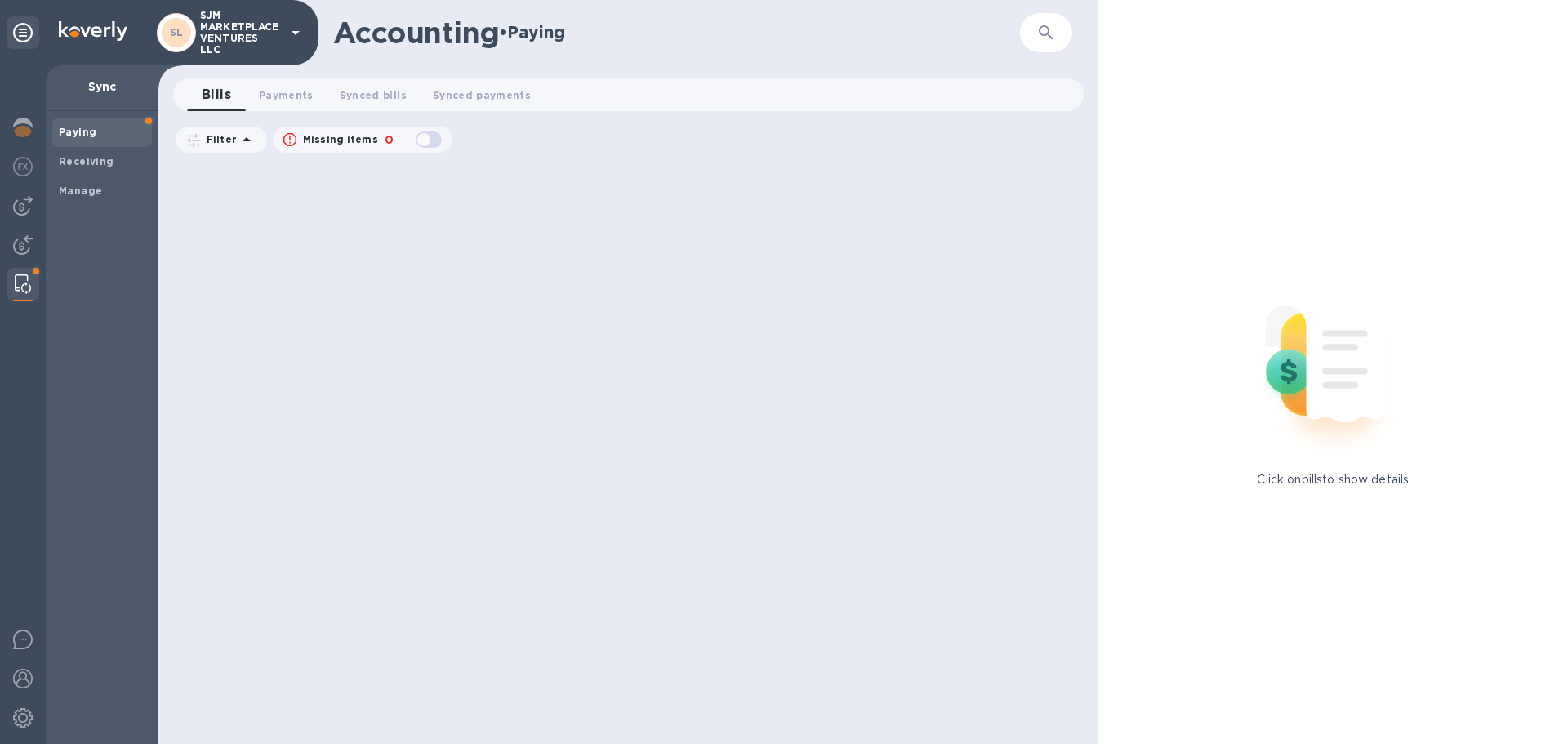
click at [240, 137] on icon at bounding box center [246, 140] width 20 height 20
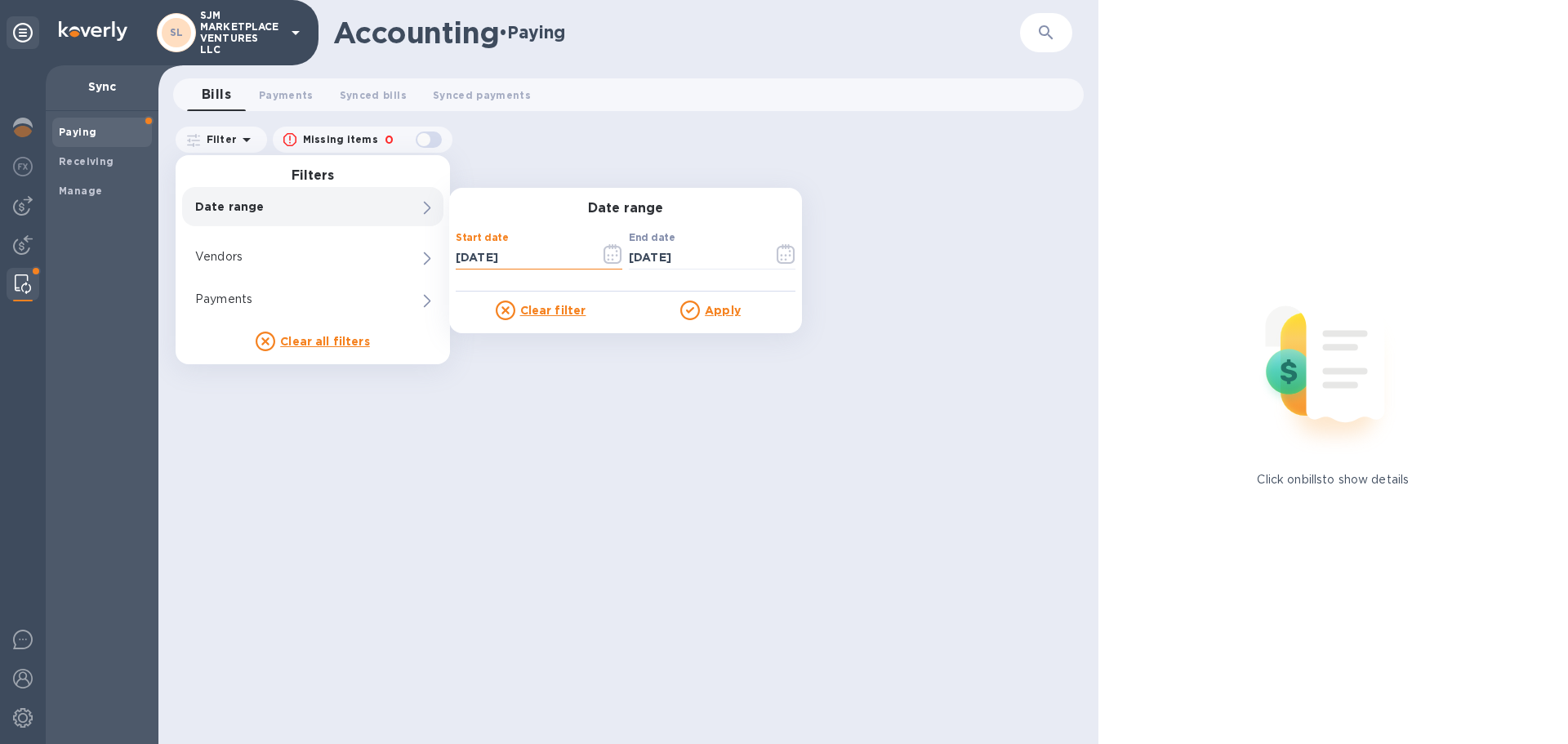
click at [532, 258] on input "10/07/2025" at bounding box center [521, 257] width 131 height 24
click at [615, 254] on icon "button" at bounding box center [613, 254] width 19 height 20
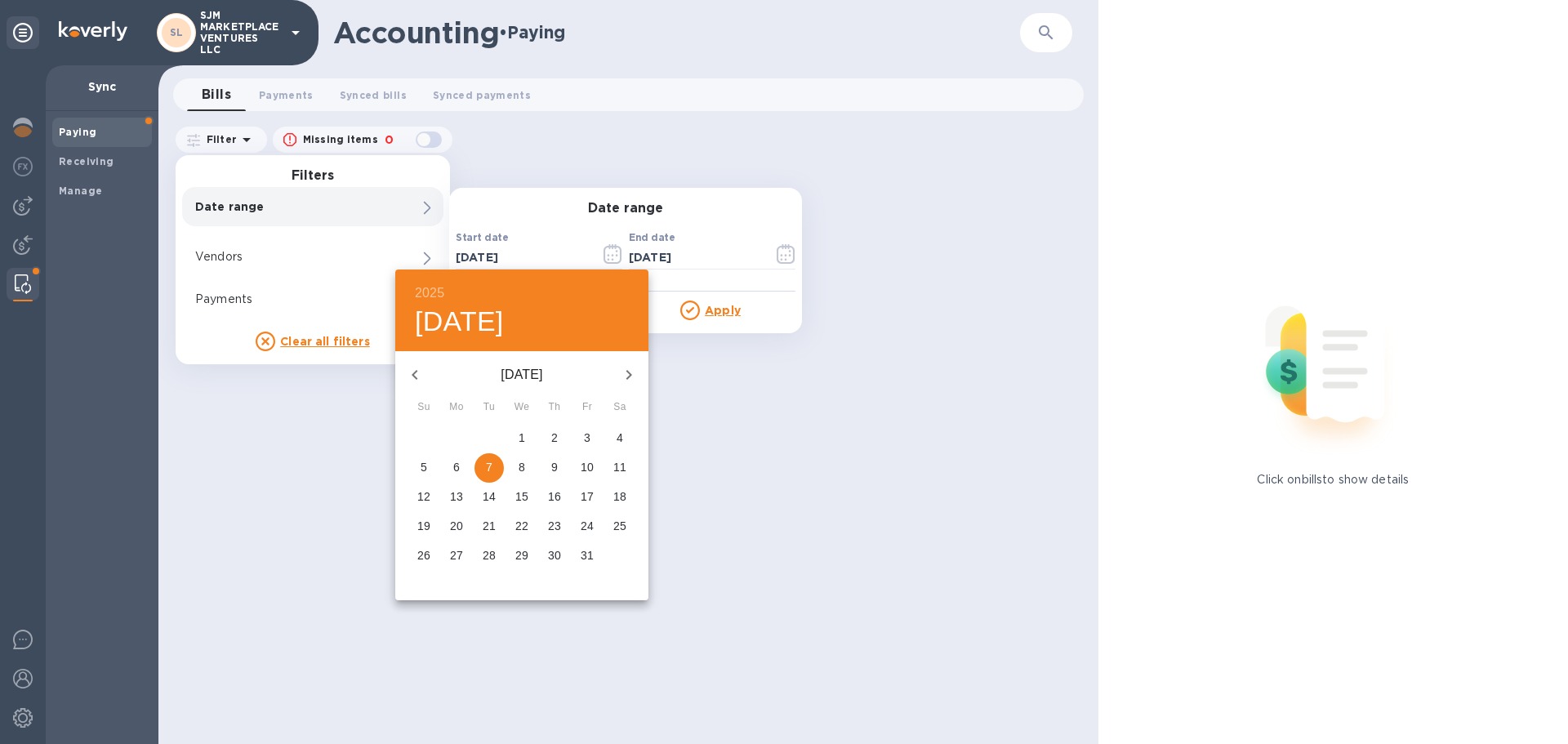
click at [416, 375] on icon "button" at bounding box center [414, 375] width 20 height 20
click at [455, 438] on p "1" at bounding box center [456, 437] width 7 height 16
type input "09/01/2025"
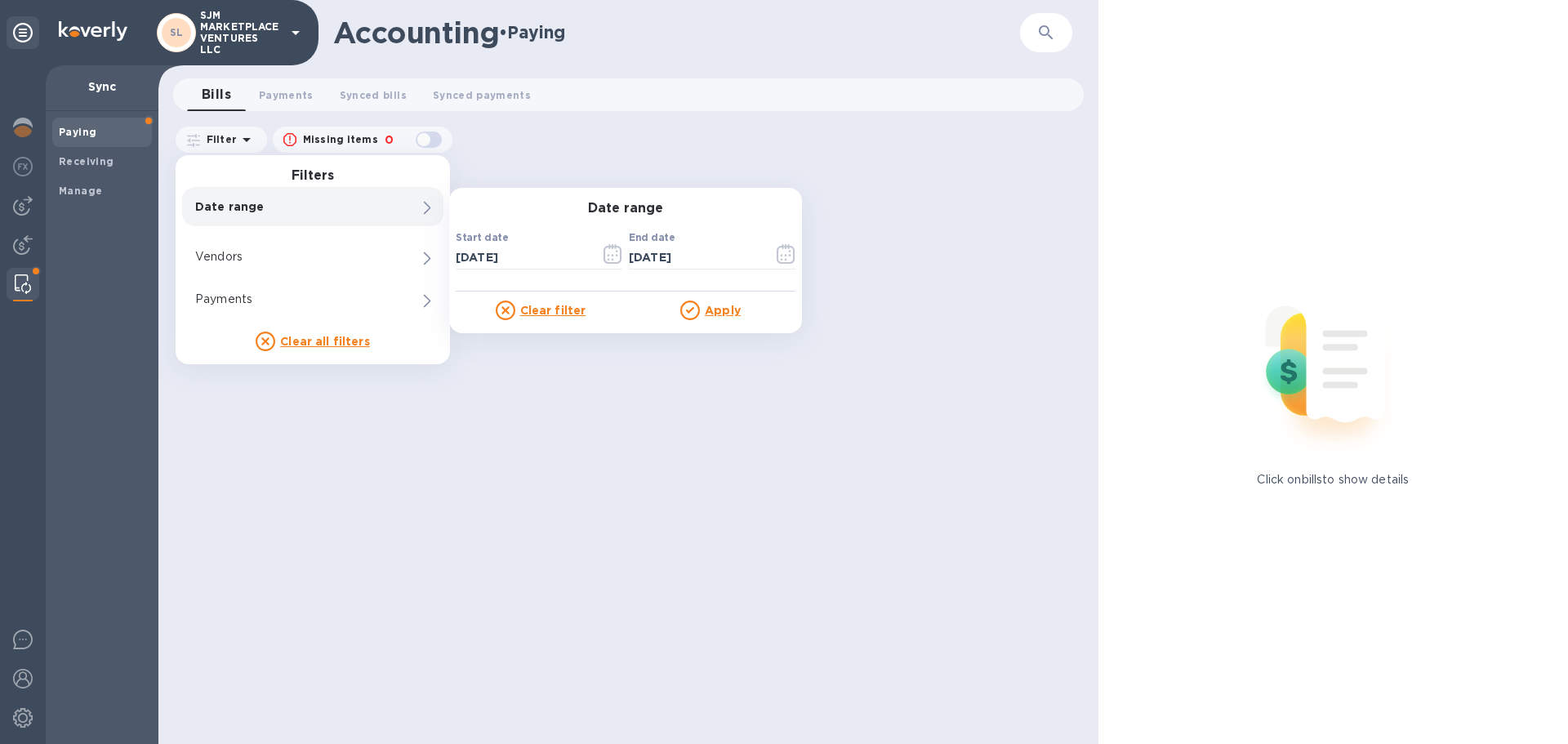
click at [722, 314] on u "Apply" at bounding box center [723, 310] width 36 height 13
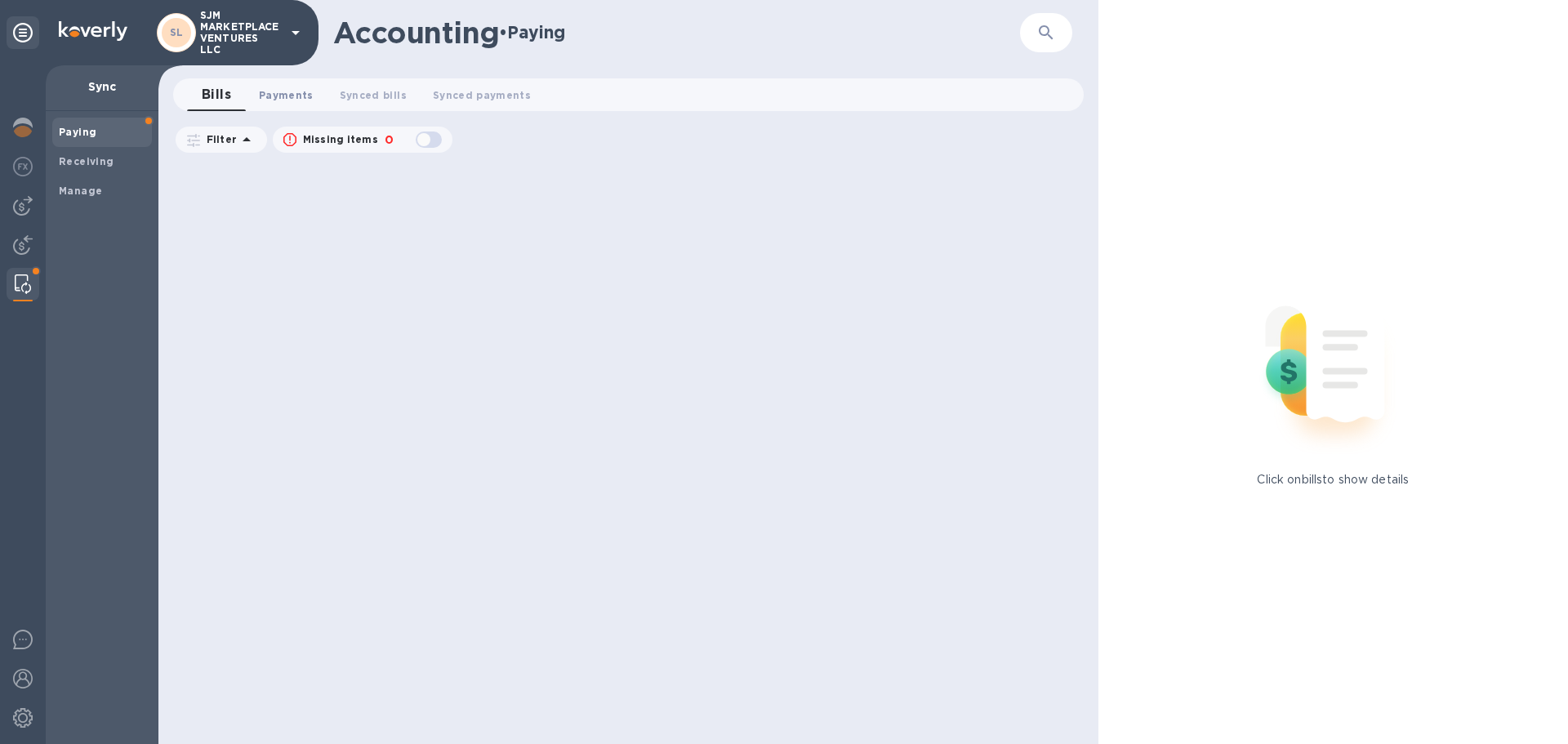
drag, startPoint x: 261, startPoint y: 95, endPoint x: 274, endPoint y: 85, distance: 16.4
click at [262, 95] on span "Payments 0" at bounding box center [286, 95] width 54 height 17
click at [290, 137] on icon "button" at bounding box center [291, 139] width 2 height 6
checkbox input "true"
click at [1053, 35] on icon "button" at bounding box center [1046, 32] width 20 height 20
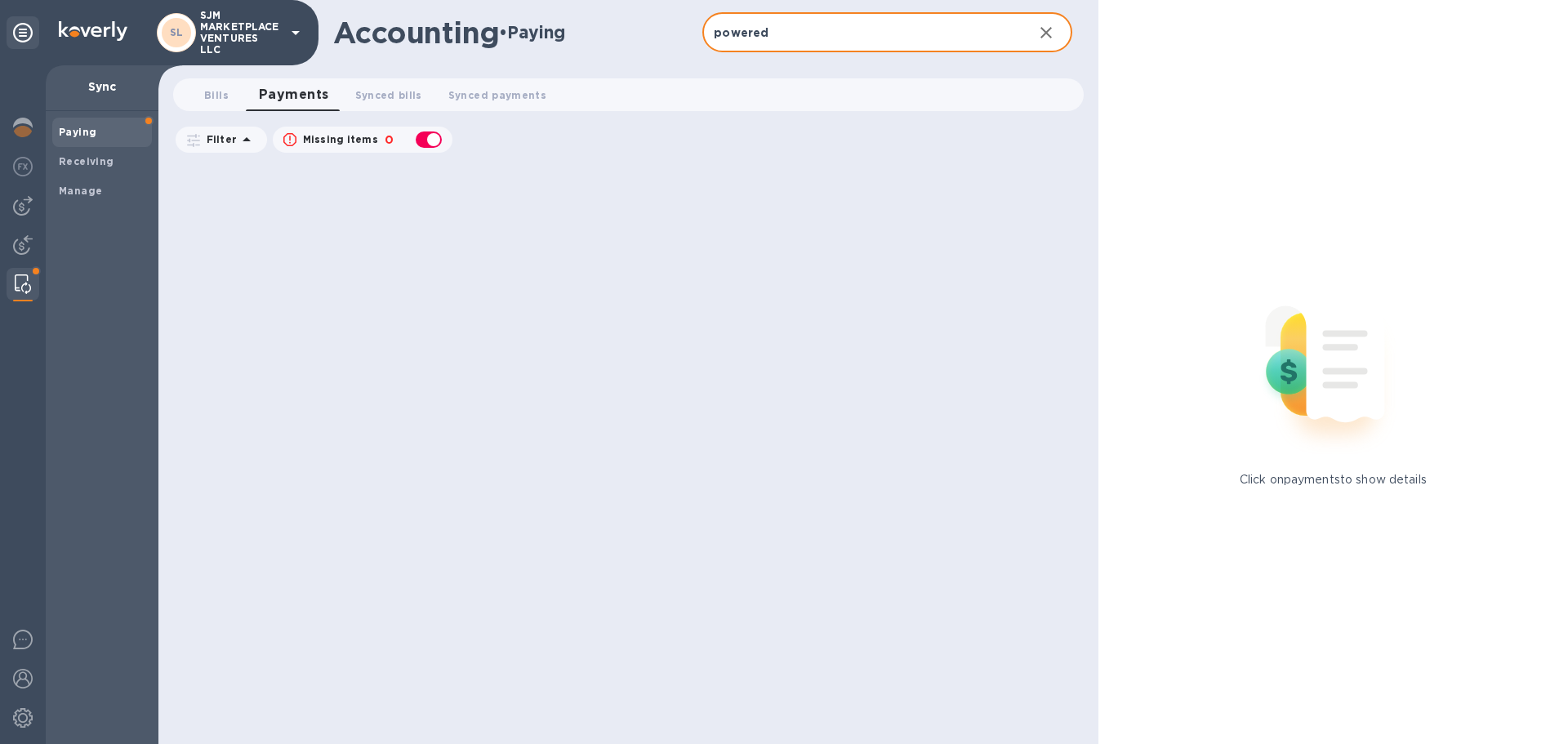
type input "powered"
click at [385, 98] on span "Synced bills 0" at bounding box center [388, 95] width 67 height 17
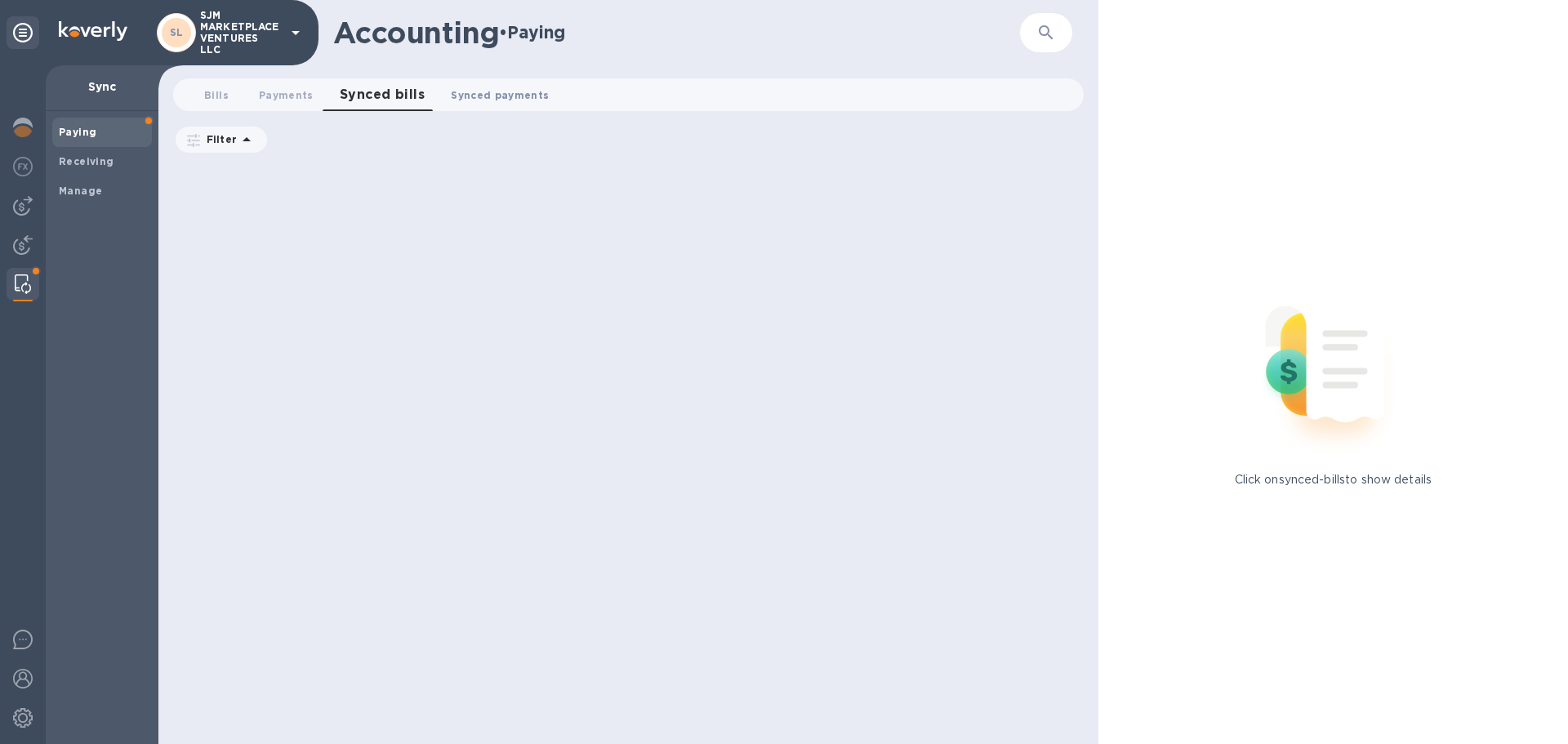
click at [499, 101] on span "Synced payments 0" at bounding box center [500, 95] width 98 height 17
click at [1385, 461] on img at bounding box center [1333, 364] width 216 height 216
click at [507, 92] on span "Synced payments 0" at bounding box center [496, 95] width 126 height 22
click at [292, 35] on icon at bounding box center [295, 32] width 20 height 20
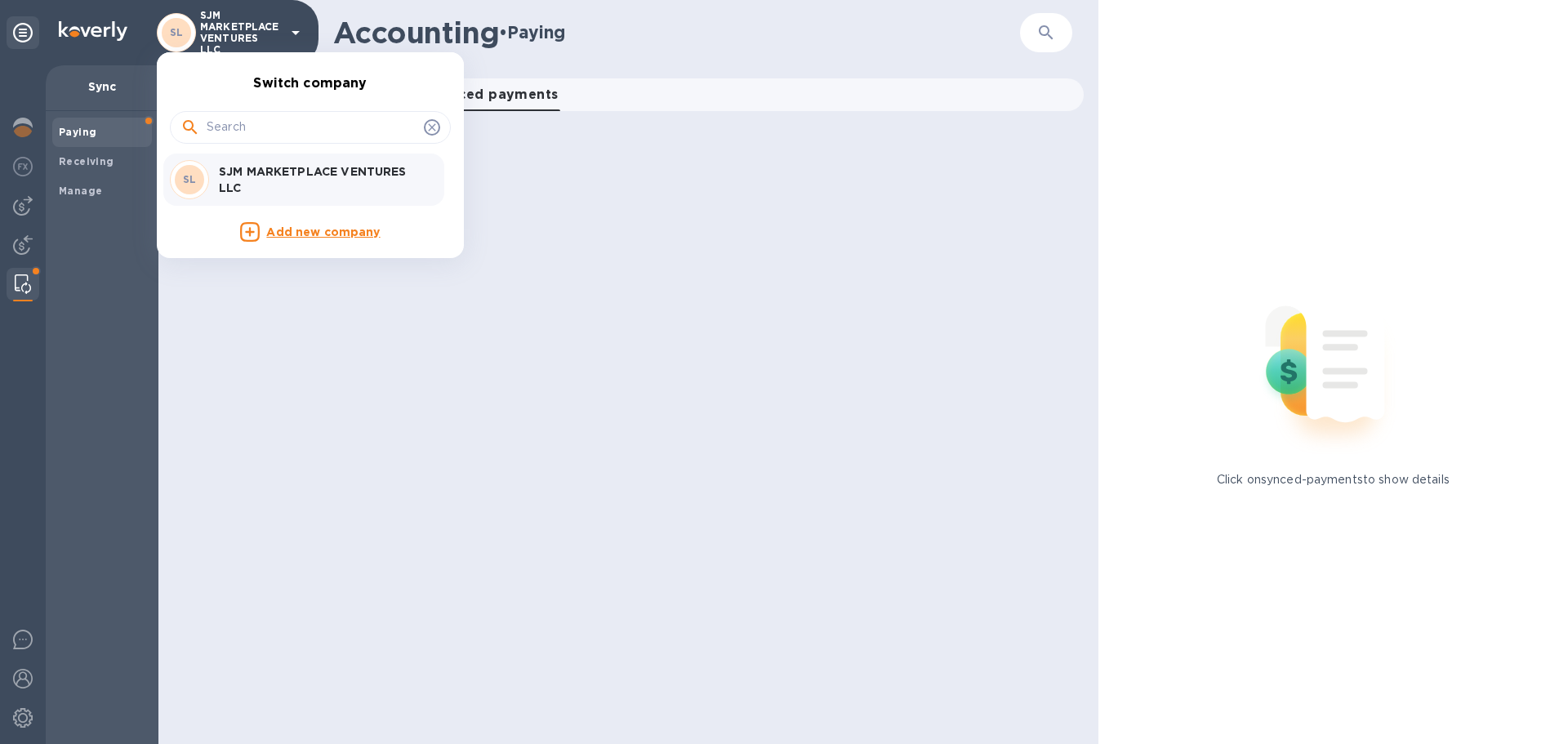
click at [769, 259] on div at bounding box center [784, 372] width 1568 height 744
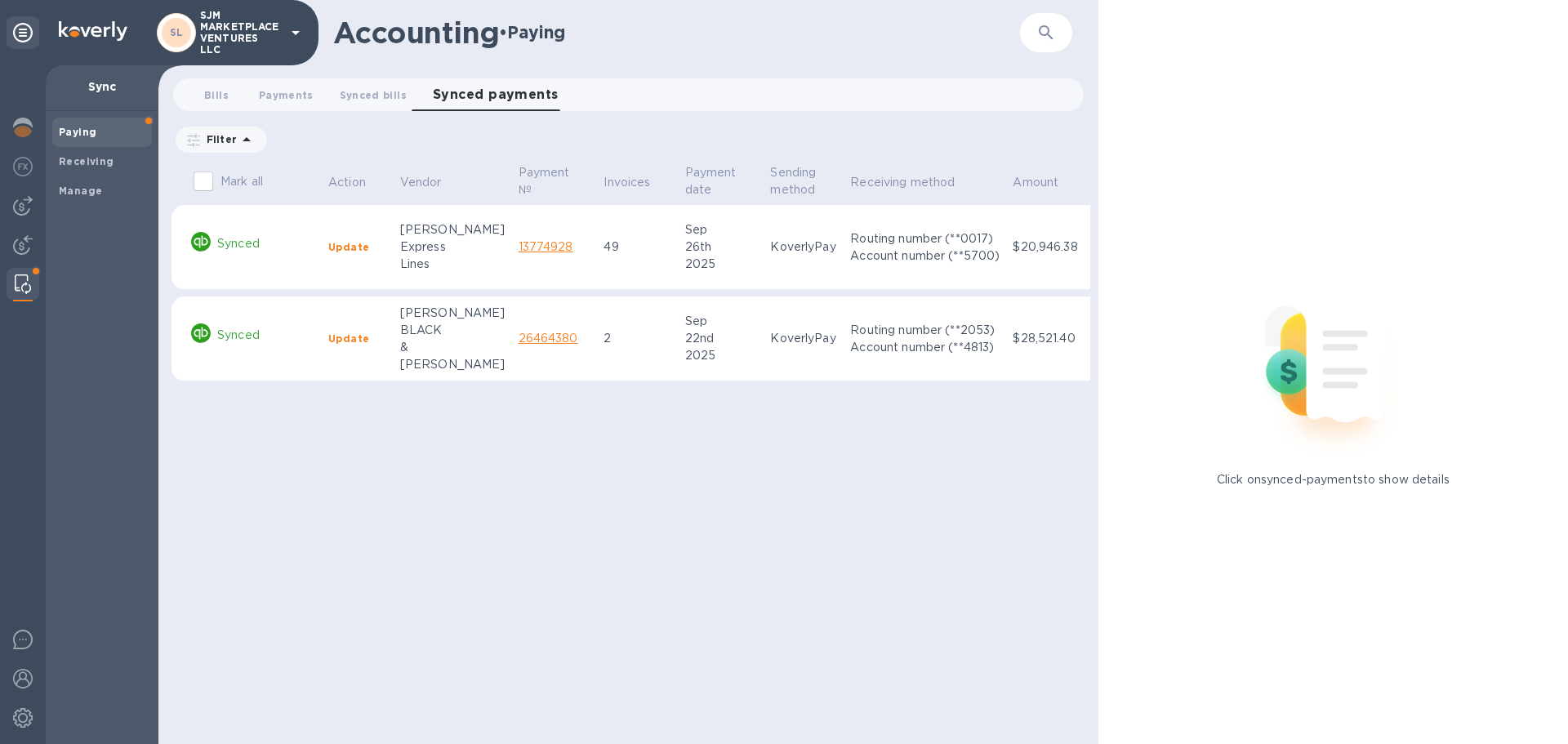
click at [243, 141] on icon at bounding box center [246, 139] width 8 height 4
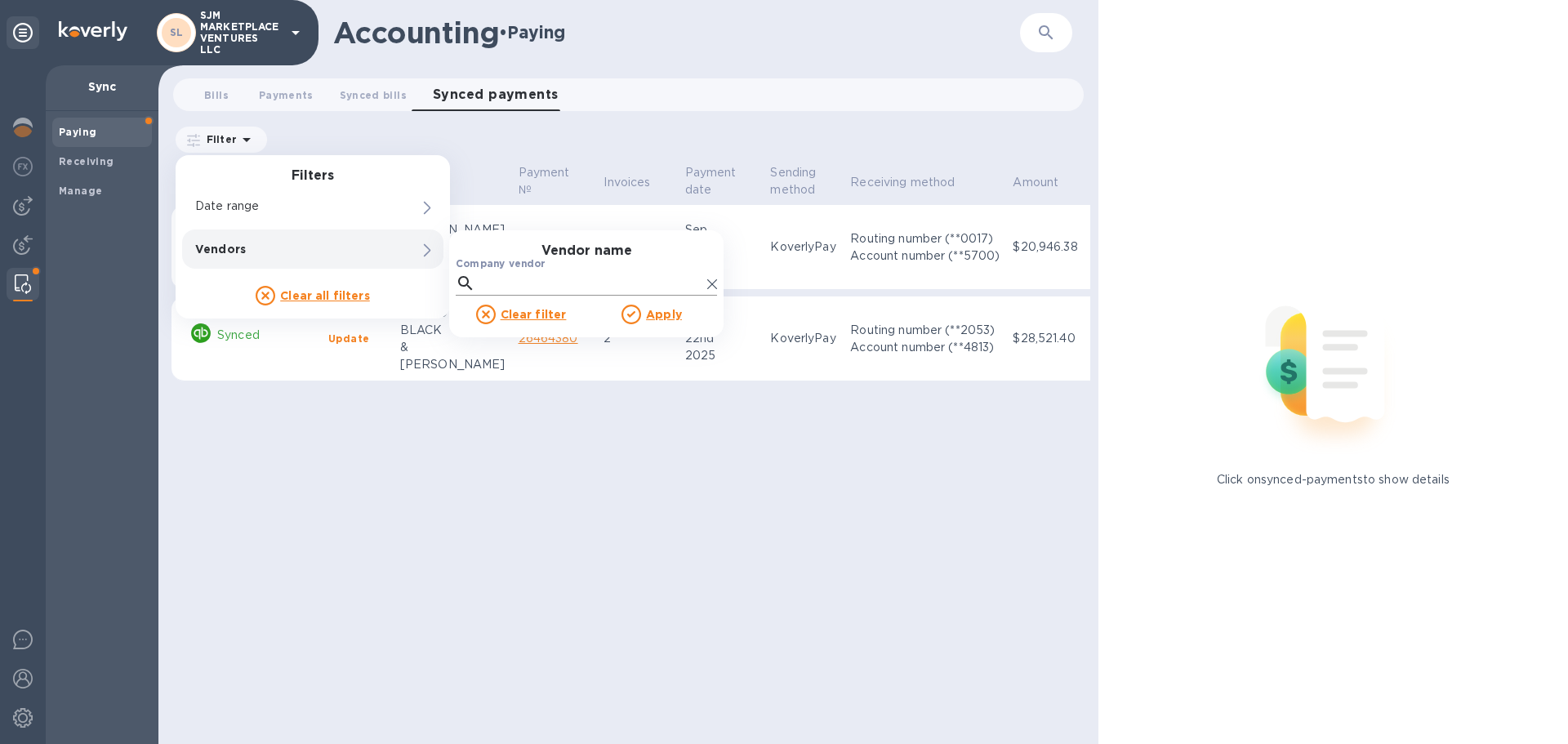
click at [494, 279] on input "Company vendor" at bounding box center [591, 283] width 219 height 24
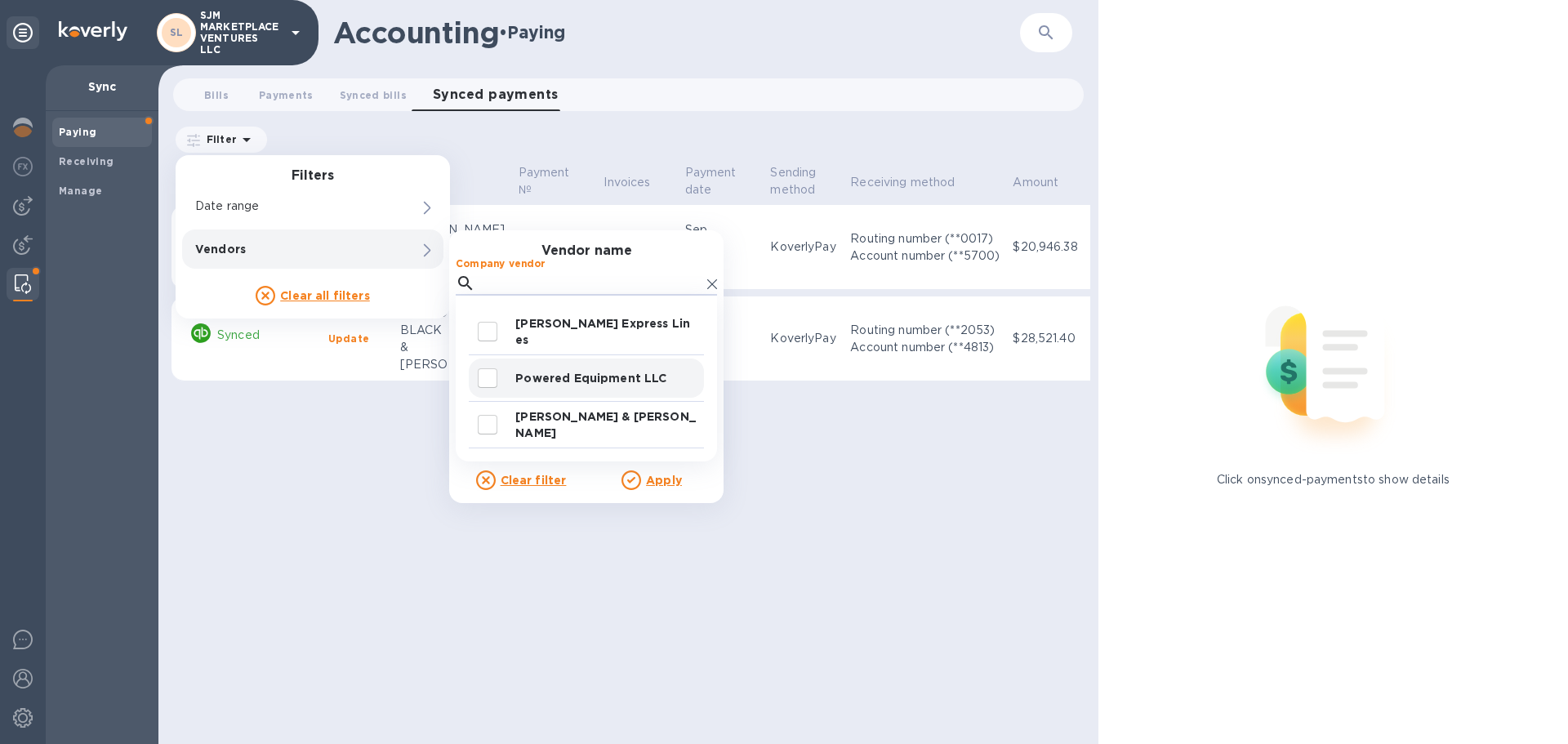
click at [481, 375] on input "decorative checkbox" at bounding box center [487, 378] width 35 height 35
checkbox input "true"
click at [658, 481] on u "Apply" at bounding box center [664, 480] width 36 height 13
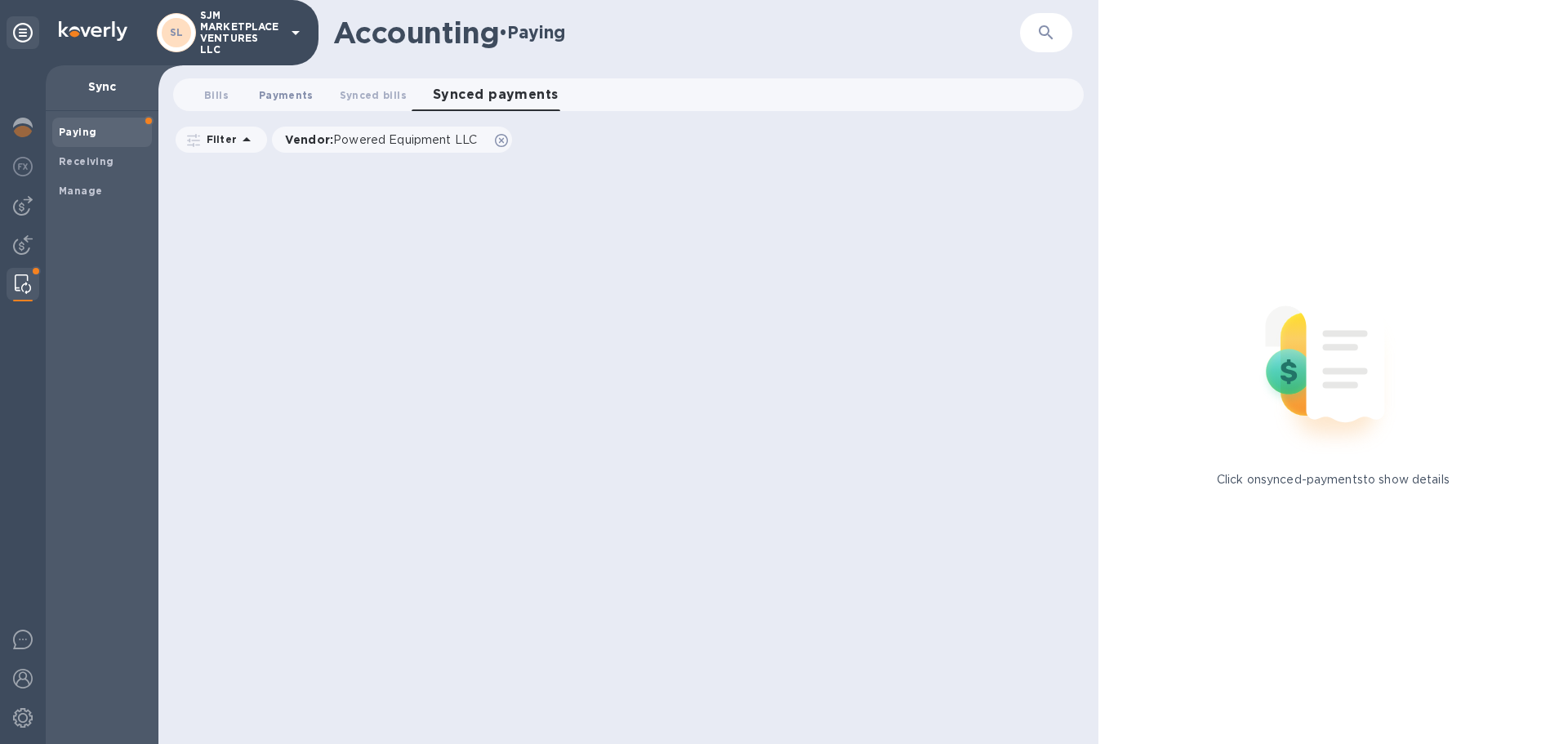
click at [290, 90] on span "Payments 0" at bounding box center [286, 95] width 54 height 17
click at [427, 140] on div "button" at bounding box center [428, 140] width 33 height 22
checkbox input "true"
click at [91, 180] on div "Manage" at bounding box center [102, 190] width 99 height 29
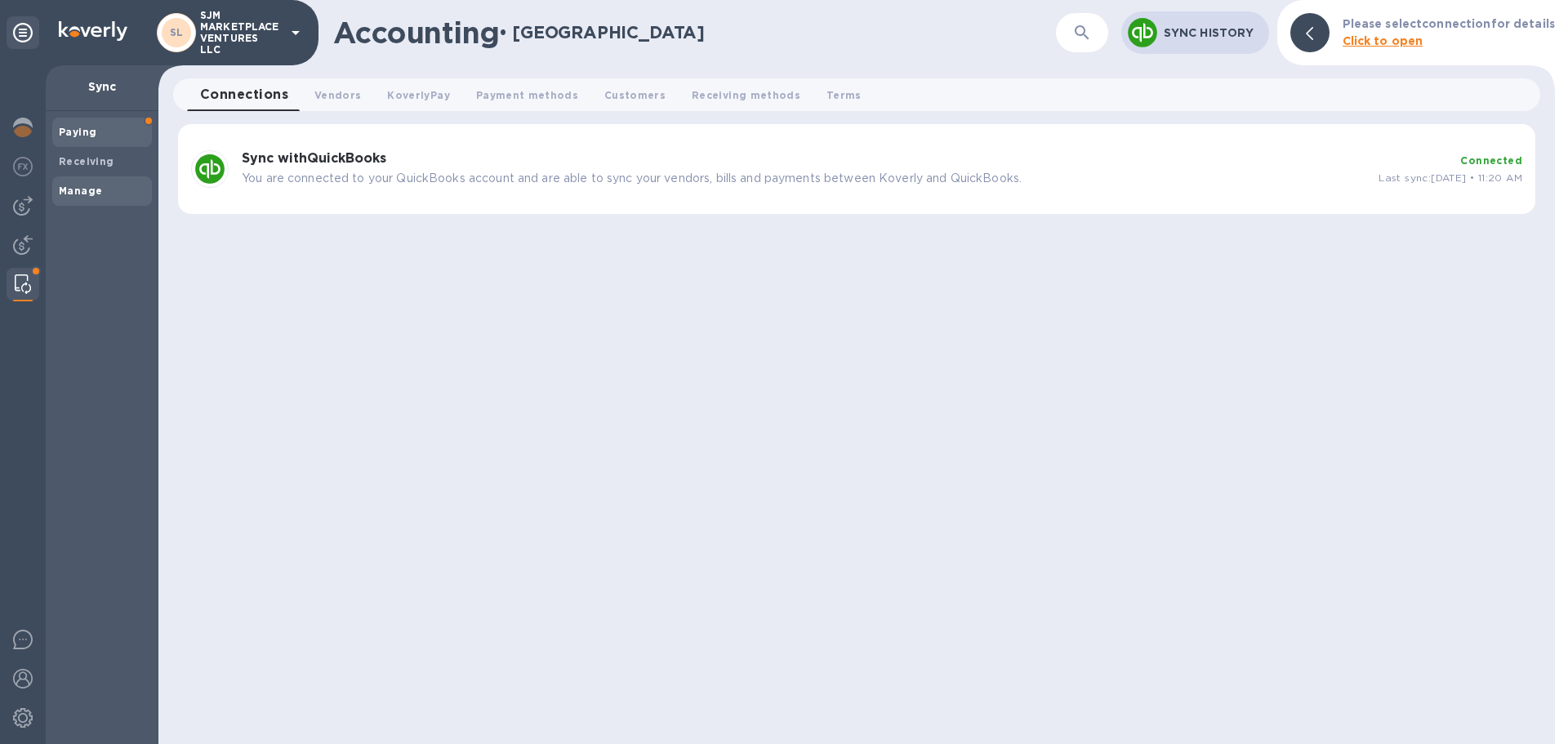
click at [73, 134] on b "Paying" at bounding box center [78, 131] width 37 height 12
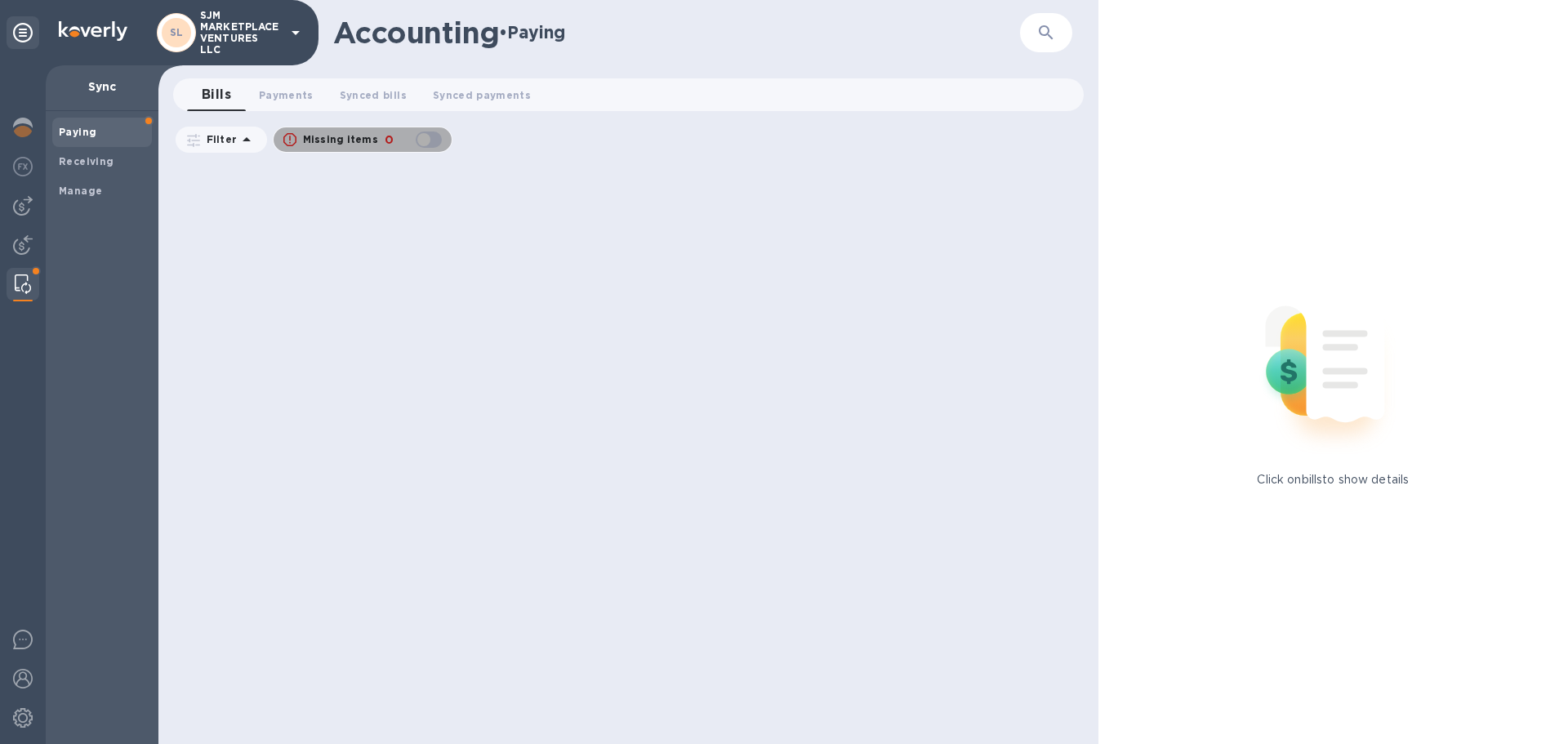
click at [418, 142] on div "button" at bounding box center [428, 140] width 33 height 22
click at [381, 149] on div "0" at bounding box center [389, 140] width 16 height 23
checkbox input "false"
click at [276, 102] on span "Payments 0" at bounding box center [286, 95] width 54 height 17
click at [276, 29] on p "SJM MARKETPLACE VENTURES LLC" at bounding box center [241, 32] width 82 height 46
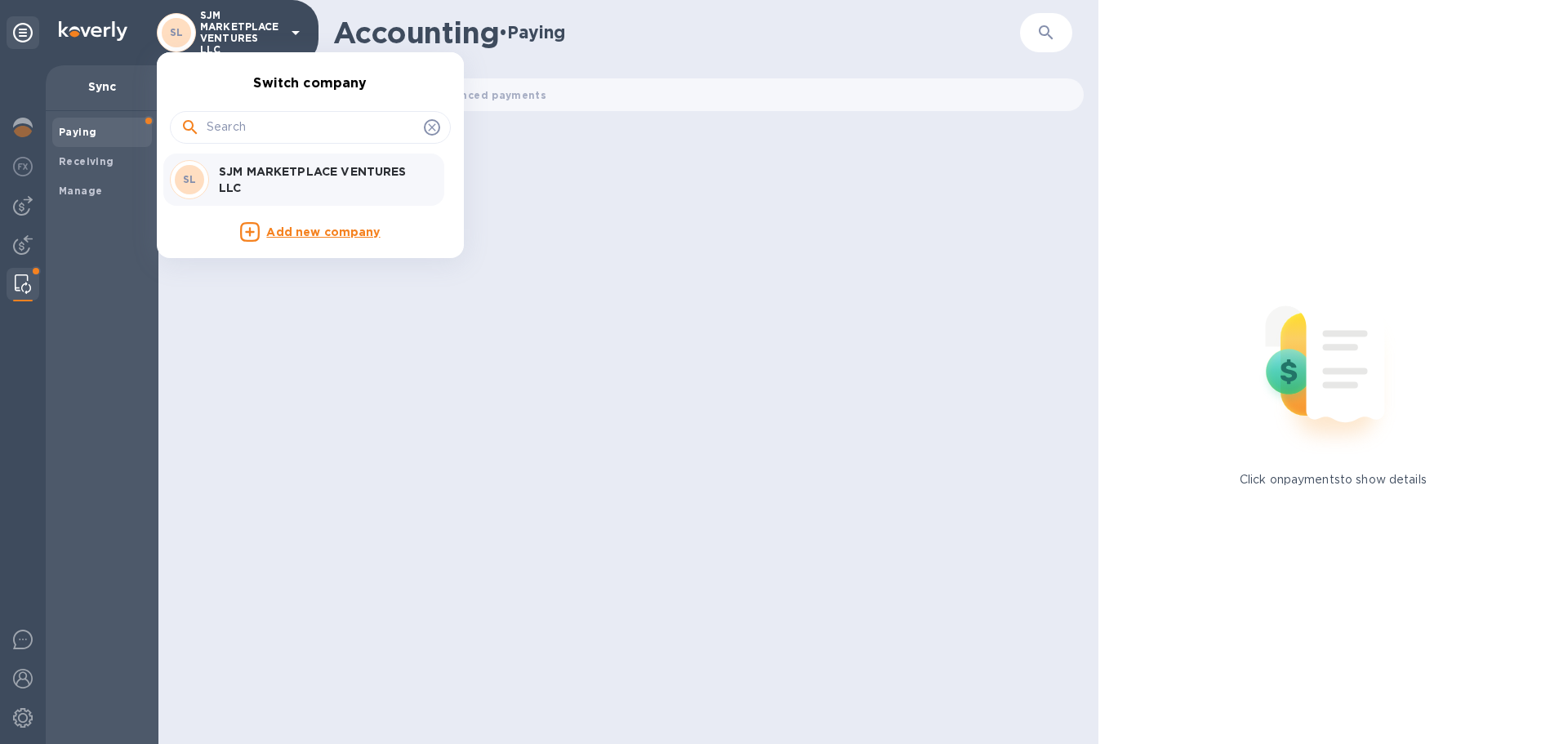
click at [551, 452] on div at bounding box center [784, 372] width 1568 height 744
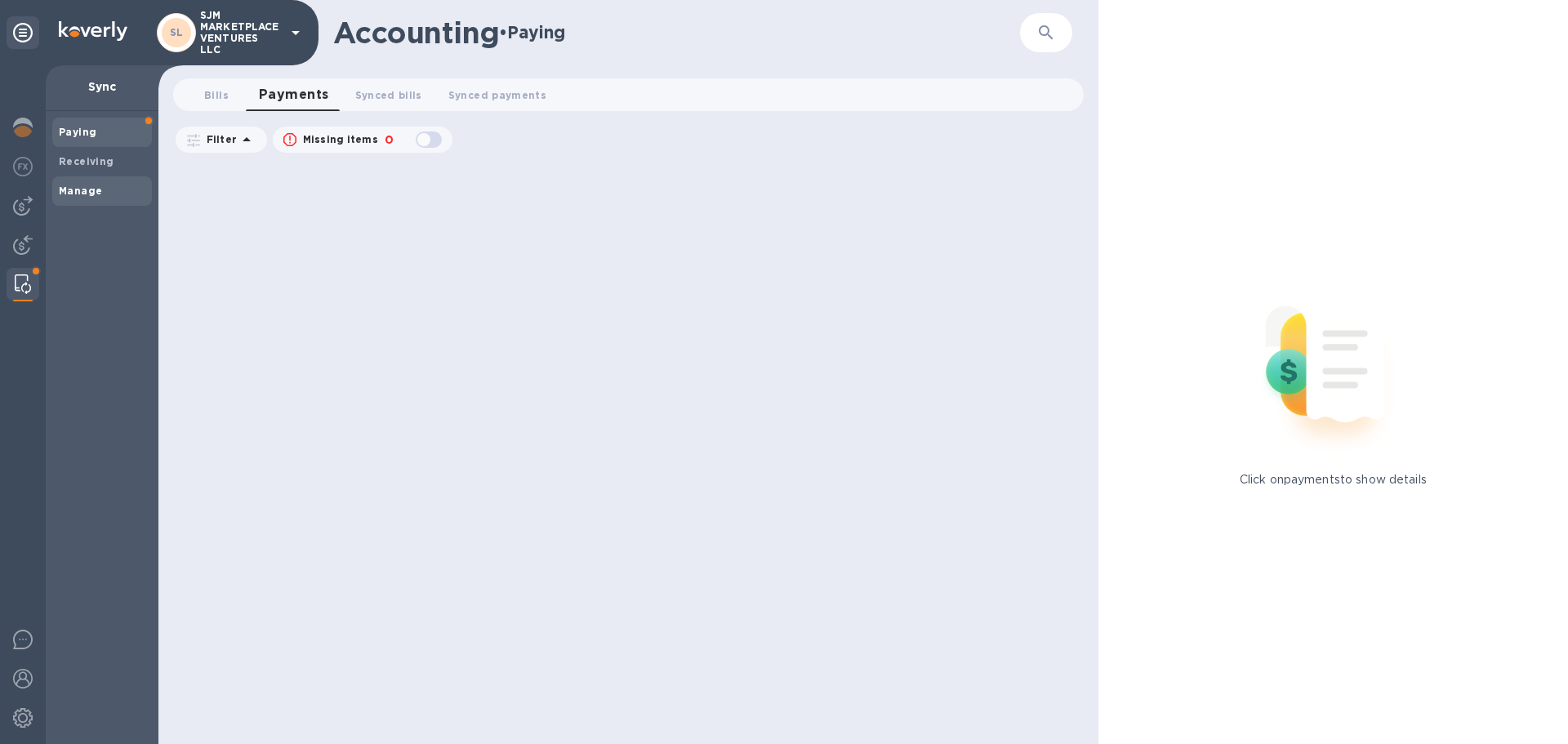
click at [84, 181] on div "Manage" at bounding box center [102, 190] width 99 height 29
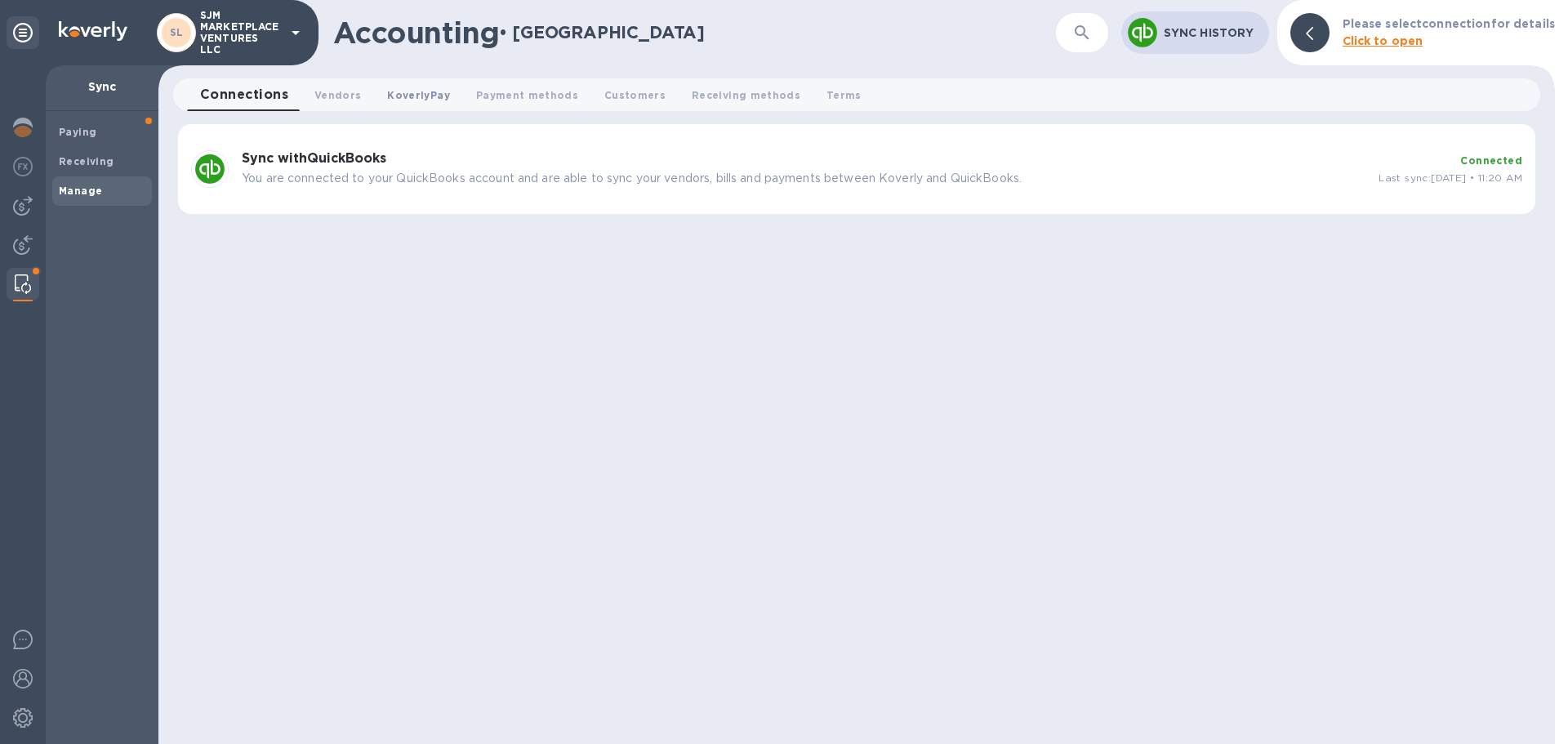
click at [399, 103] on button "KoverlyPay 0" at bounding box center [418, 95] width 88 height 33
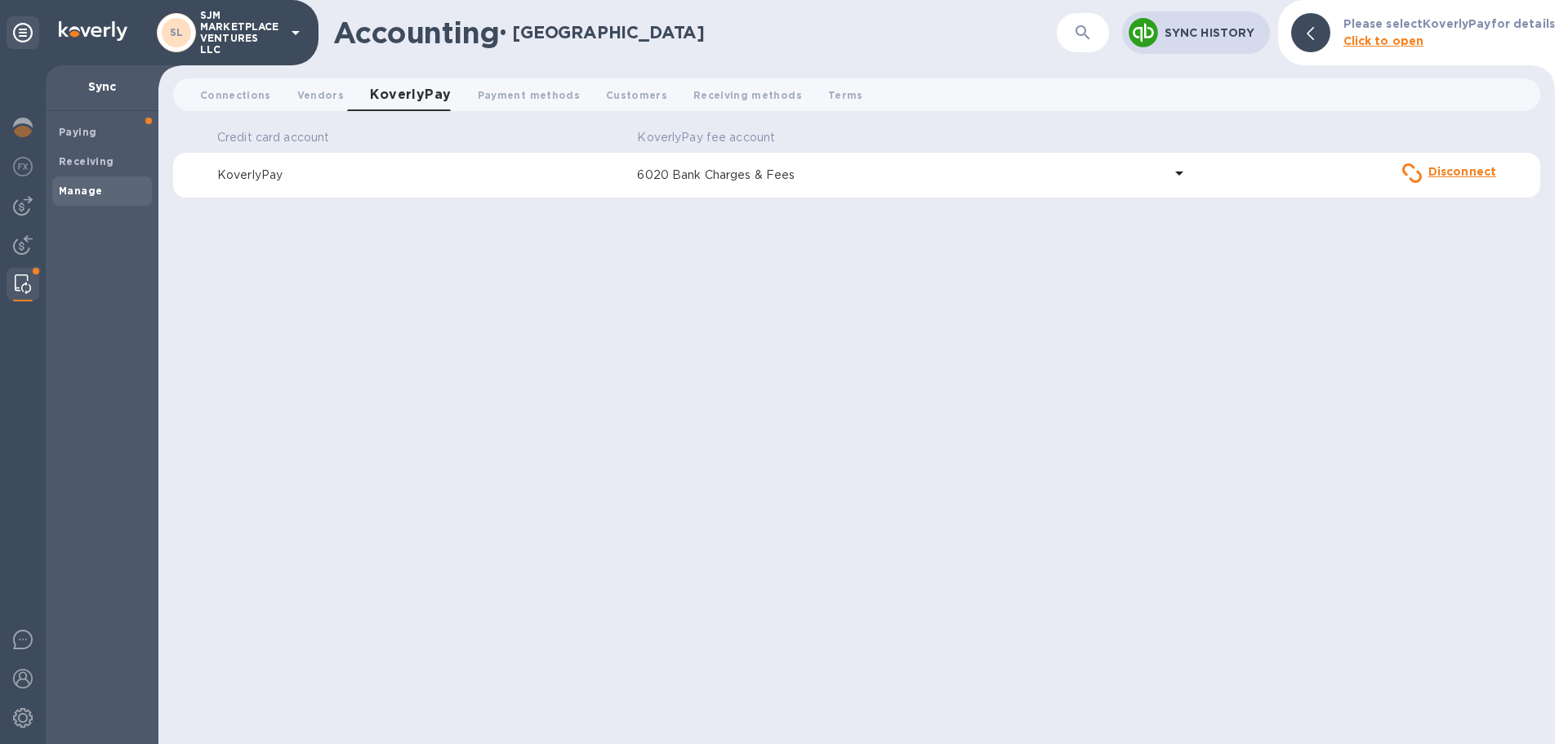
click at [1187, 174] on icon at bounding box center [1179, 172] width 20 height 20
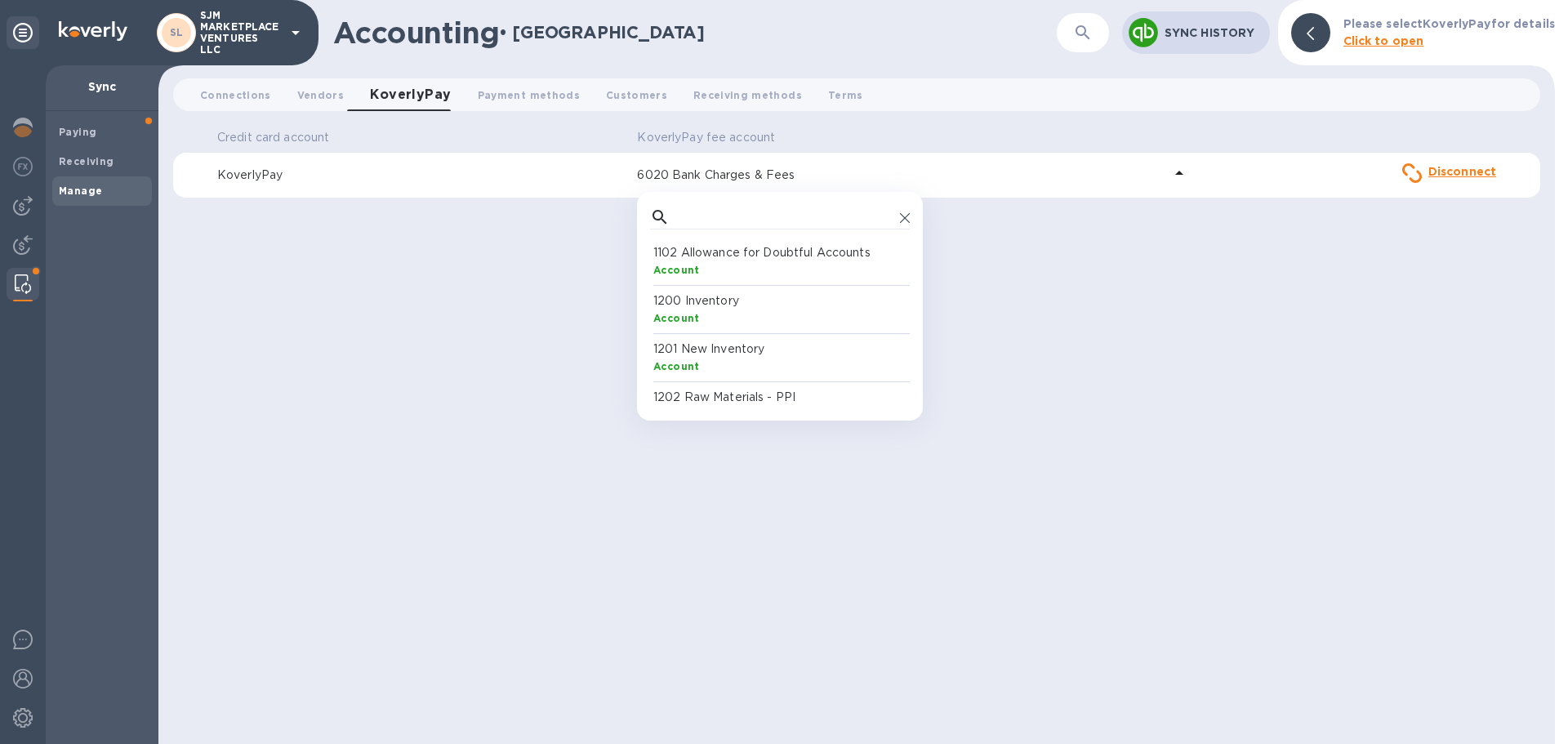
scroll to position [151, 253]
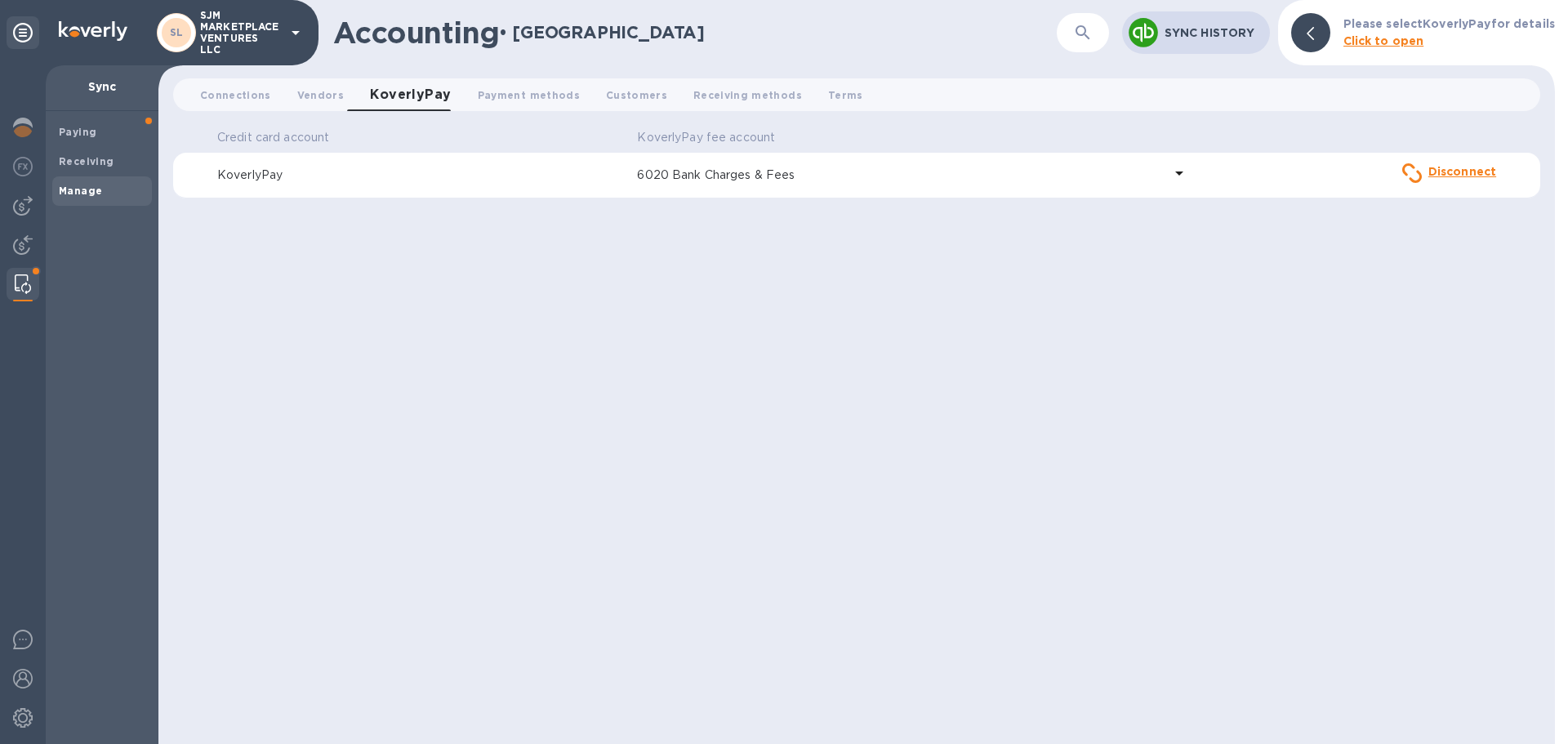
click at [1240, 440] on div "Credit card account KoverlyPay fee account KoverlyPay 6020 Bank Charges & Fees …" at bounding box center [857, 434] width 1367 height 620
click at [20, 202] on img at bounding box center [22, 205] width 20 height 20
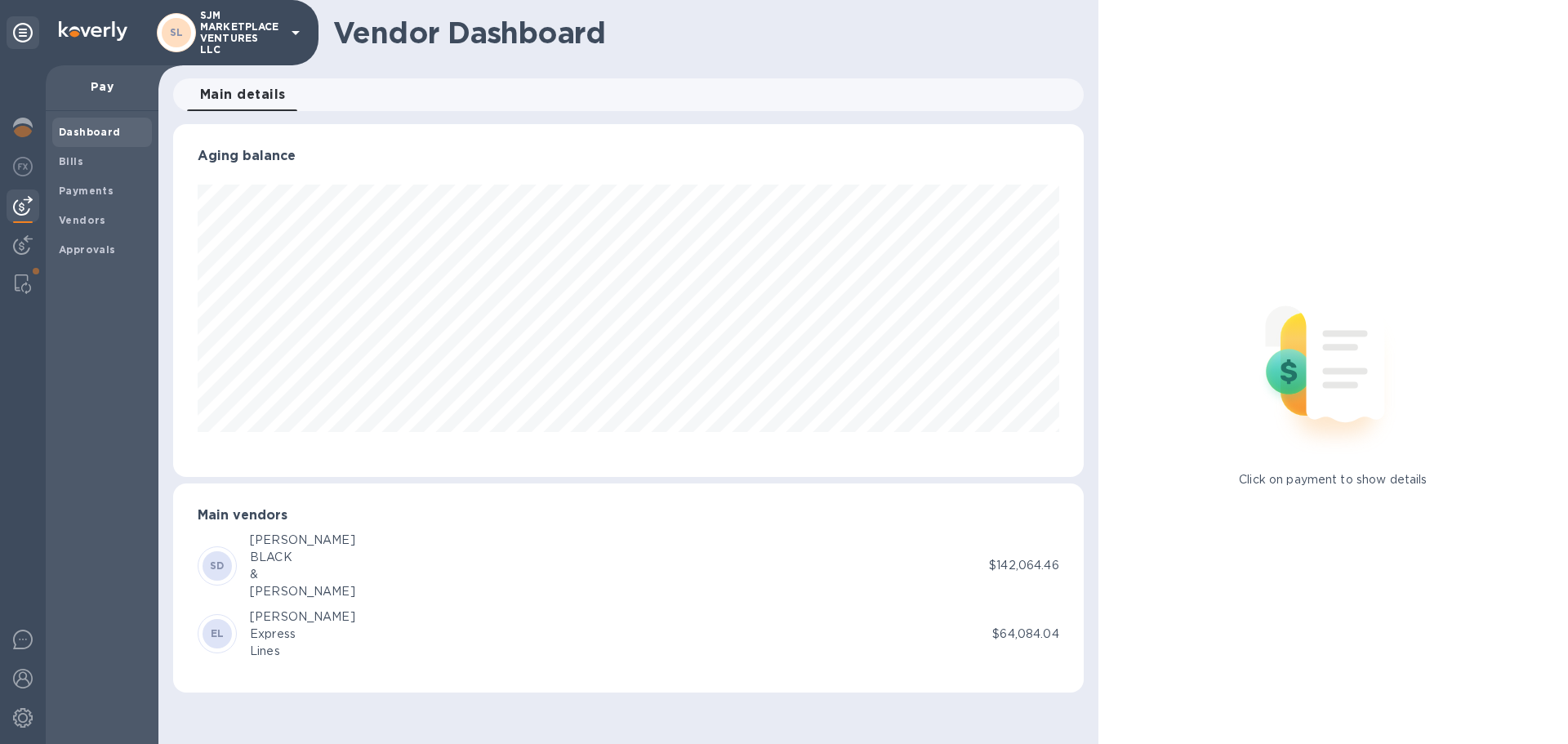
scroll to position [353, 910]
click at [73, 189] on b "Payments" at bounding box center [86, 190] width 54 height 12
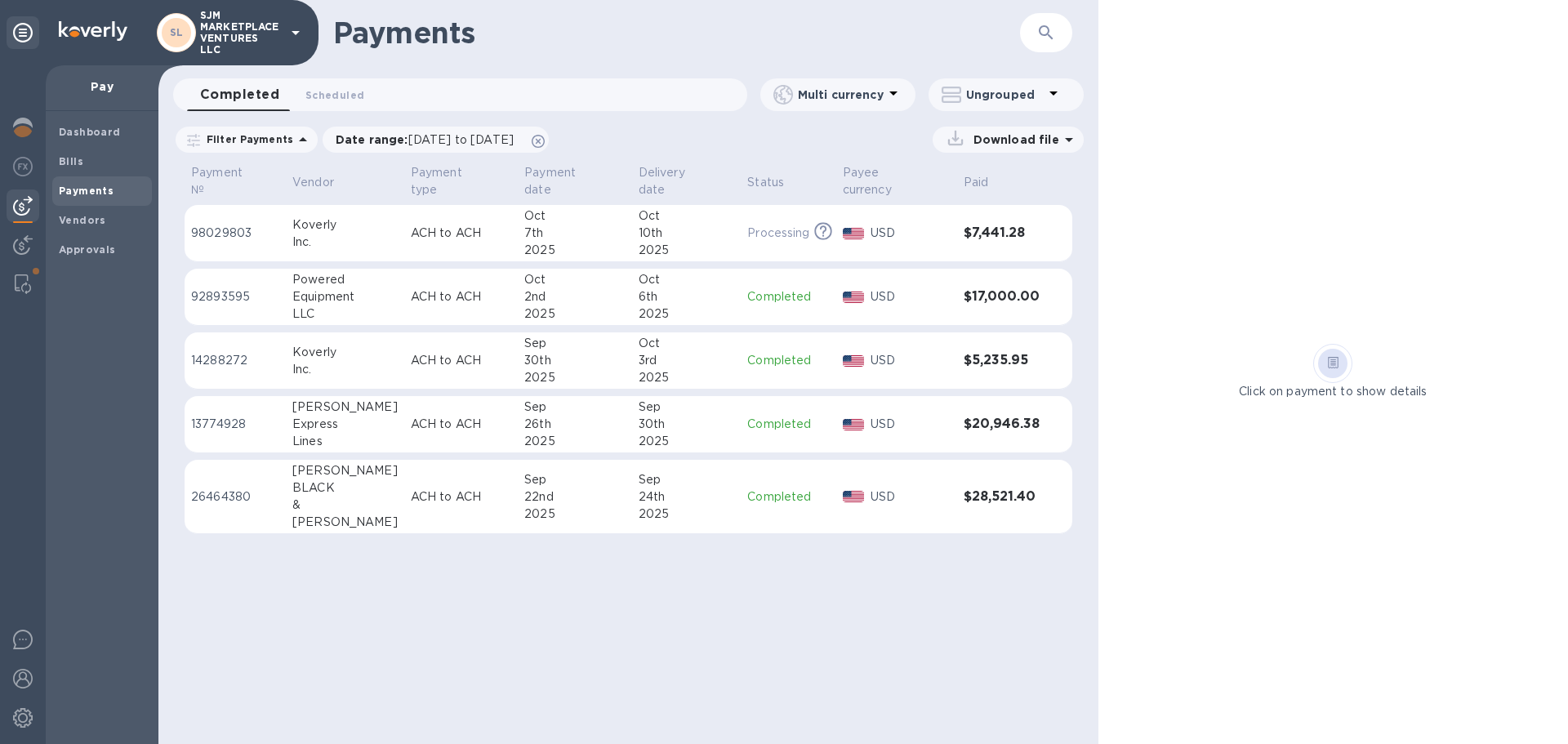
click at [411, 289] on p "ACH to ACH" at bounding box center [460, 297] width 100 height 17
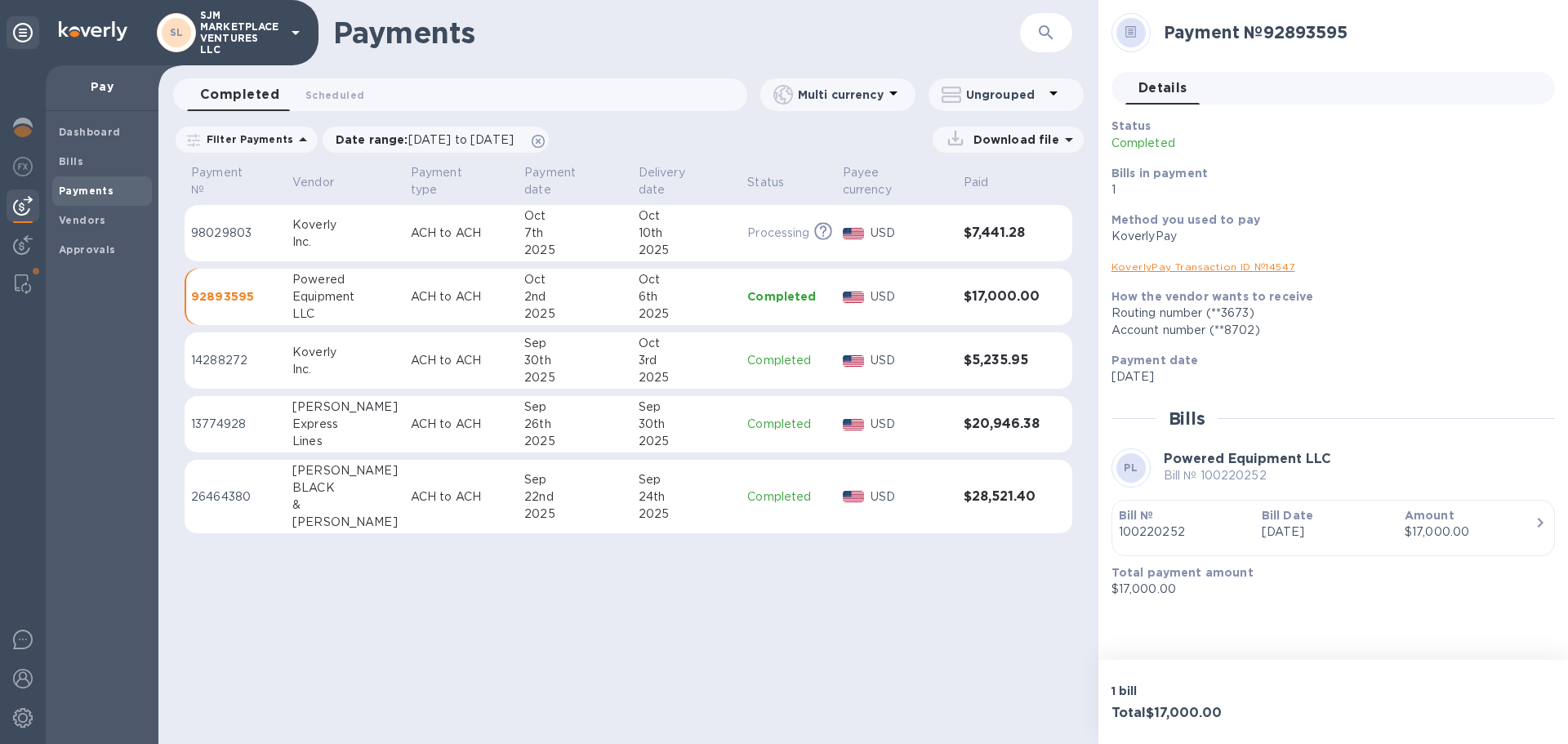
click at [1524, 523] on p "Amount" at bounding box center [1470, 514] width 130 height 16
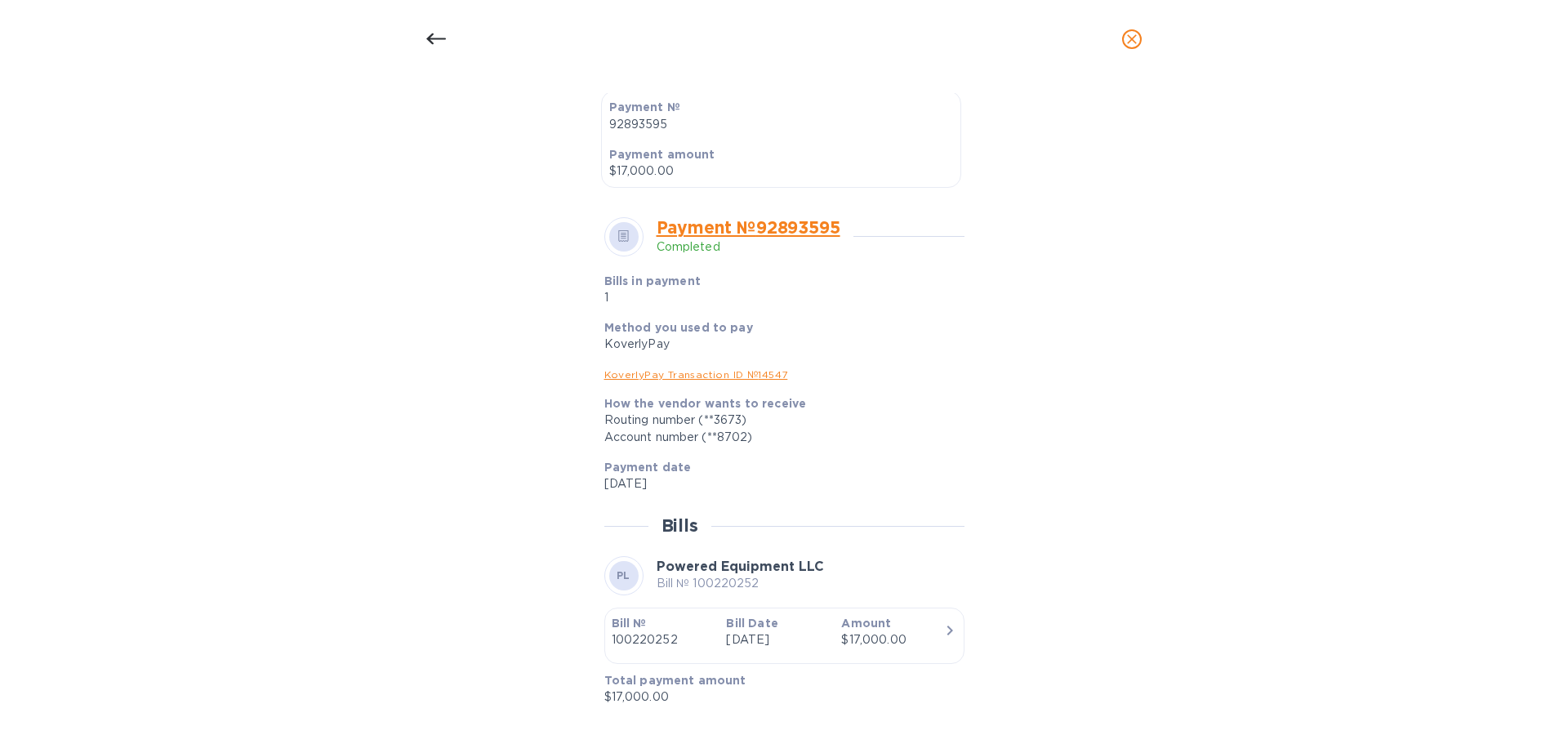
scroll to position [470, 0]
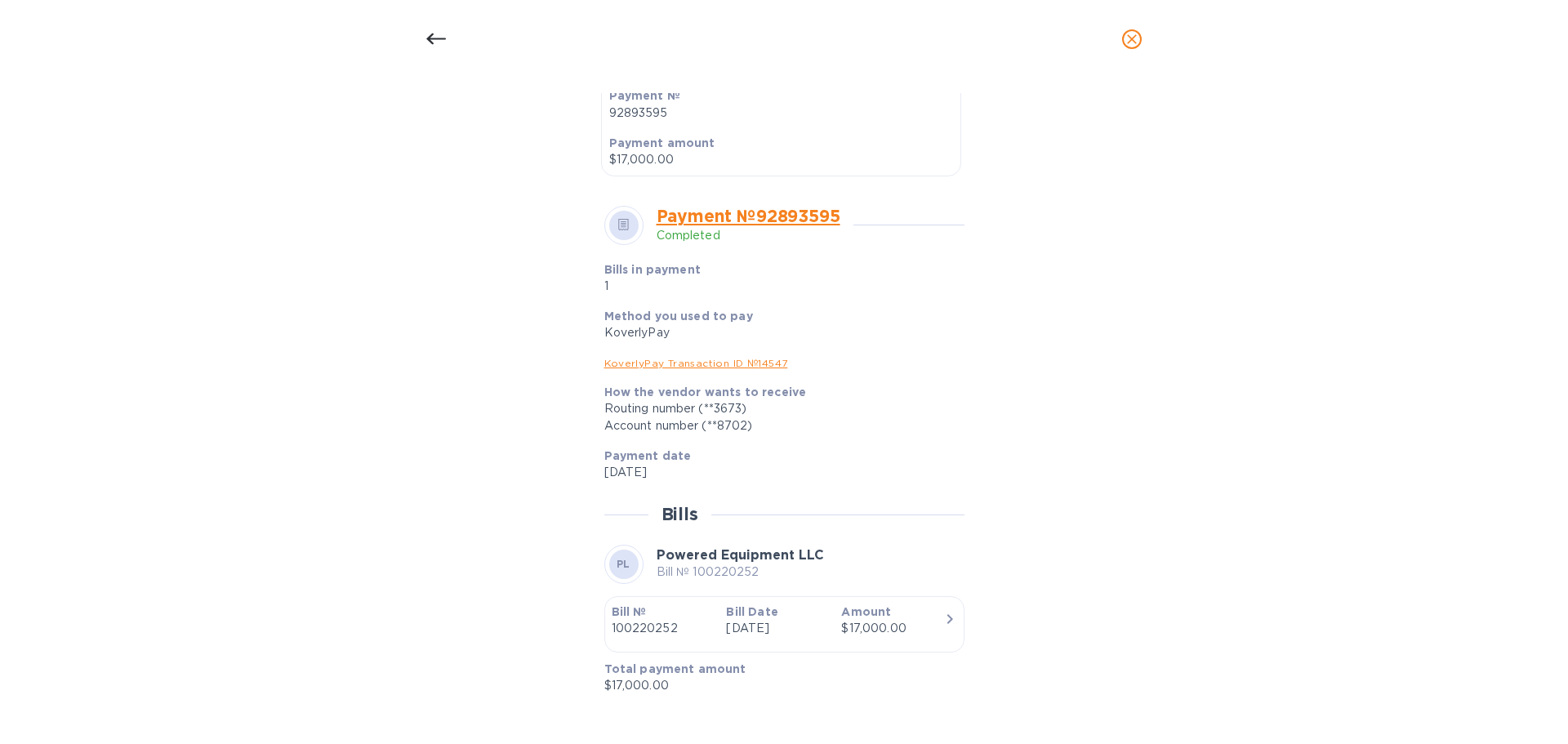
click at [717, 362] on link "KoverlyPay Transaction ID № 14547" at bounding box center [696, 363] width 184 height 12
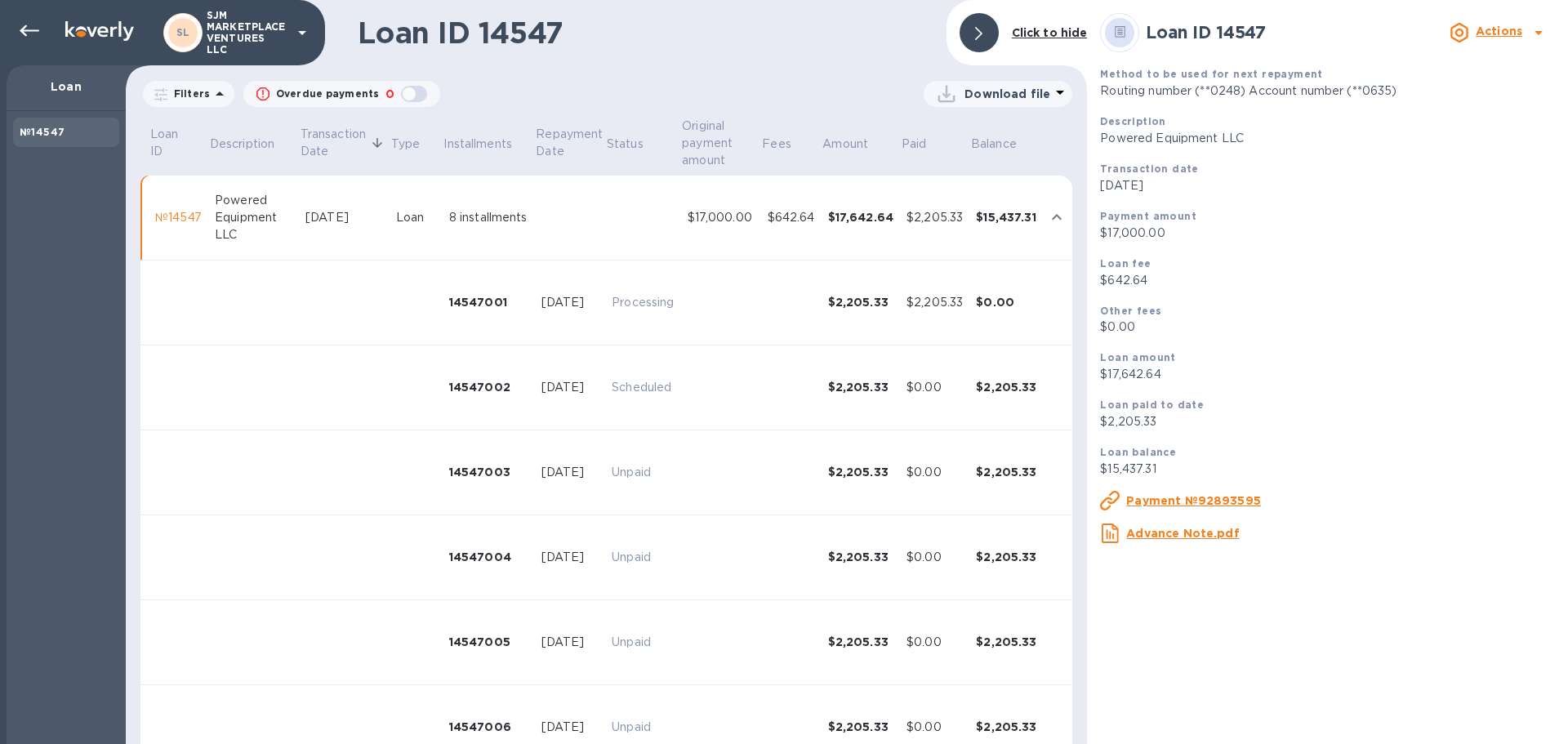
click at [1542, 29] on icon at bounding box center [1539, 32] width 20 height 20
click at [37, 130] on div at bounding box center [784, 372] width 1568 height 744
click at [25, 34] on icon at bounding box center [29, 31] width 20 height 11
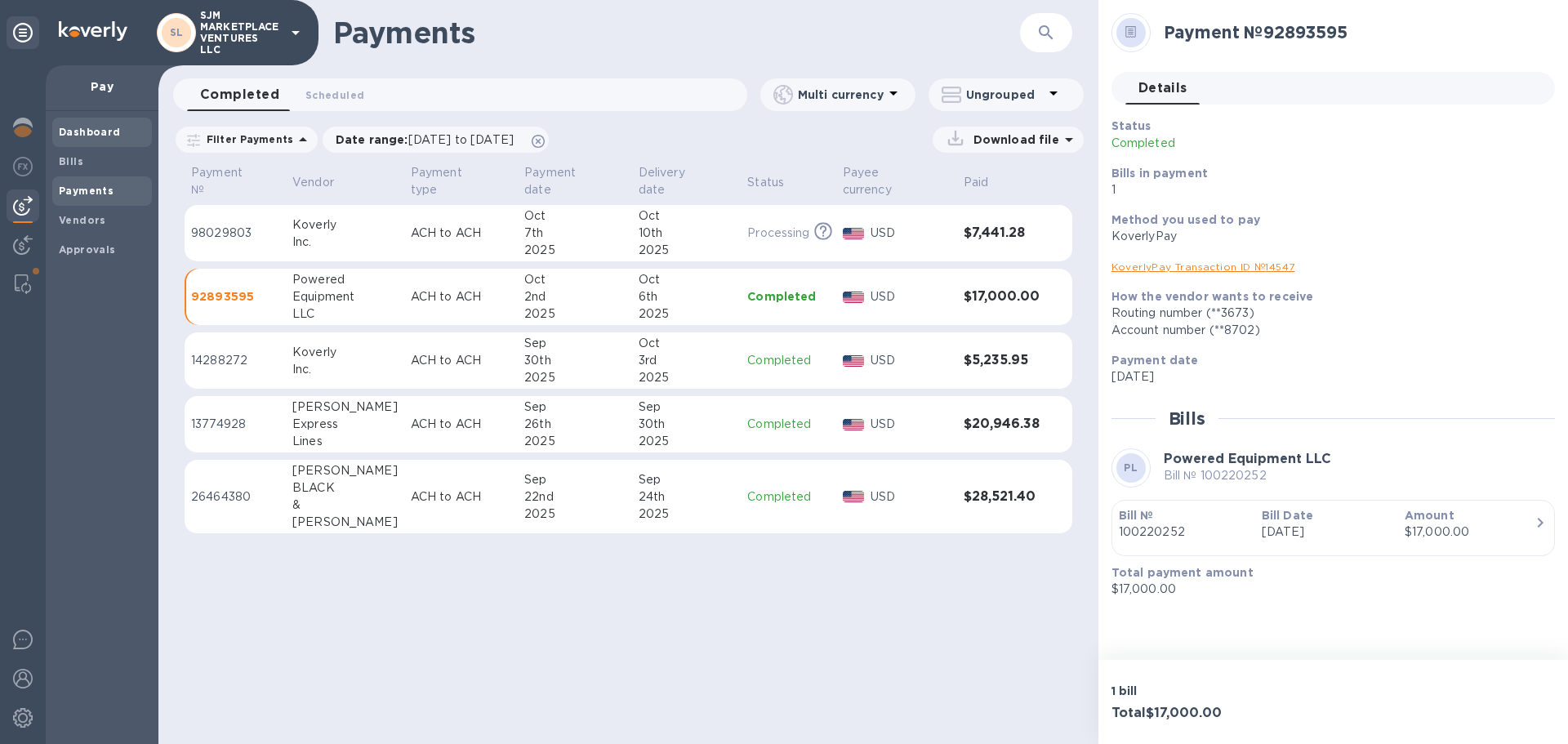
click at [79, 132] on b "Dashboard" at bounding box center [90, 131] width 62 height 12
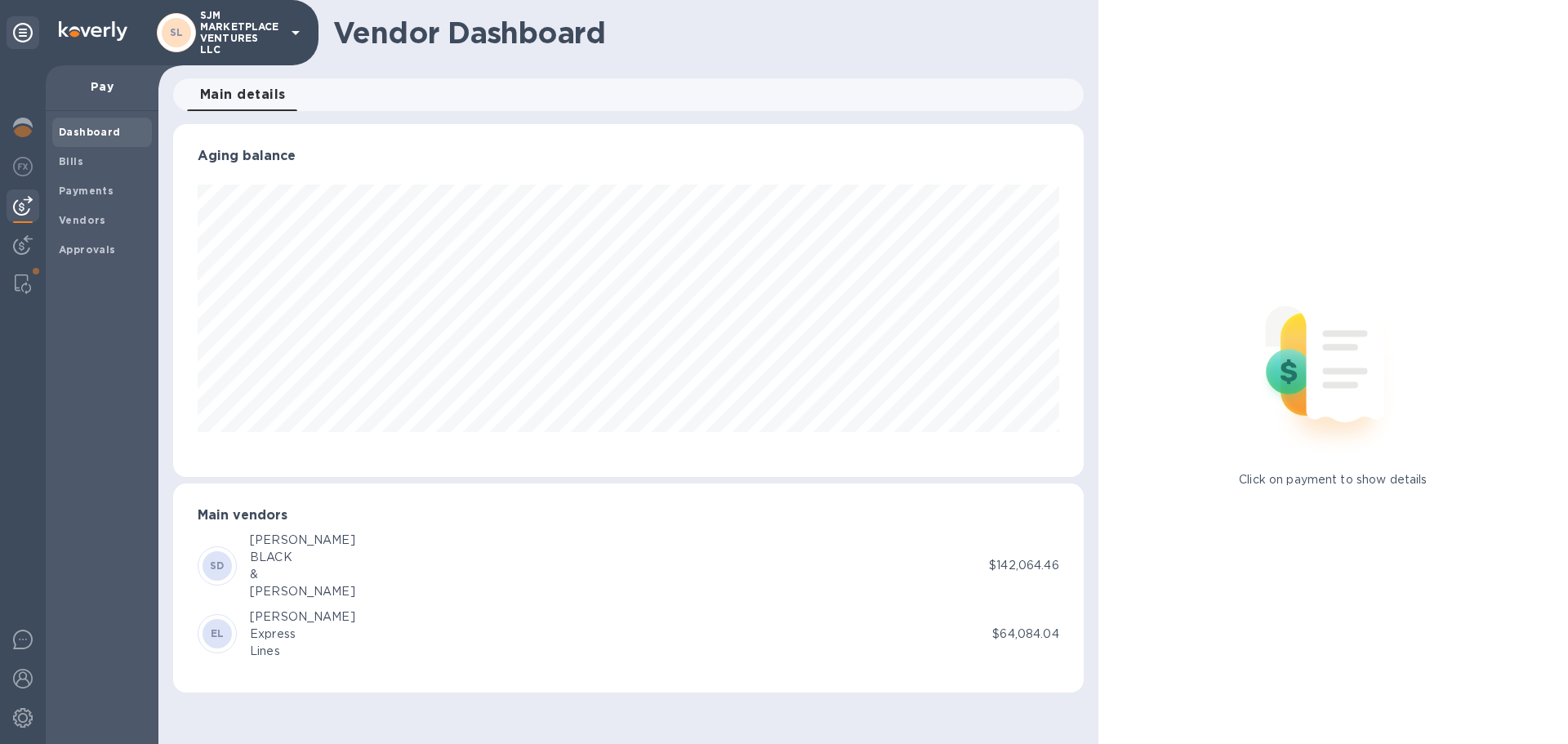
scroll to position [353, 910]
click at [28, 714] on img at bounding box center [22, 718] width 20 height 20
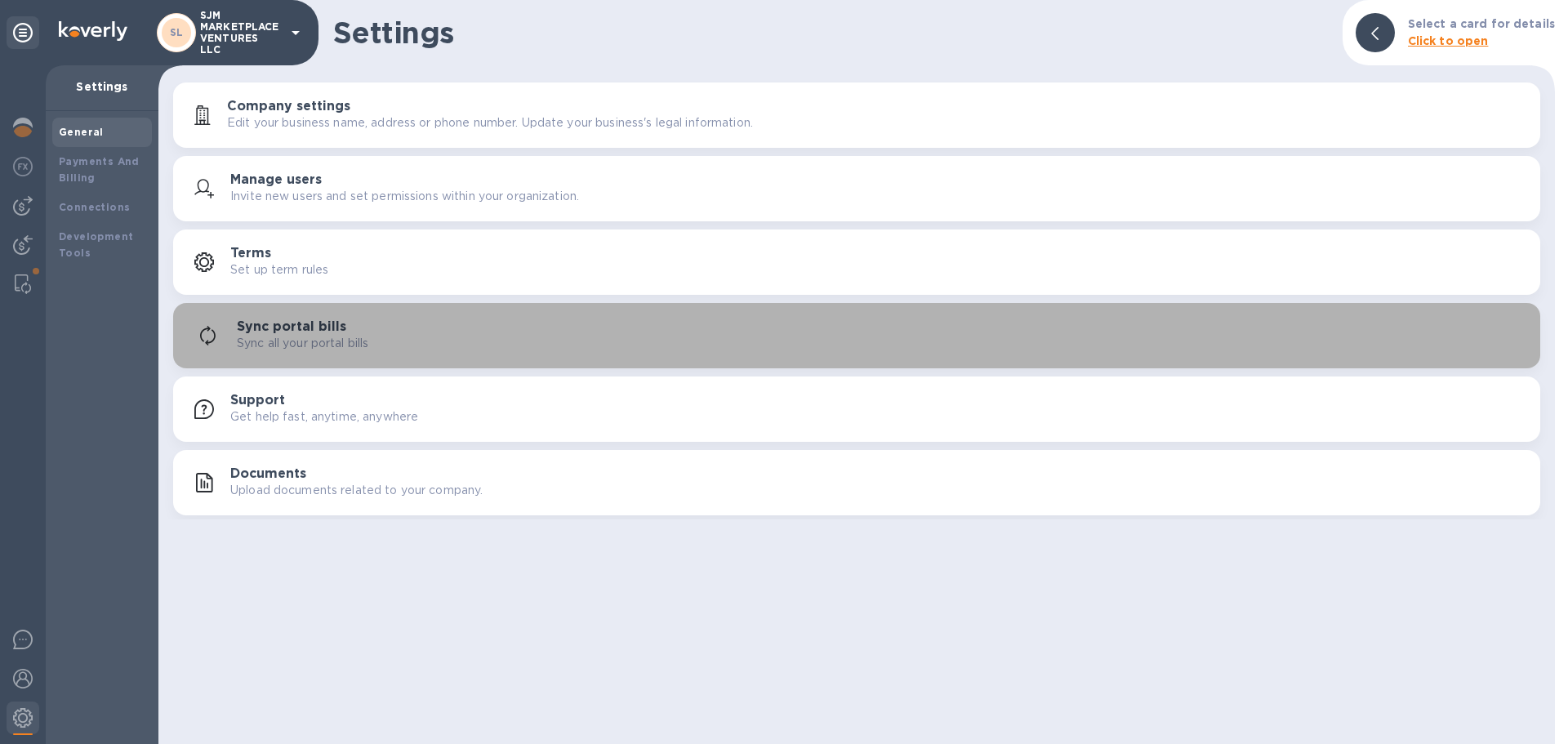
click at [296, 326] on h3 "Sync portal bills" at bounding box center [291, 327] width 110 height 16
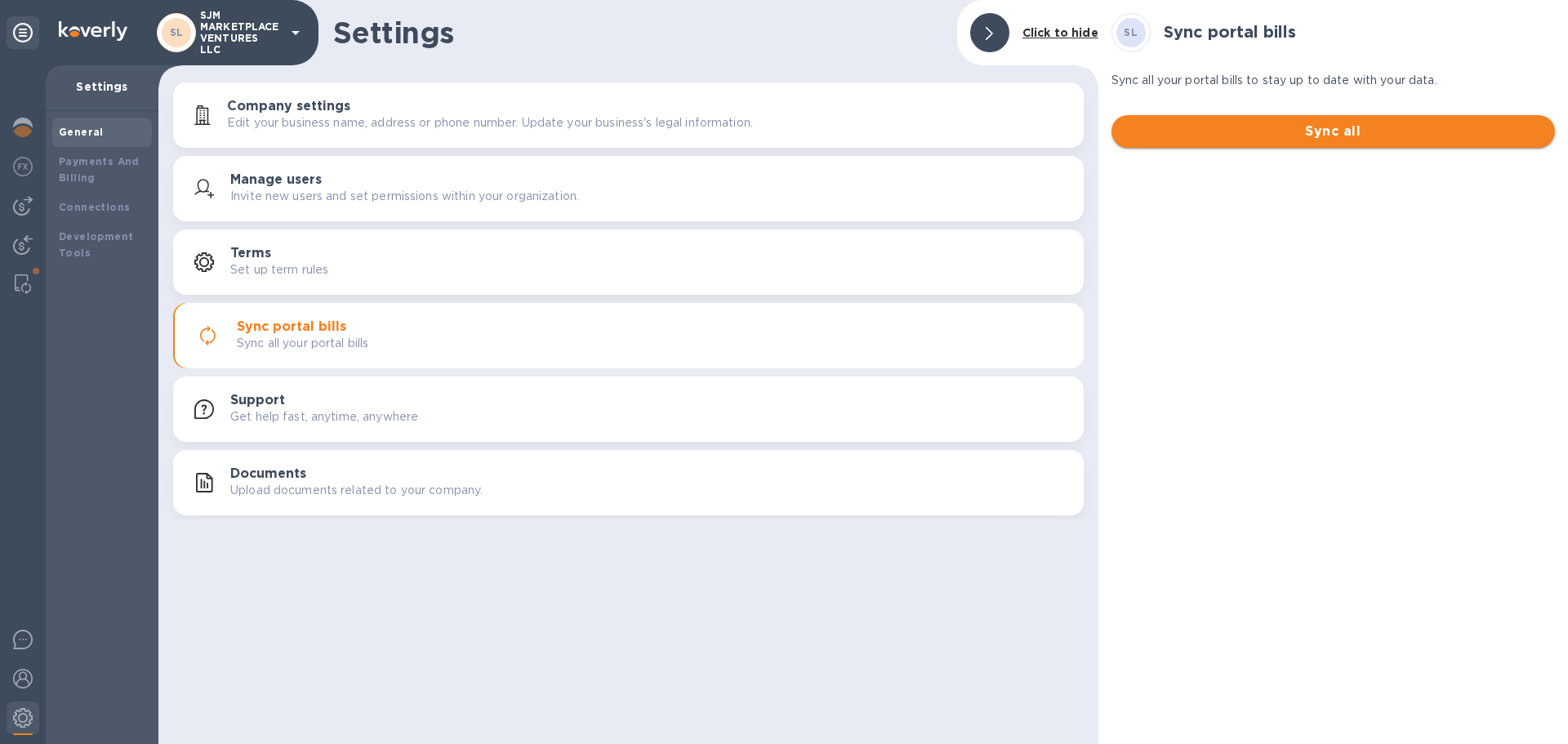
click at [1343, 128] on span "Sync all" at bounding box center [1333, 131] width 417 height 20
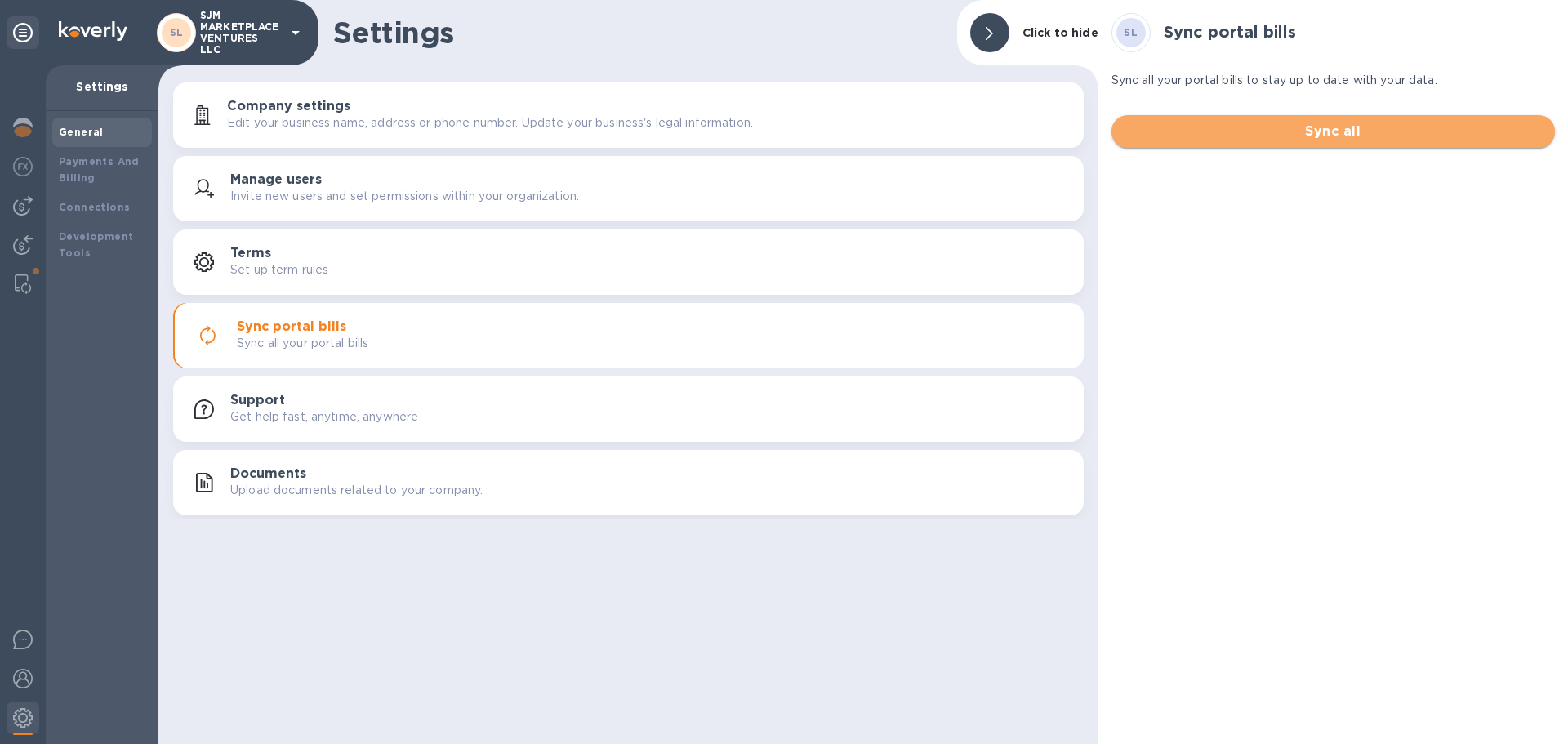
click at [1212, 126] on span "Sync all" at bounding box center [1333, 131] width 417 height 20
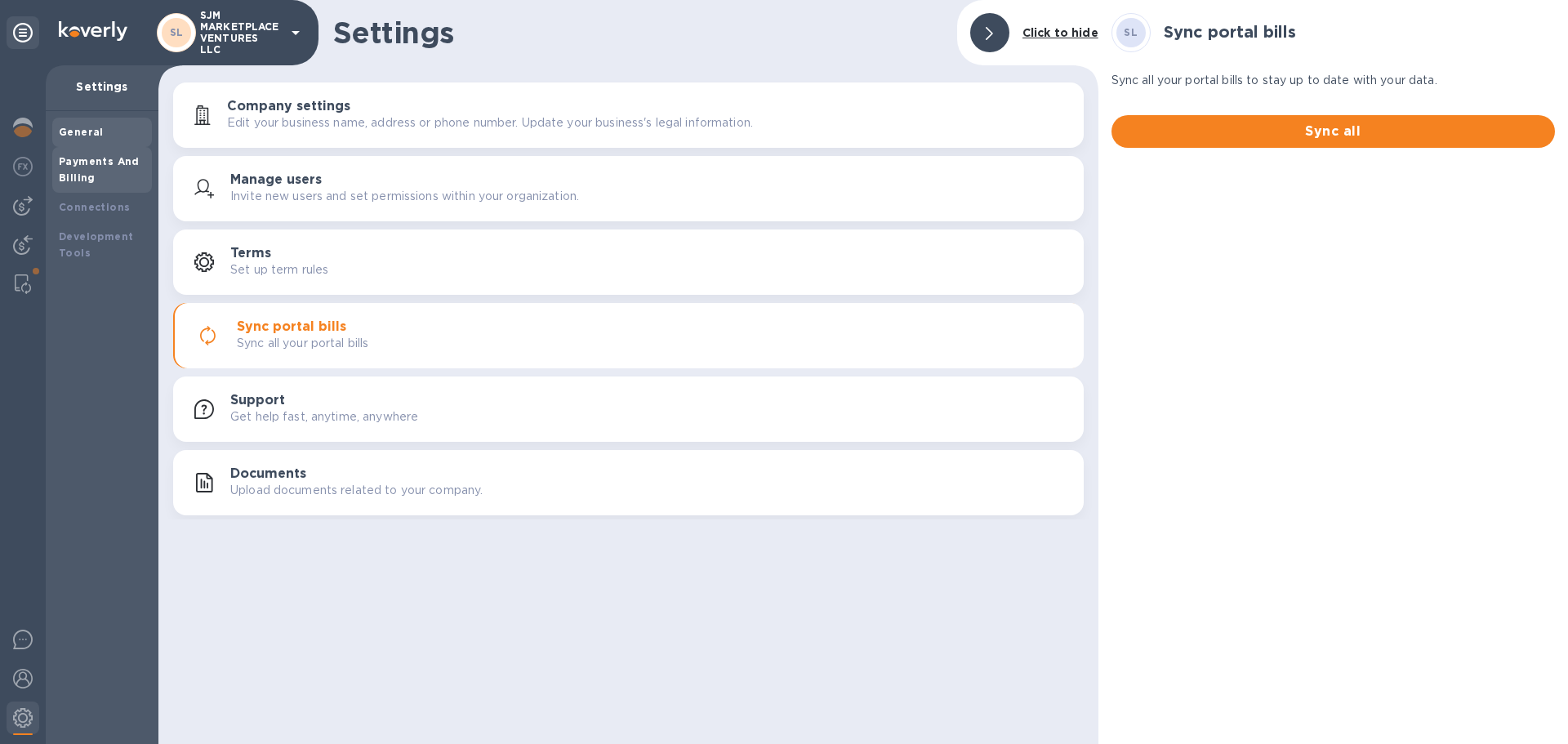
click at [121, 166] on b "Payments And Billing" at bounding box center [99, 170] width 81 height 29
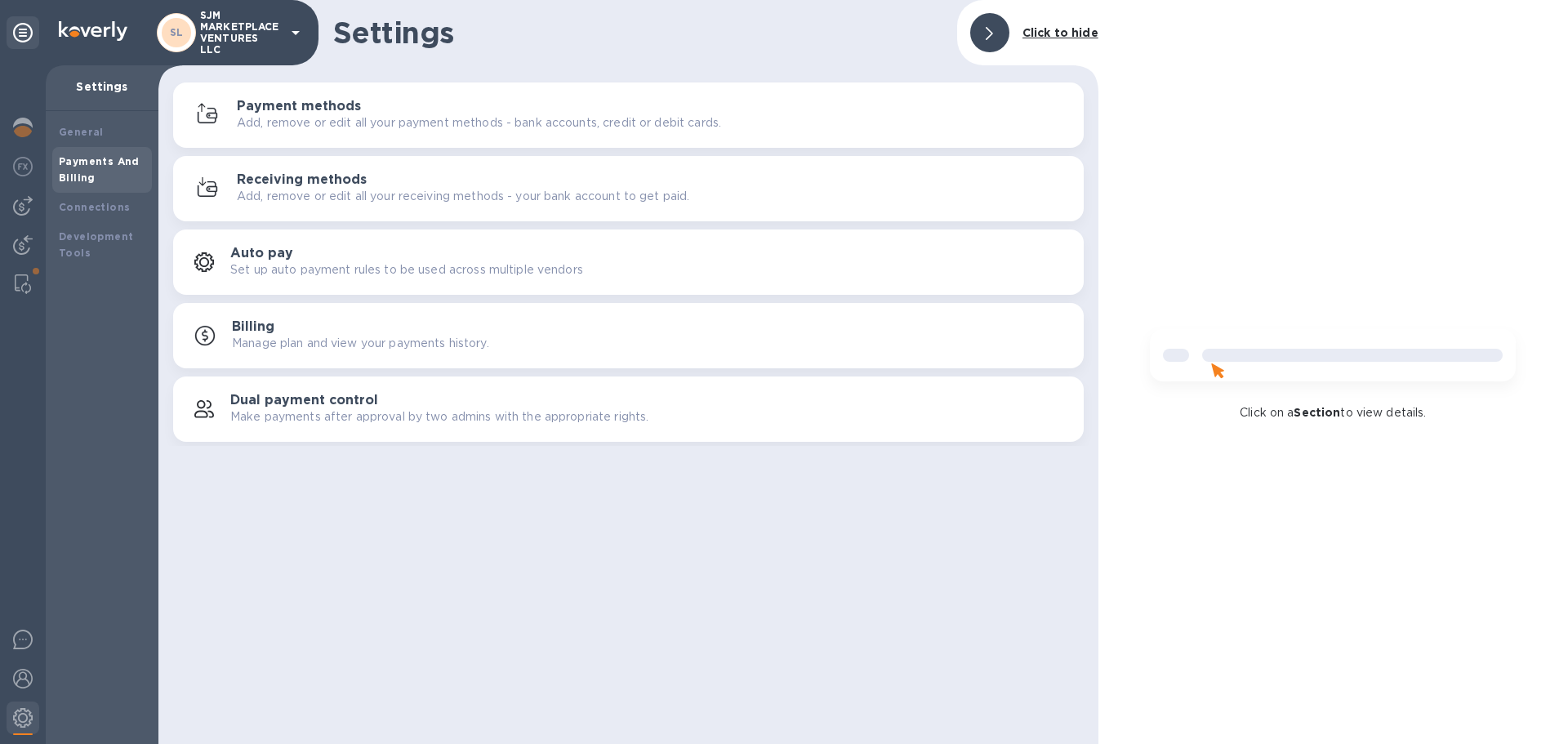
click at [278, 347] on p "Manage plan and view your payments history." at bounding box center [361, 343] width 258 height 17
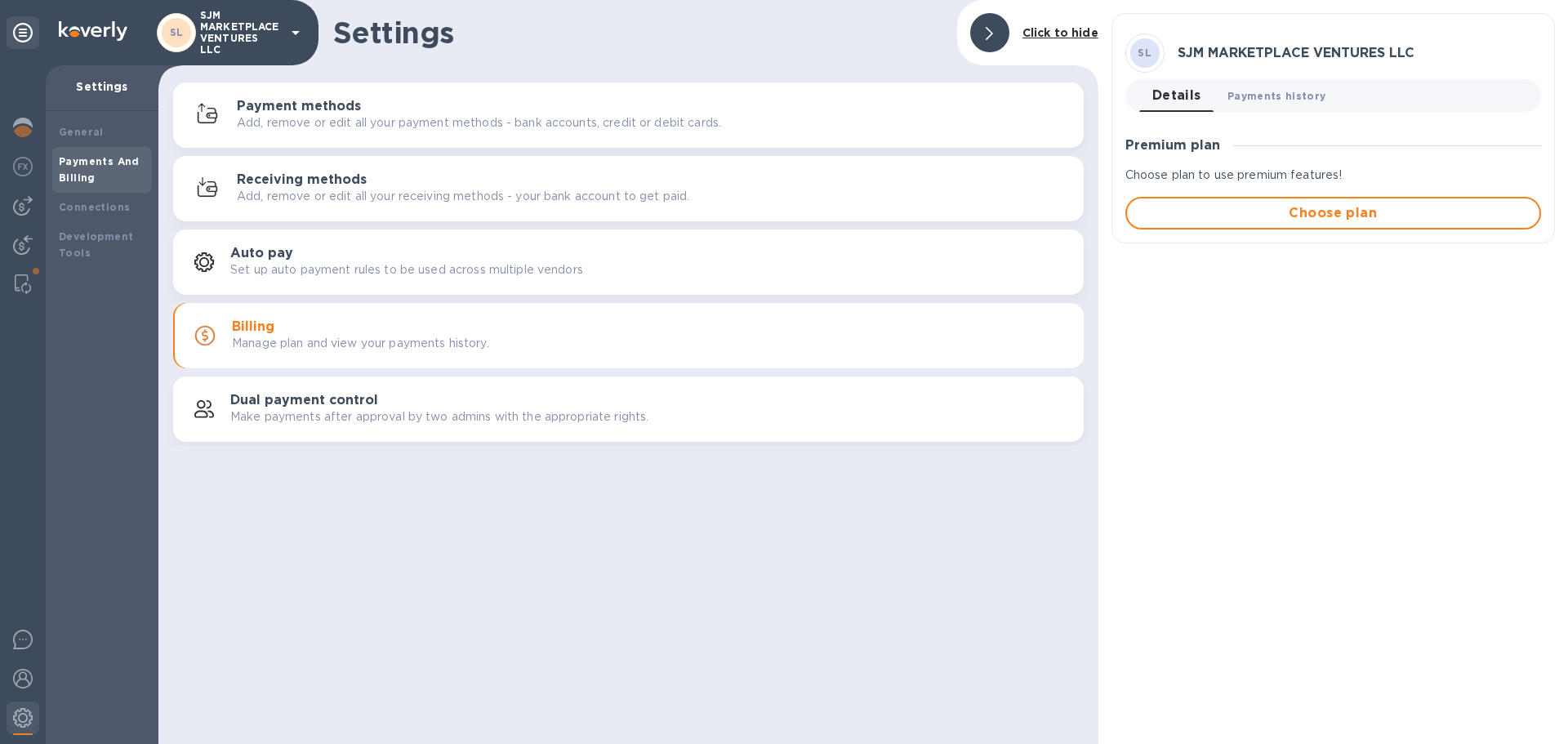
click at [1288, 86] on button "Payments history 0" at bounding box center [1277, 96] width 125 height 33
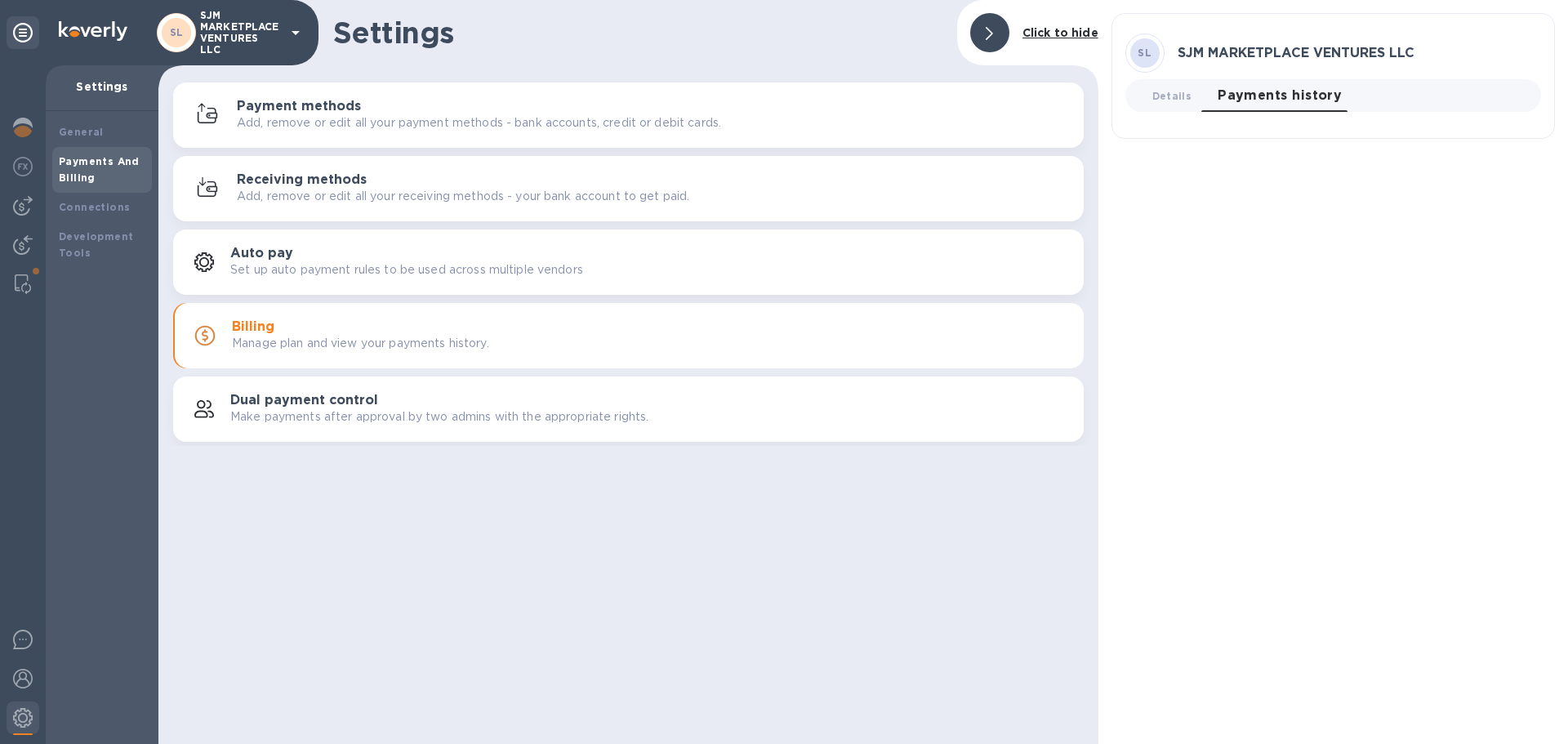
click at [348, 122] on p "Add, remove or edit all your payment methods - bank accounts, credit or debit c…" at bounding box center [479, 123] width 485 height 17
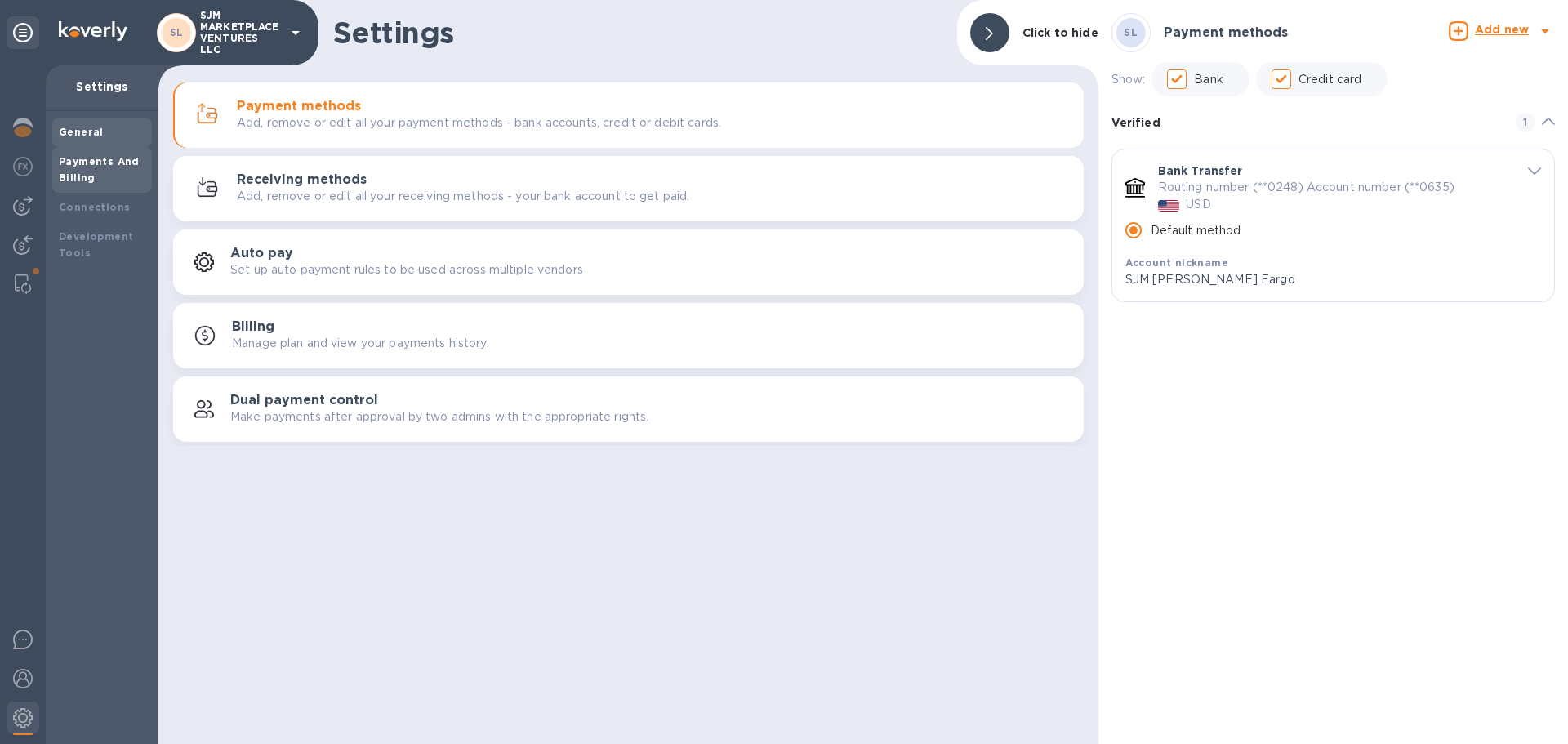
click at [94, 132] on b "General" at bounding box center [82, 131] width 45 height 12
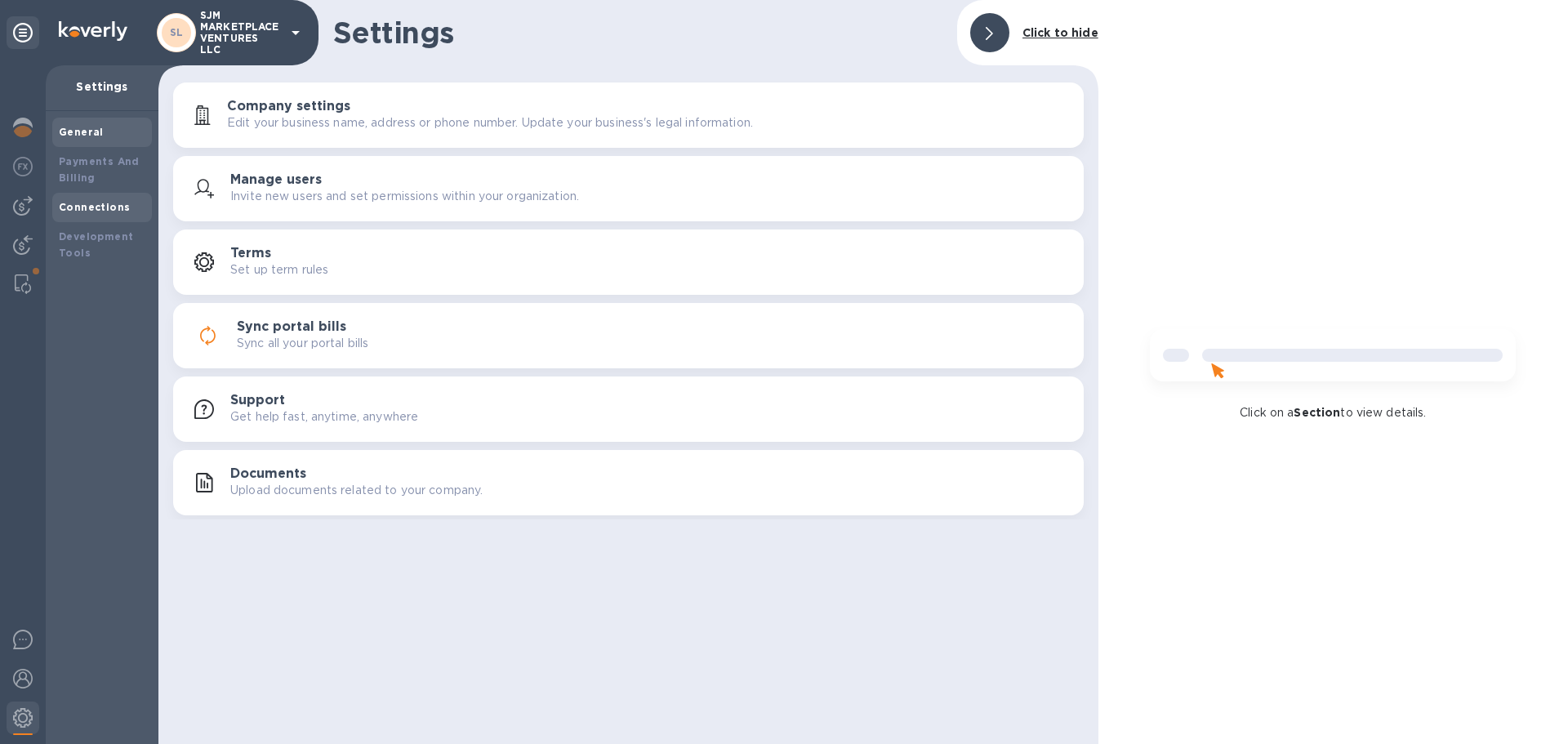
click at [87, 213] on b "Connections" at bounding box center [95, 206] width 71 height 12
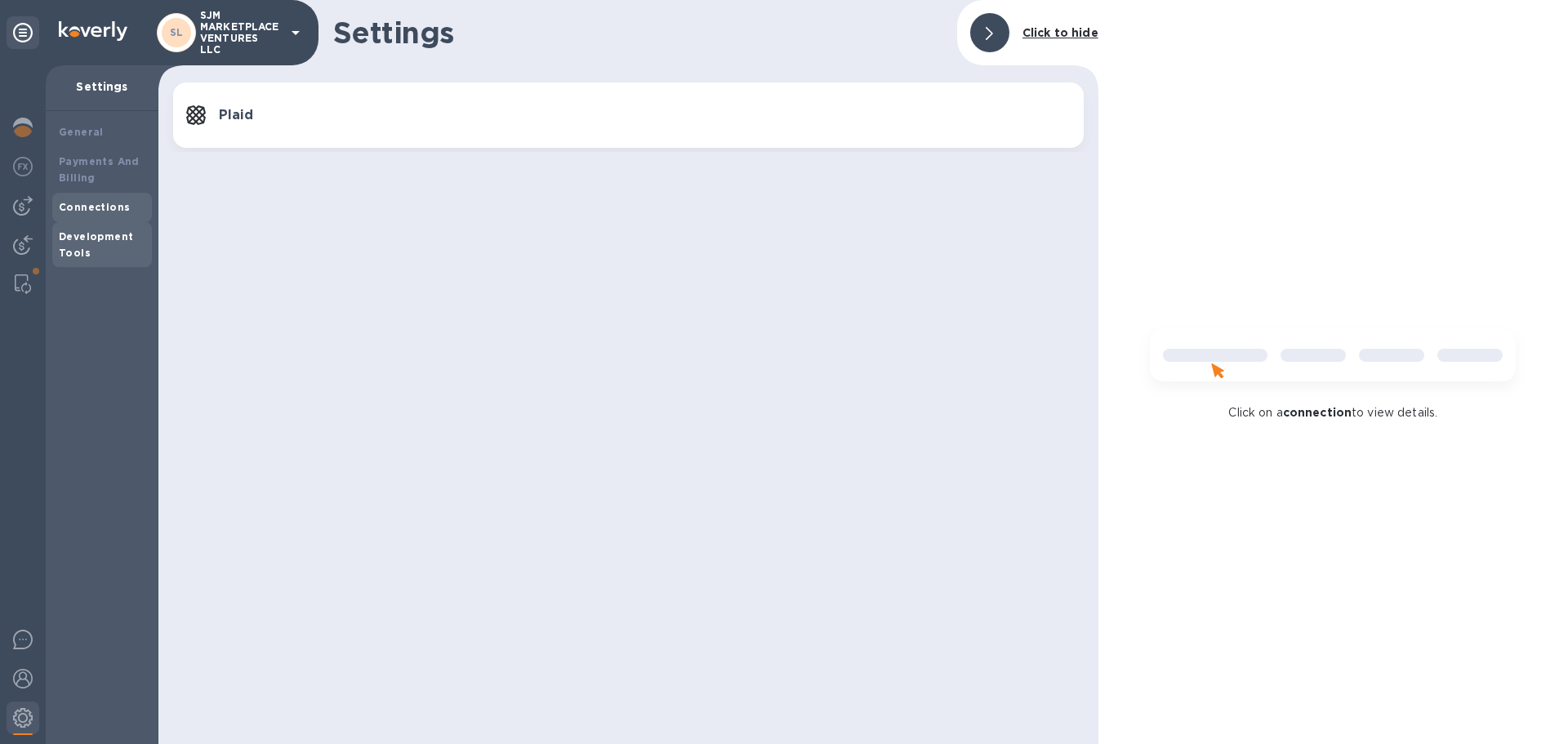
click at [107, 237] on b "Development Tools" at bounding box center [96, 245] width 74 height 29
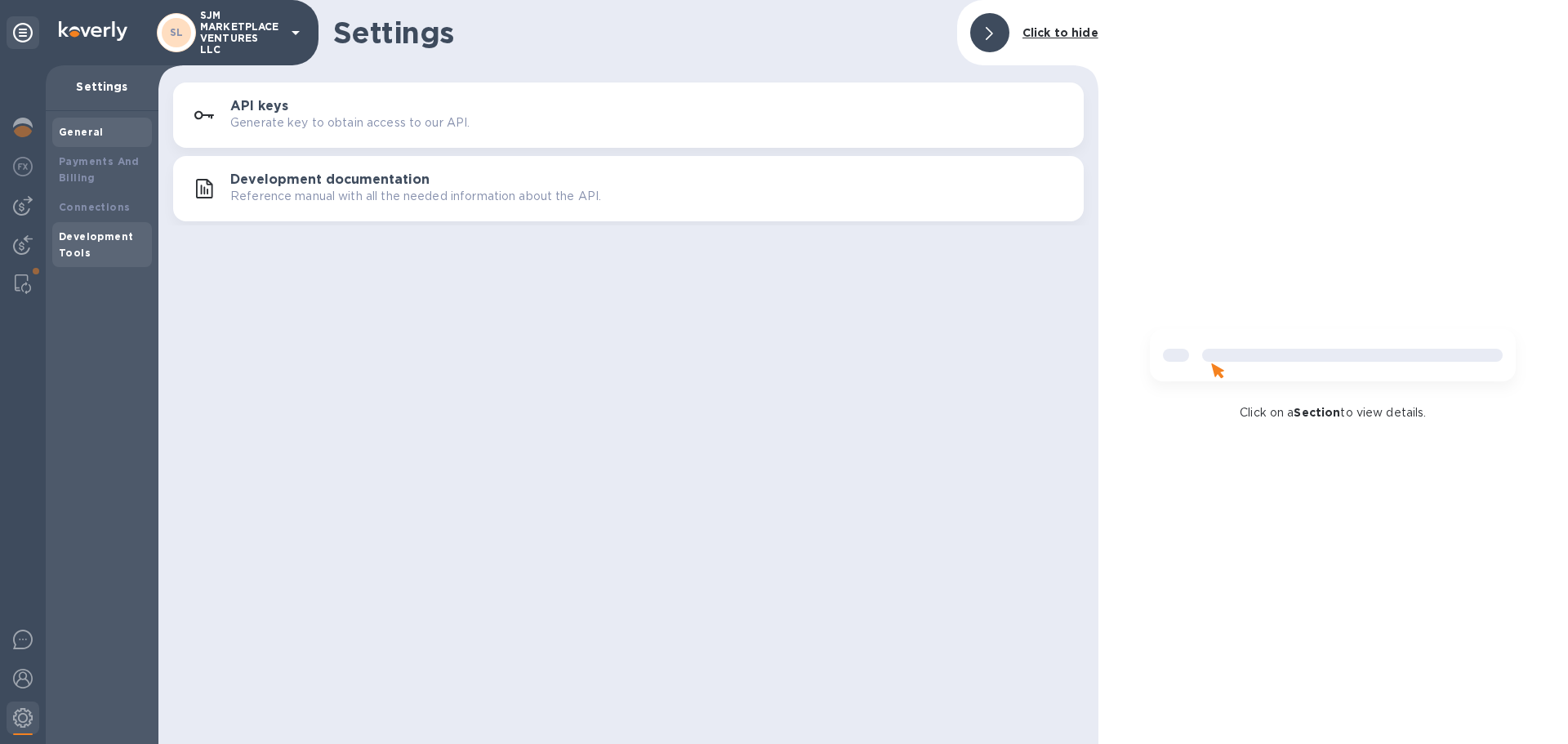
click at [97, 143] on div "General" at bounding box center [102, 132] width 99 height 29
